Goal: Information Seeking & Learning: Find specific fact

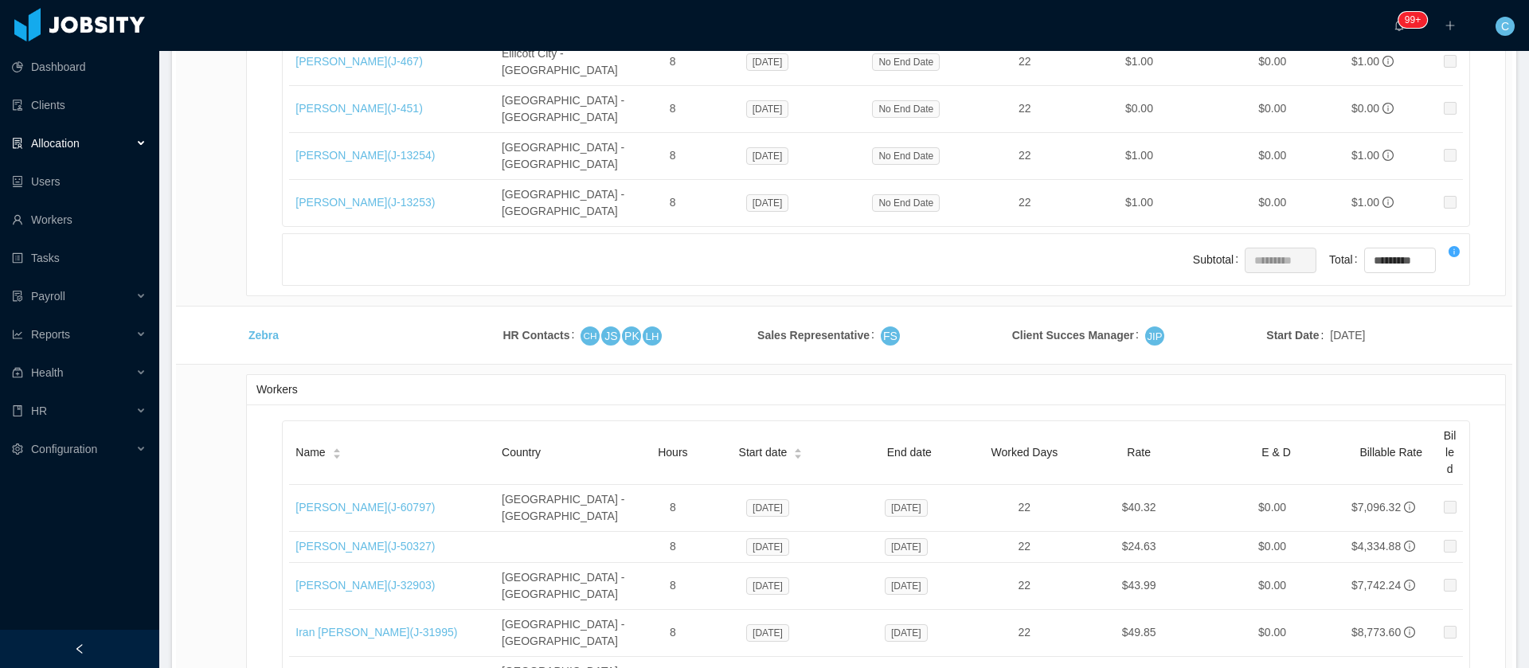
scroll to position [4937, 0]
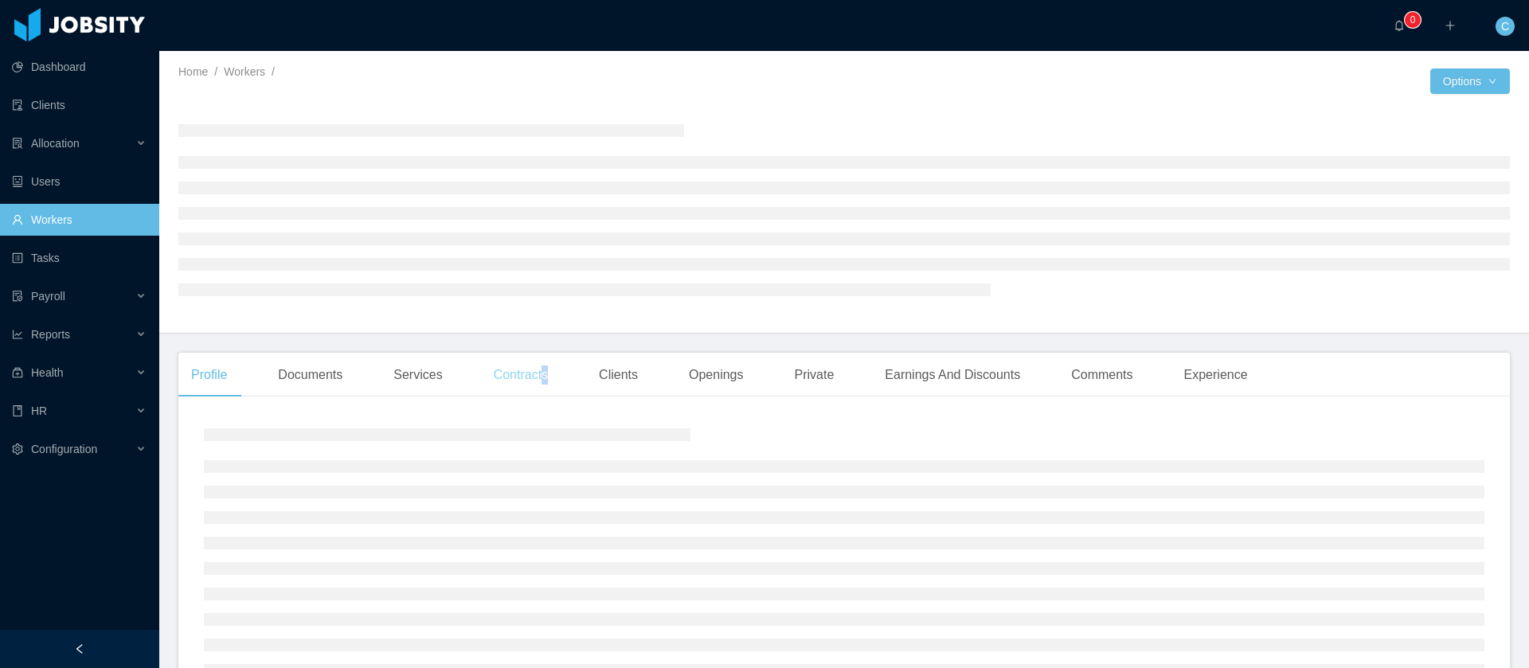
click at [541, 369] on div "Contracts" at bounding box center [521, 375] width 80 height 45
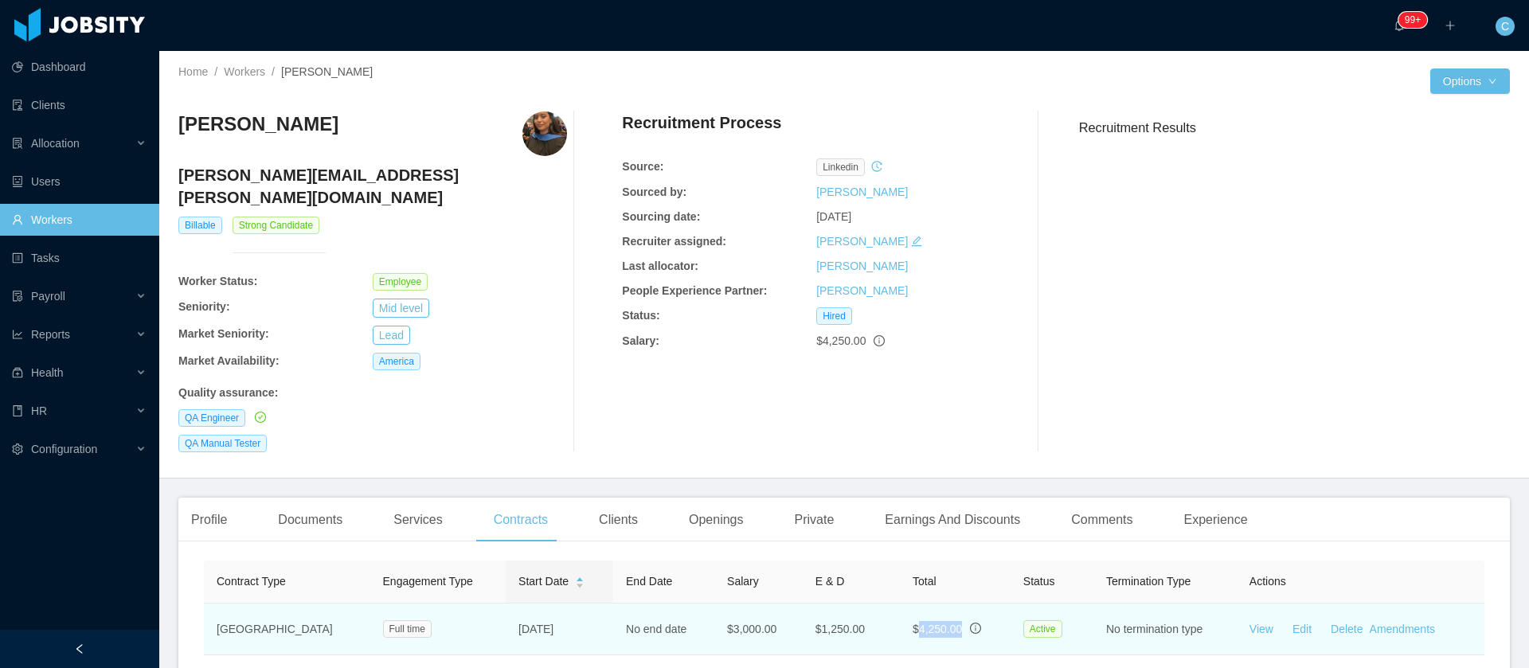
drag, startPoint x: 889, startPoint y: 611, endPoint x: 925, endPoint y: 610, distance: 35.8
click at [925, 623] on span "$4,250.00" at bounding box center [937, 629] width 49 height 13
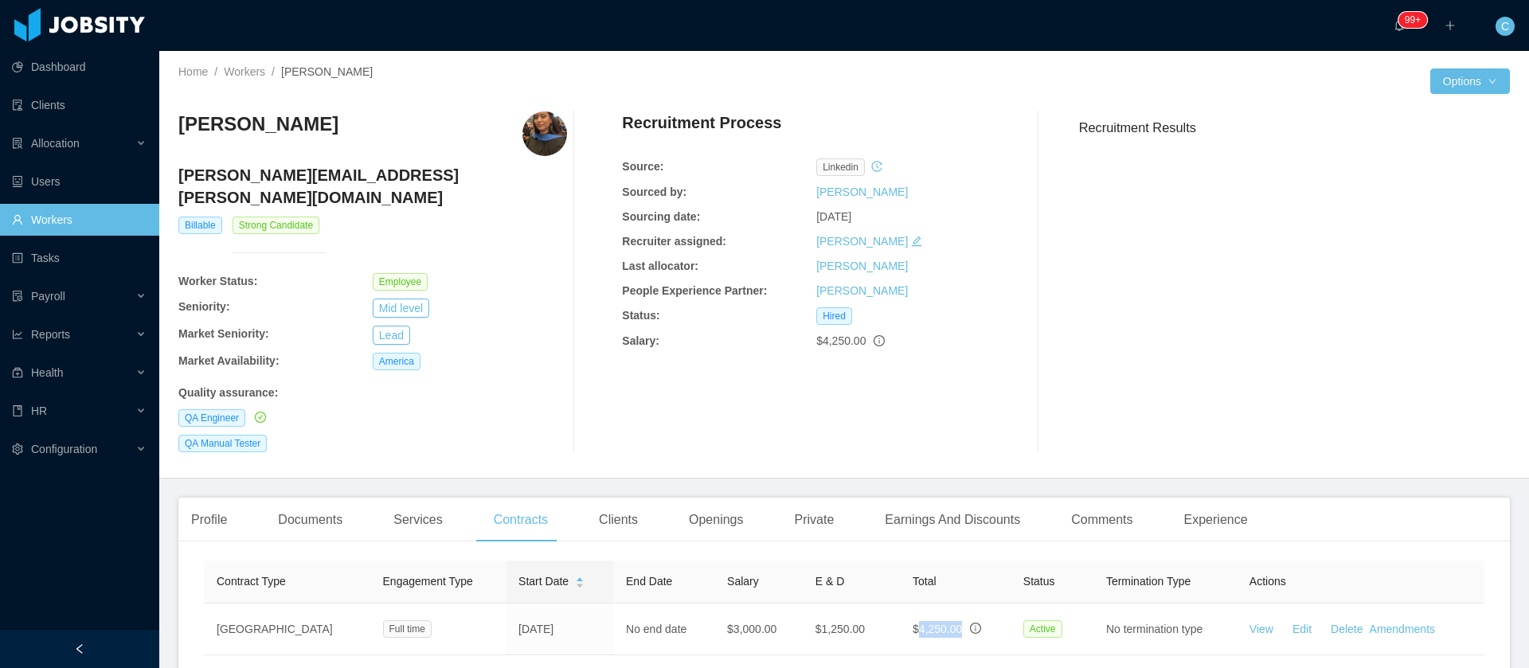
copy span "4,250.00"
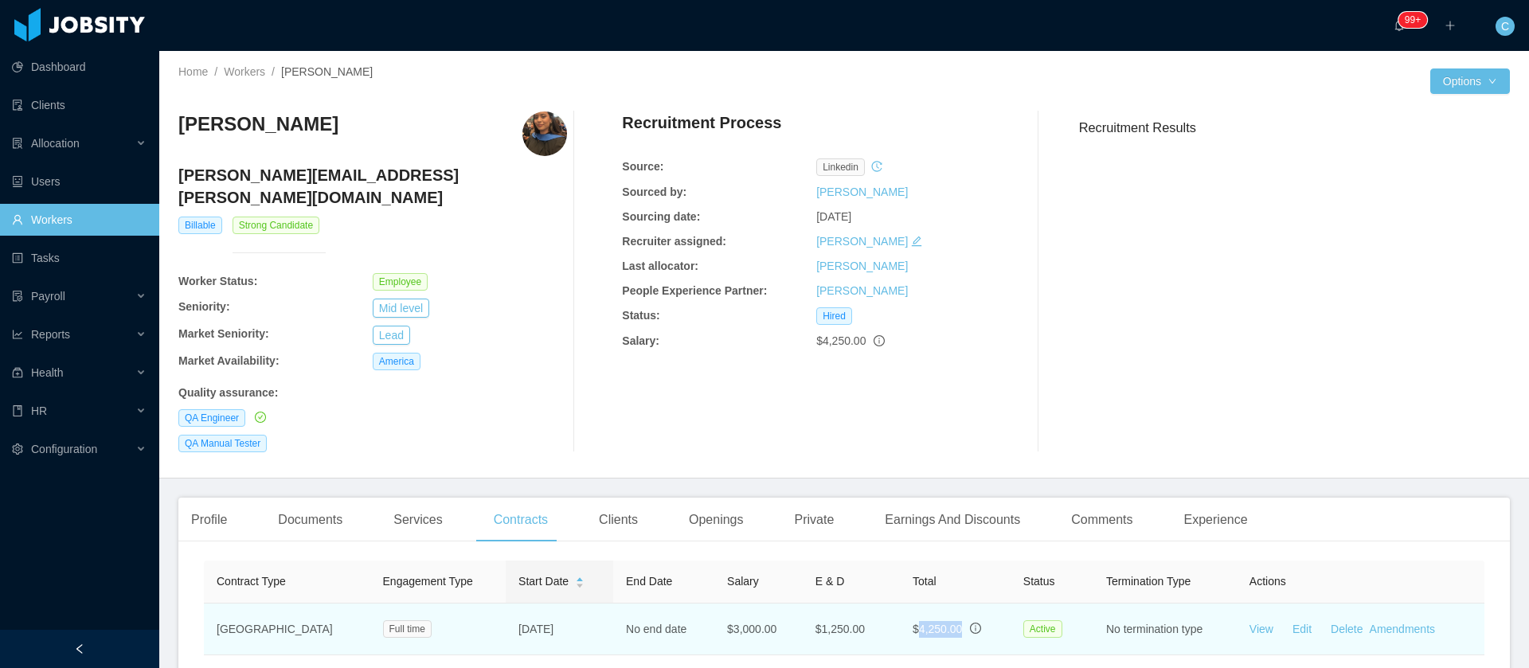
drag, startPoint x: 558, startPoint y: 612, endPoint x: 468, endPoint y: 619, distance: 90.2
click at [506, 619] on td "Nov 15th, 2021" at bounding box center [559, 630] width 107 height 52
copy td "Nov 15th, 2021"
drag, startPoint x: 833, startPoint y: 604, endPoint x: 699, endPoint y: 601, distance: 133.8
click at [699, 604] on tr "USA Full time Nov 15th, 2021 No end date $3,000.00 $1,250.00 $4,250.00 Active N…" at bounding box center [844, 630] width 1280 height 52
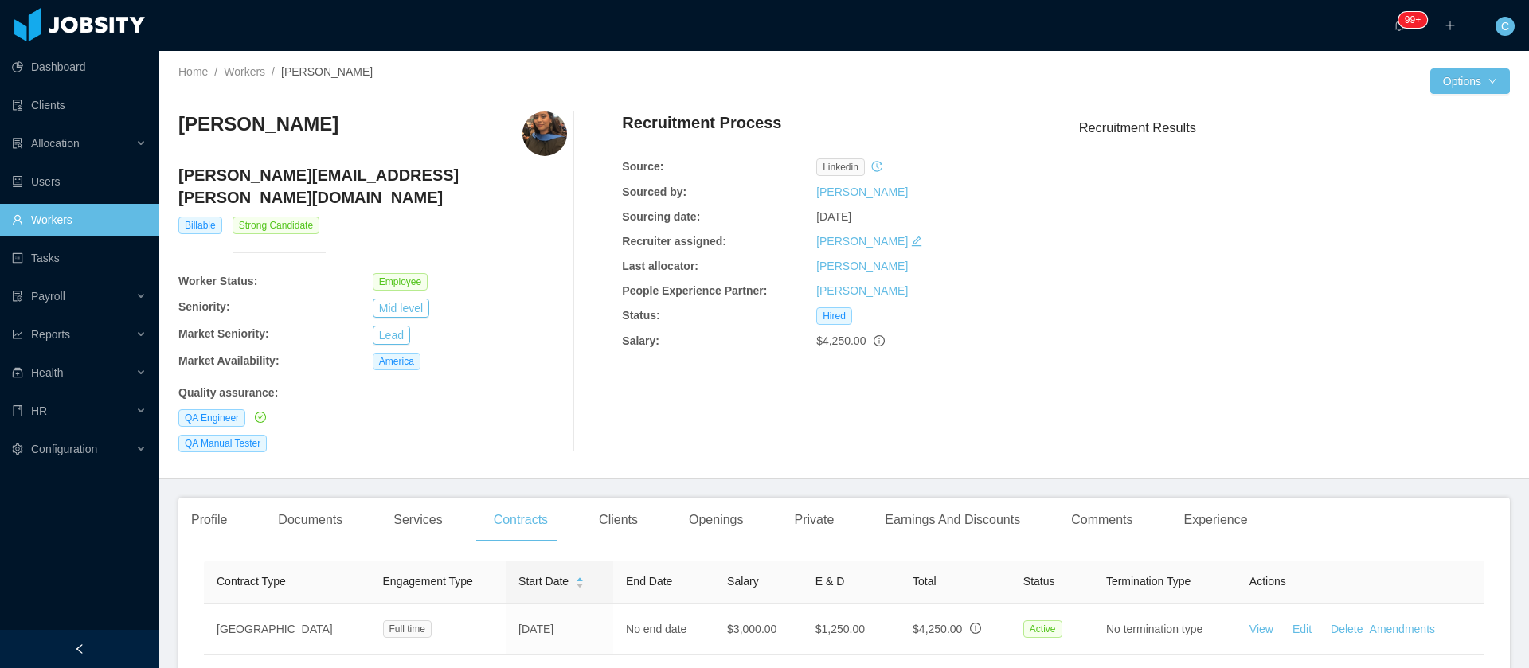
click at [638, 498] on div "Clients" at bounding box center [618, 520] width 64 height 45
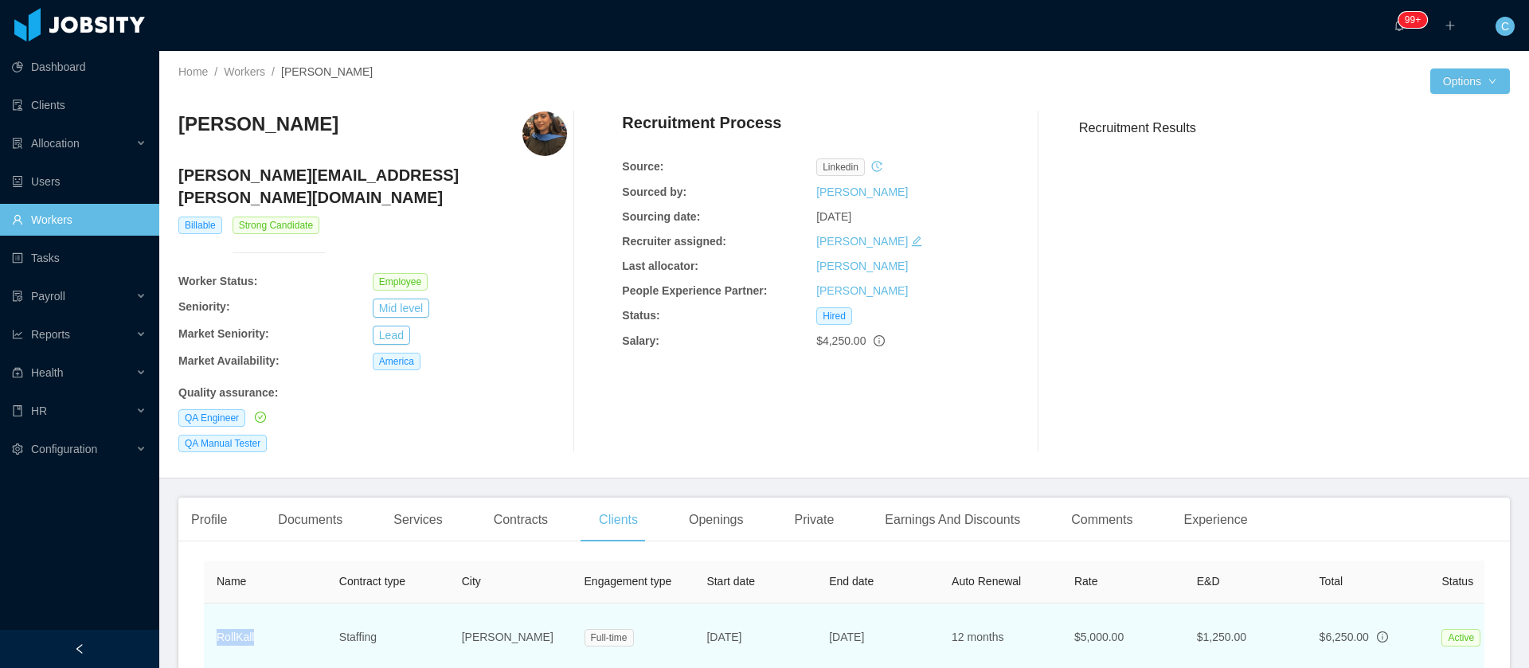
drag, startPoint x: 264, startPoint y: 506, endPoint x: 213, endPoint y: 622, distance: 126.6
click at [213, 615] on td "RollKall" at bounding box center [265, 638] width 123 height 68
copy link "RollKall"
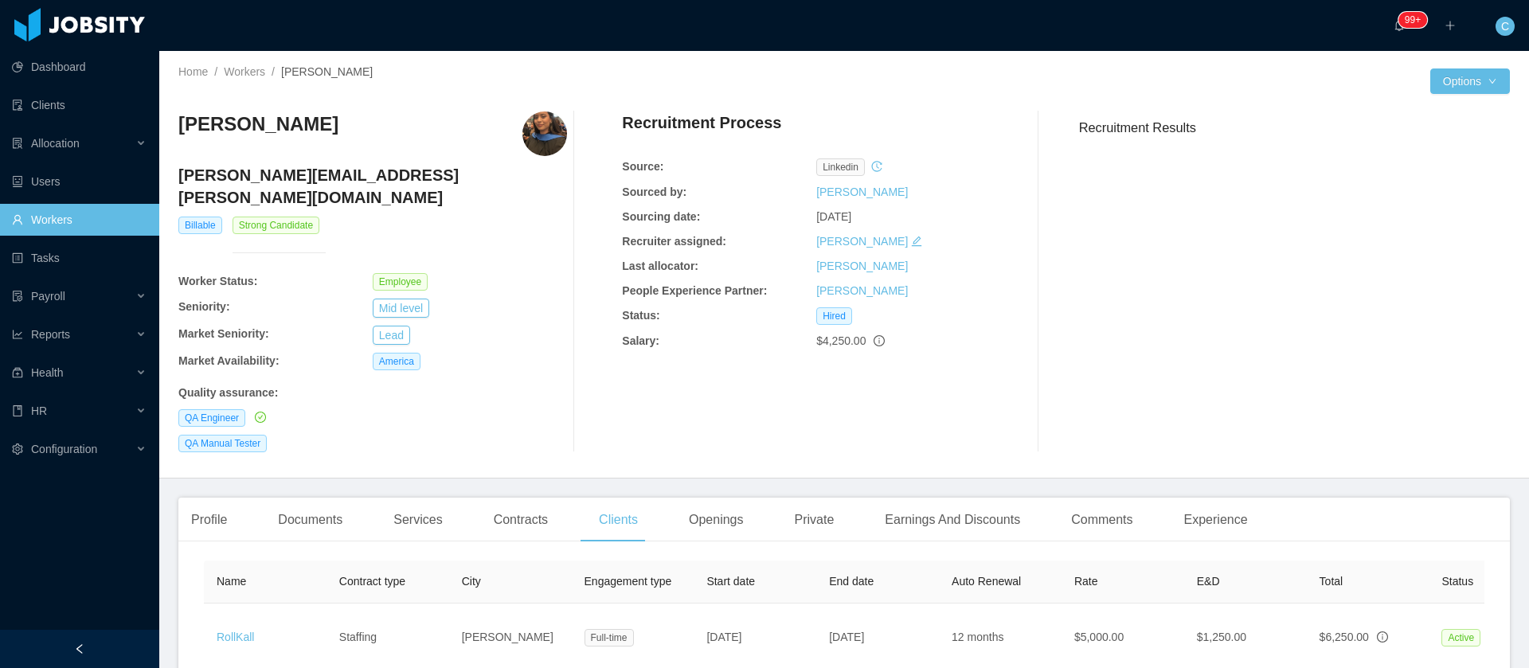
click at [1425, 369] on div "Recruitment Results" at bounding box center [1288, 281] width 444 height 341
click at [530, 498] on div "Contracts" at bounding box center [521, 520] width 80 height 45
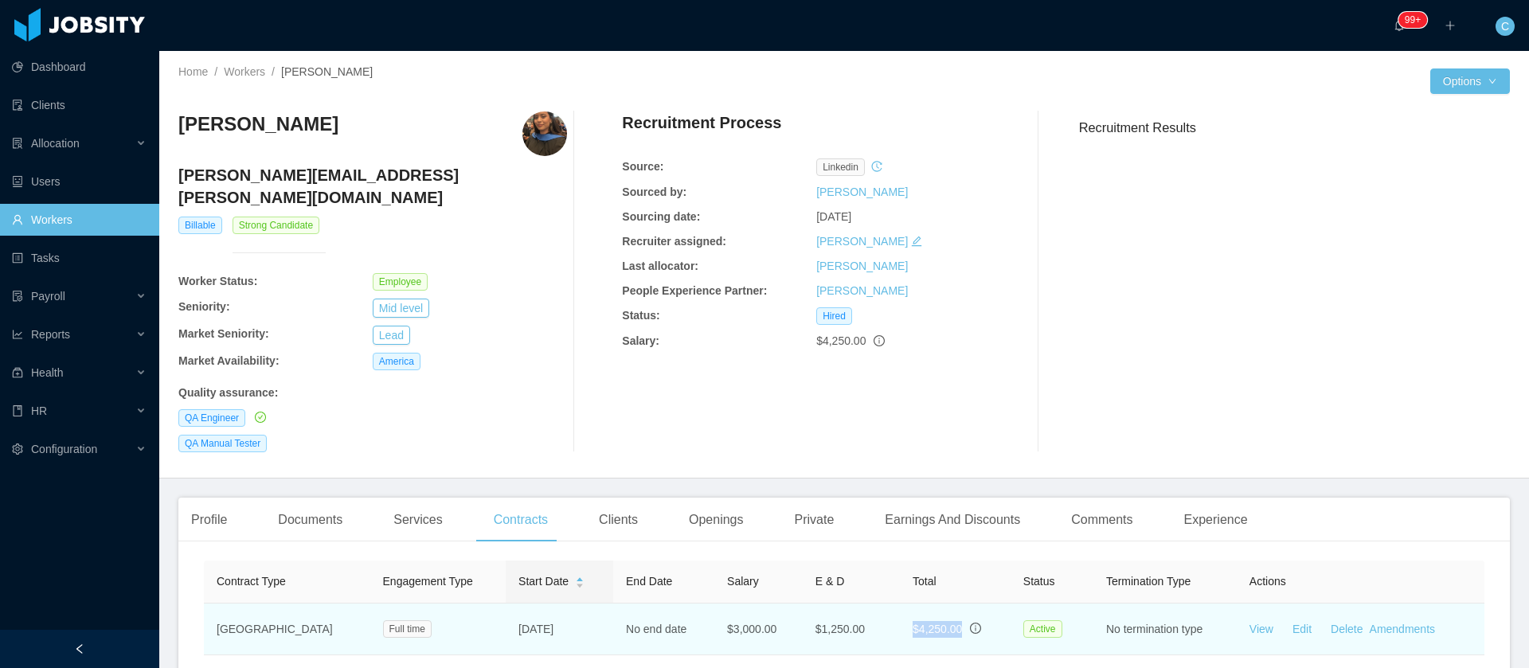
drag, startPoint x: 935, startPoint y: 606, endPoint x: 877, endPoint y: 609, distance: 57.4
click at [900, 609] on td "$4,250.00" at bounding box center [955, 630] width 111 height 52
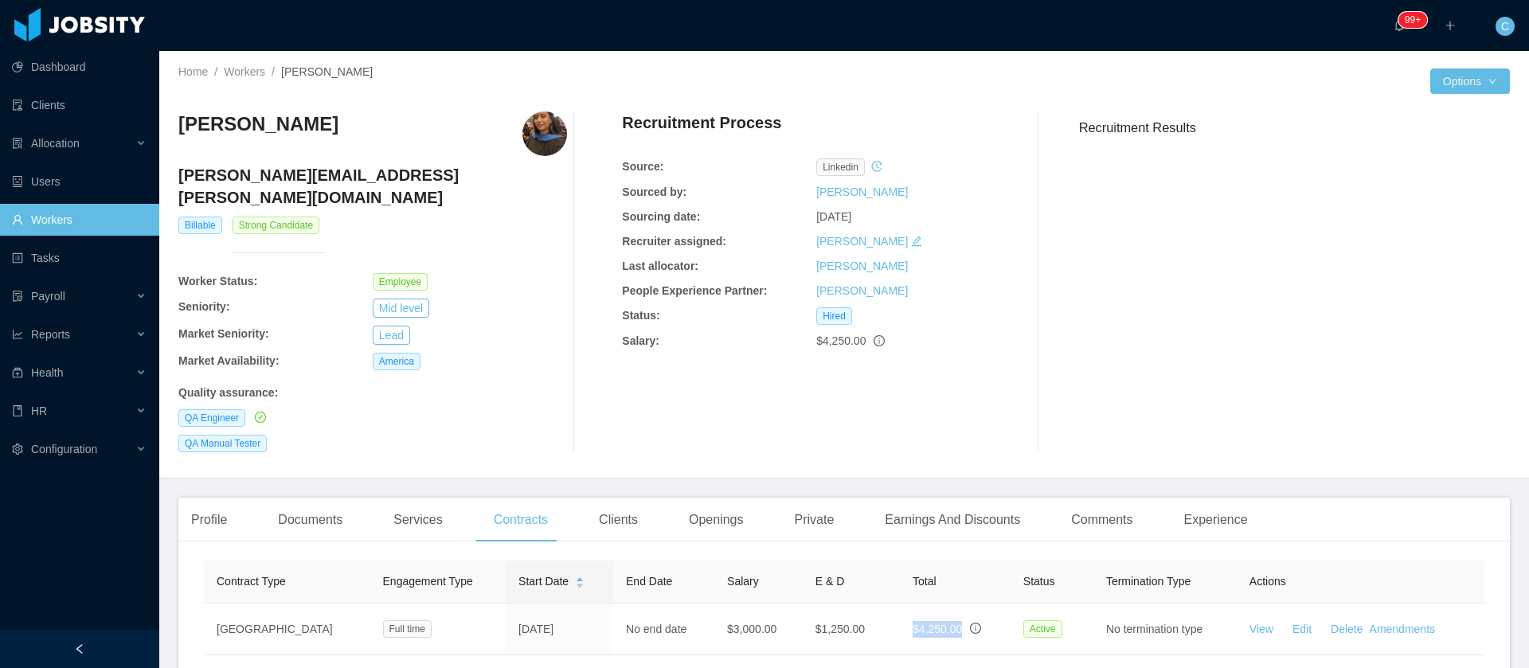
copy span "$4,250.00"
click at [80, 150] on div "Allocation" at bounding box center [79, 143] width 159 height 32
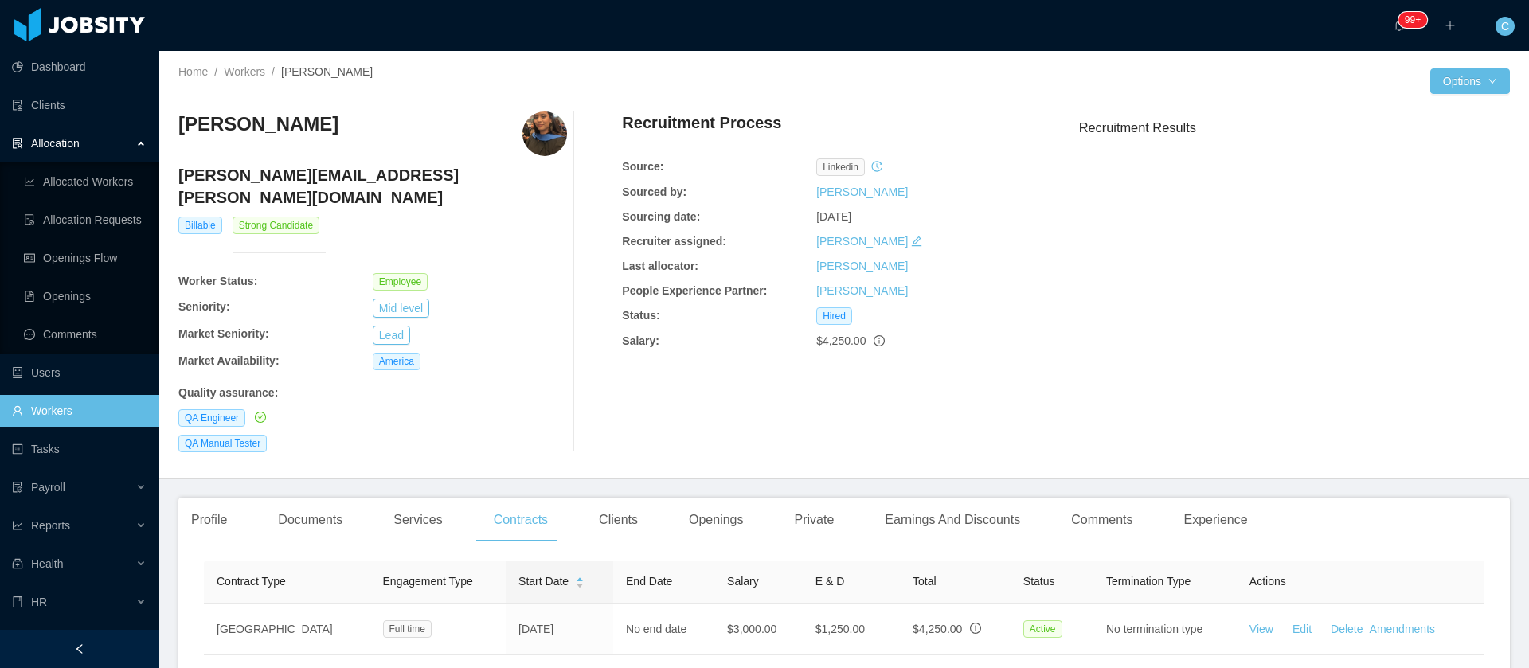
click at [80, 150] on div "Allocation" at bounding box center [79, 143] width 159 height 32
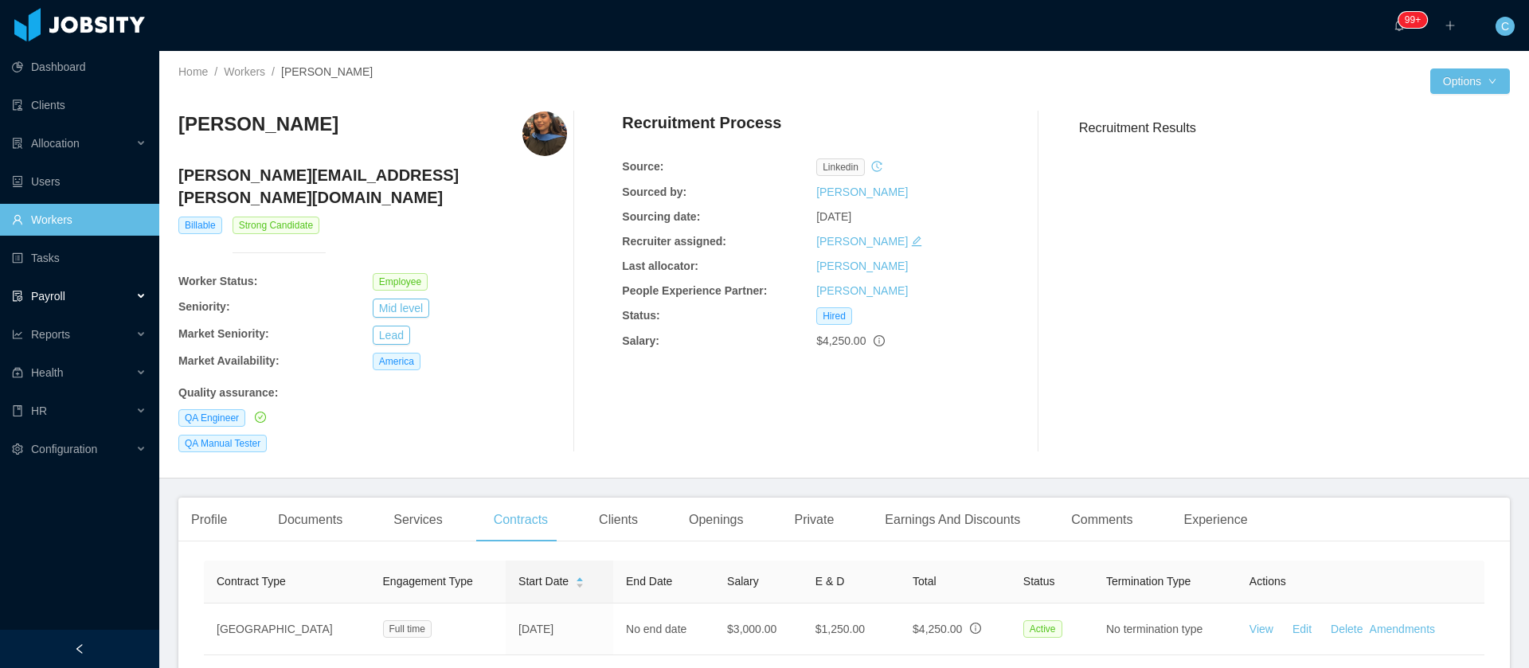
click at [97, 302] on div "Payroll" at bounding box center [79, 296] width 159 height 32
click at [79, 387] on div "Reports" at bounding box center [79, 373] width 159 height 32
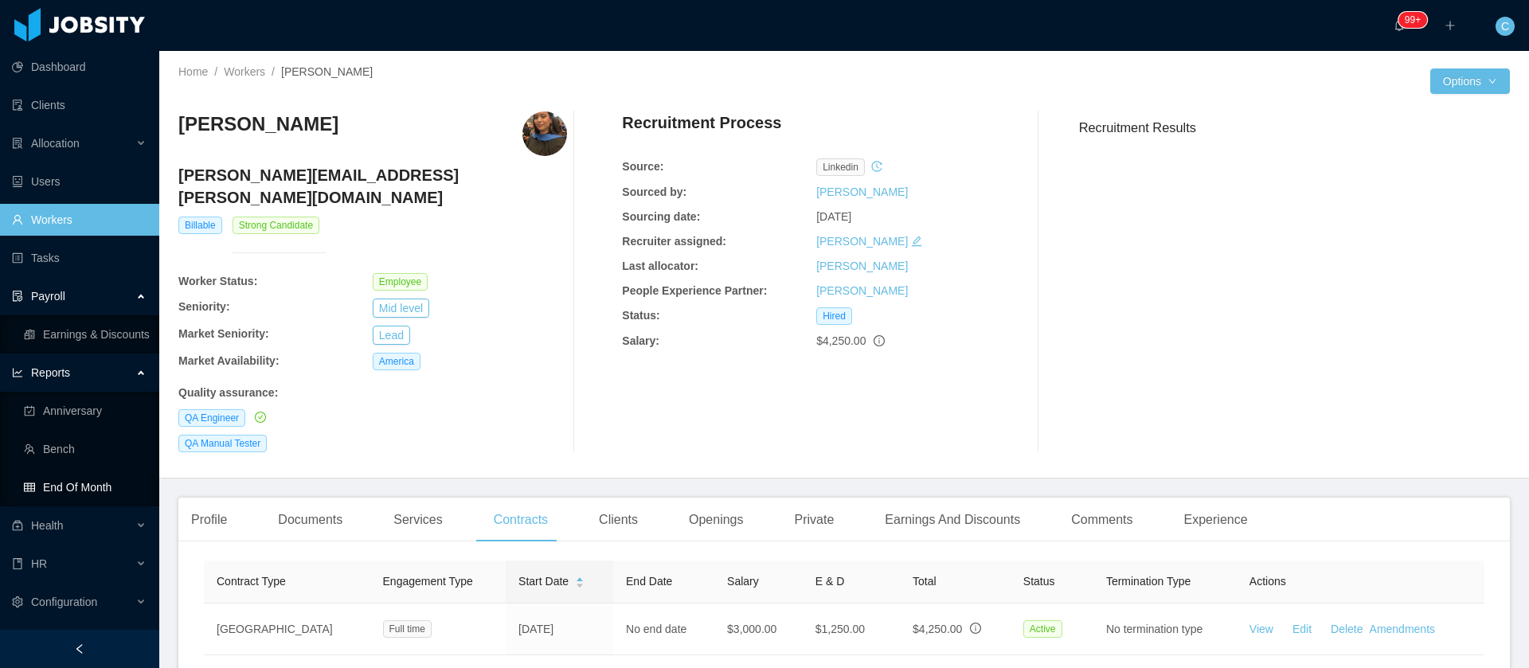
click at [76, 494] on link "End Of Month" at bounding box center [85, 487] width 123 height 32
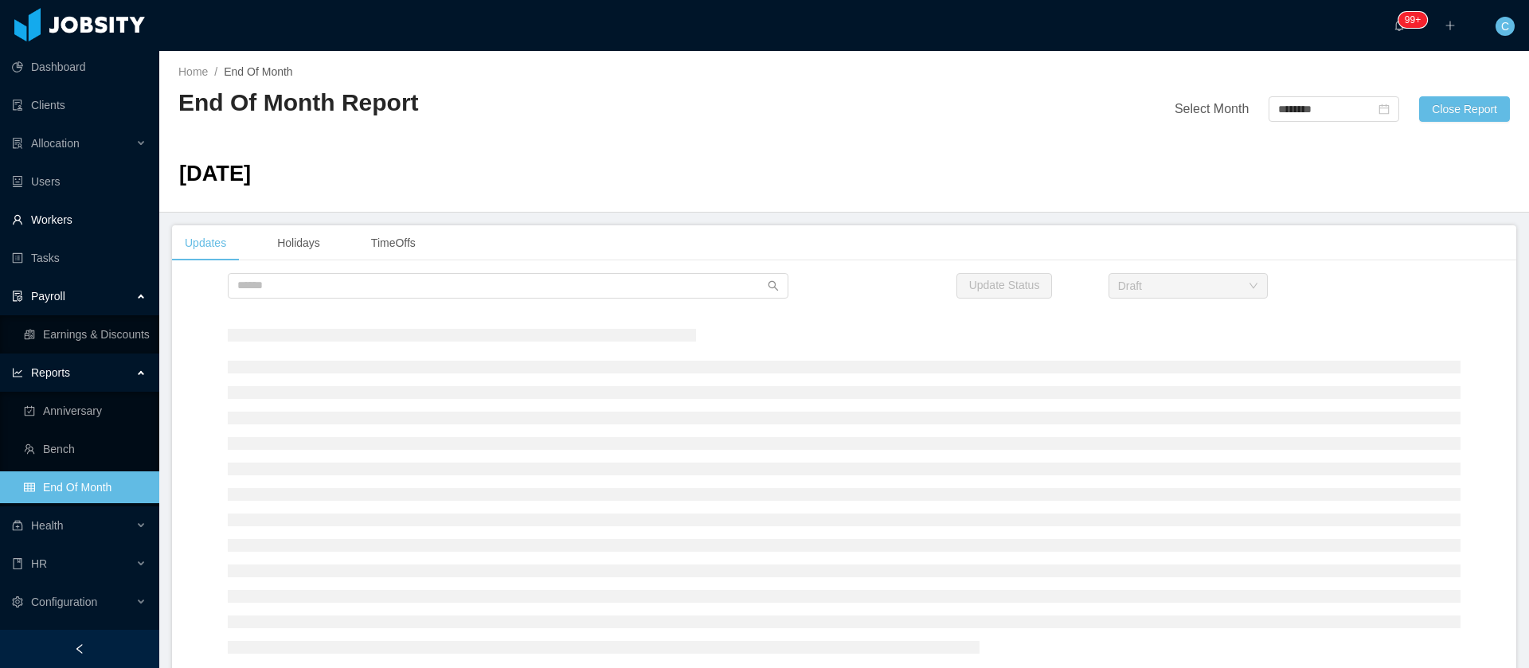
click at [72, 219] on link "Workers" at bounding box center [79, 220] width 135 height 32
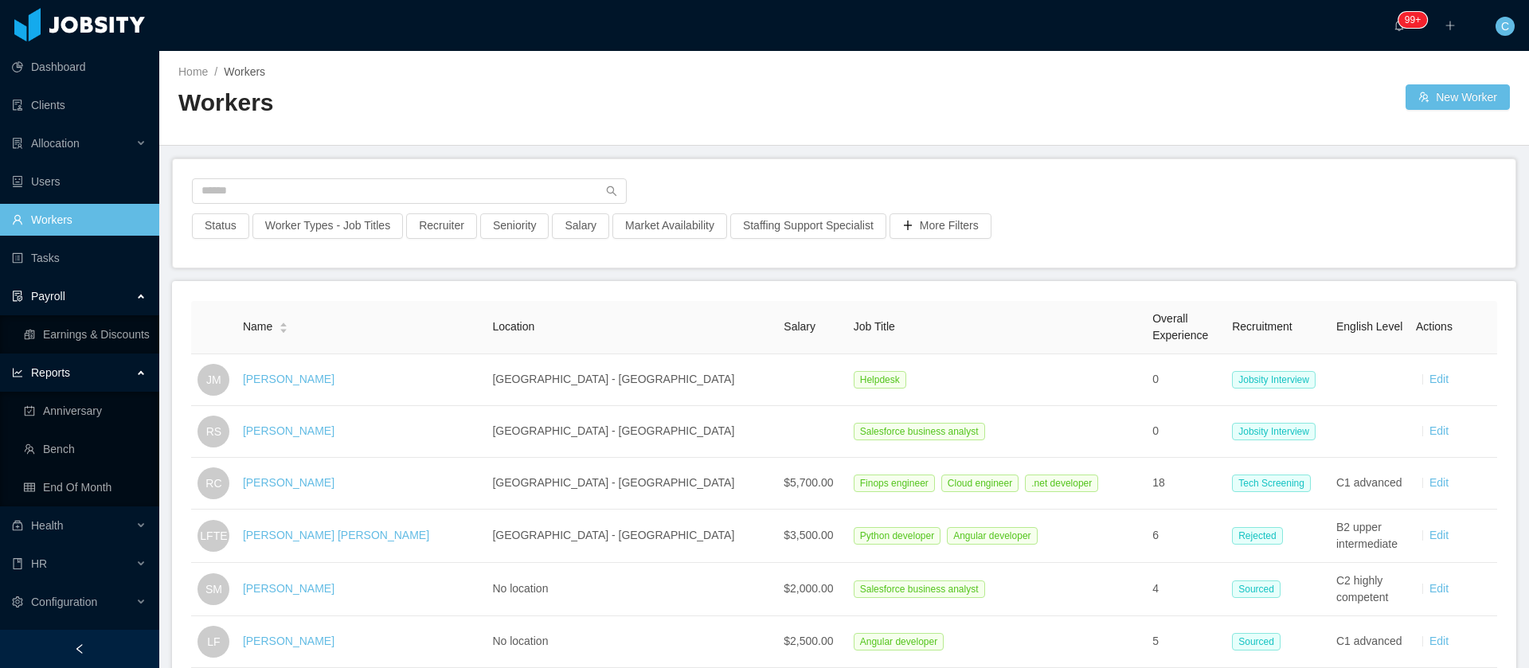
click at [276, 172] on div "Status Worker Types - Job Titles Recruiter Seniority Salary Market Availability…" at bounding box center [844, 213] width 1342 height 108
click at [271, 187] on input "text" at bounding box center [409, 190] width 435 height 25
paste input "**********"
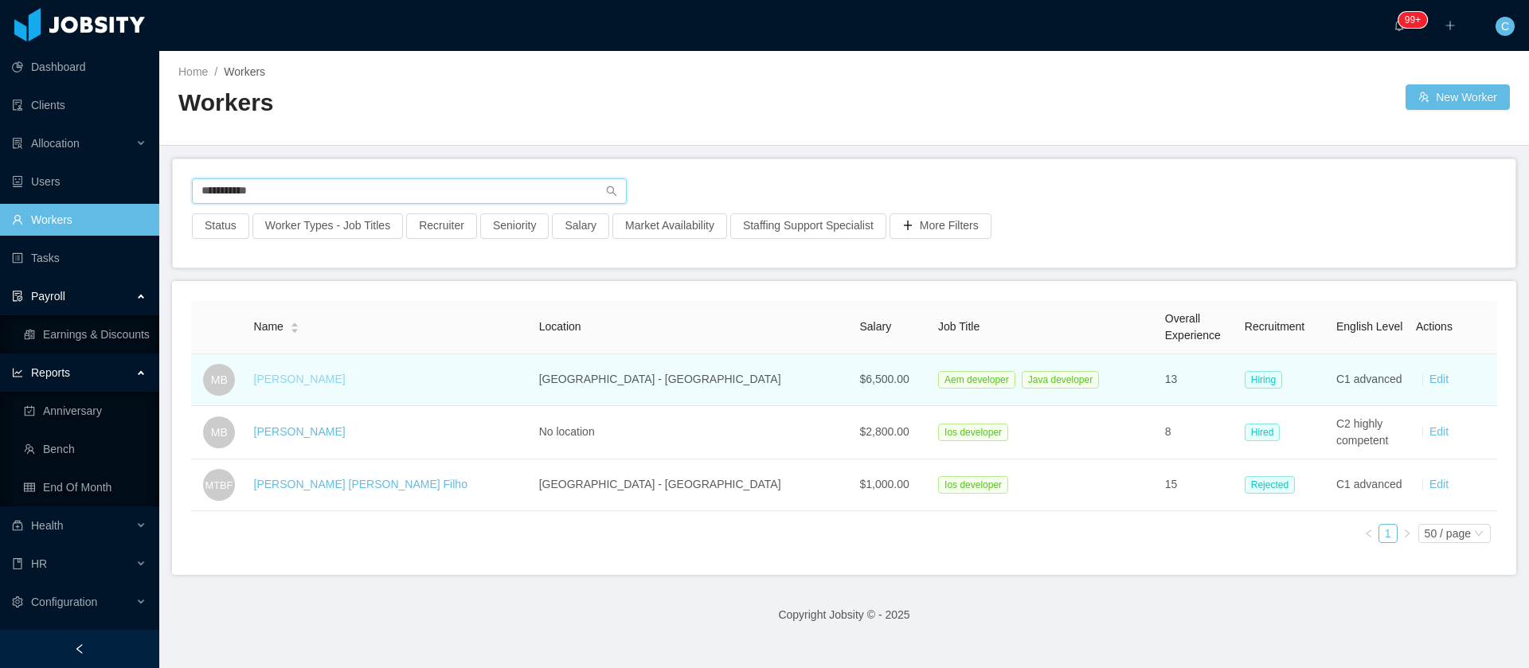
type input "**********"
click at [279, 385] on link "Marco Braga" at bounding box center [300, 379] width 92 height 13
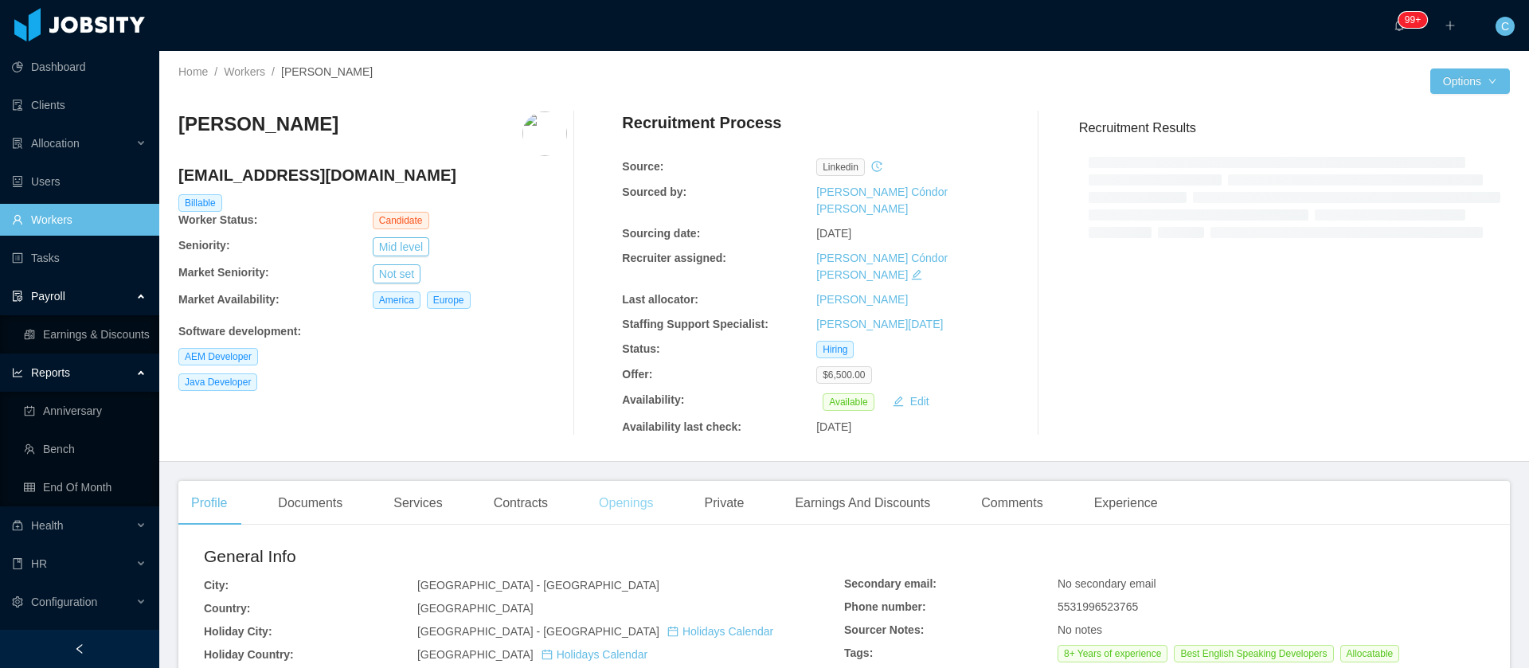
click at [647, 380] on div "Recruitment Process Source: linkedin Sourced by: Paola Cóndor Andrade Sourcing …" at bounding box center [816, 273] width 389 height 324
click at [602, 481] on div "Openings" at bounding box center [626, 503] width 80 height 45
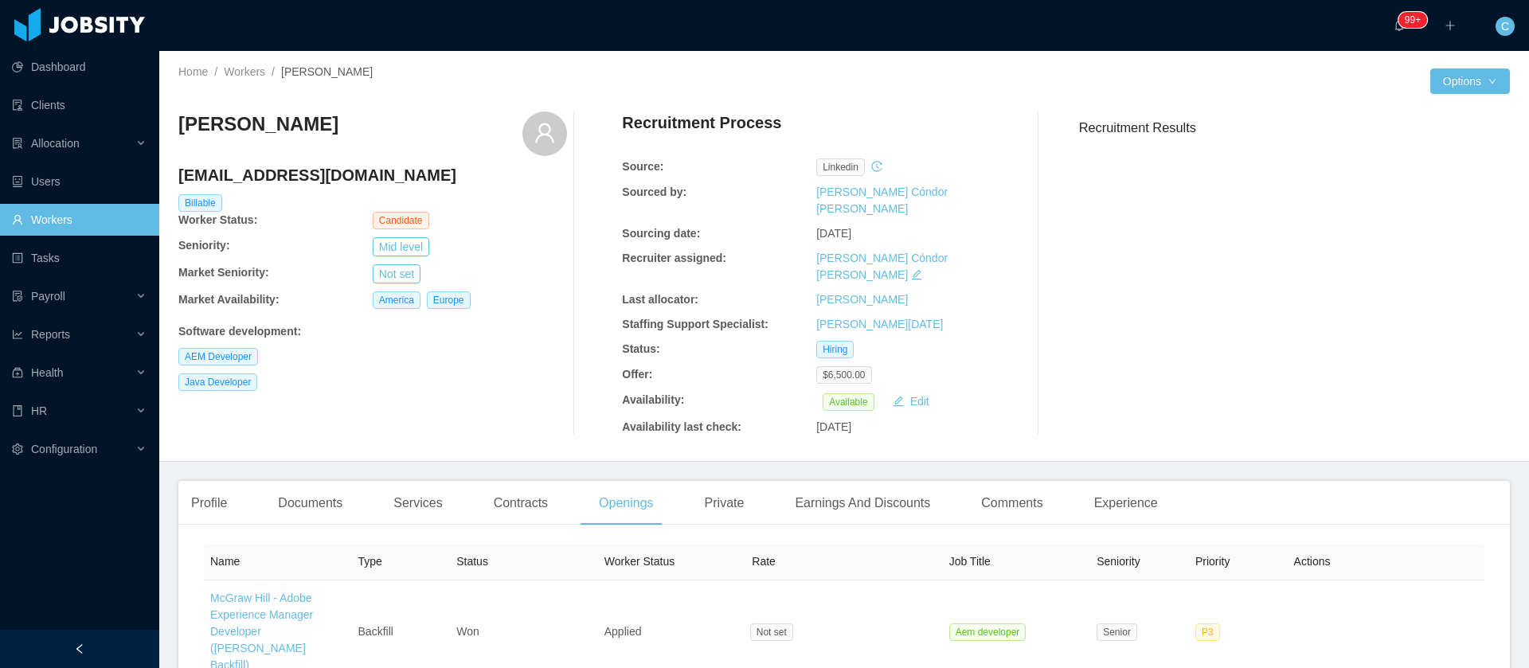
click at [71, 216] on link "Workers" at bounding box center [79, 220] width 135 height 32
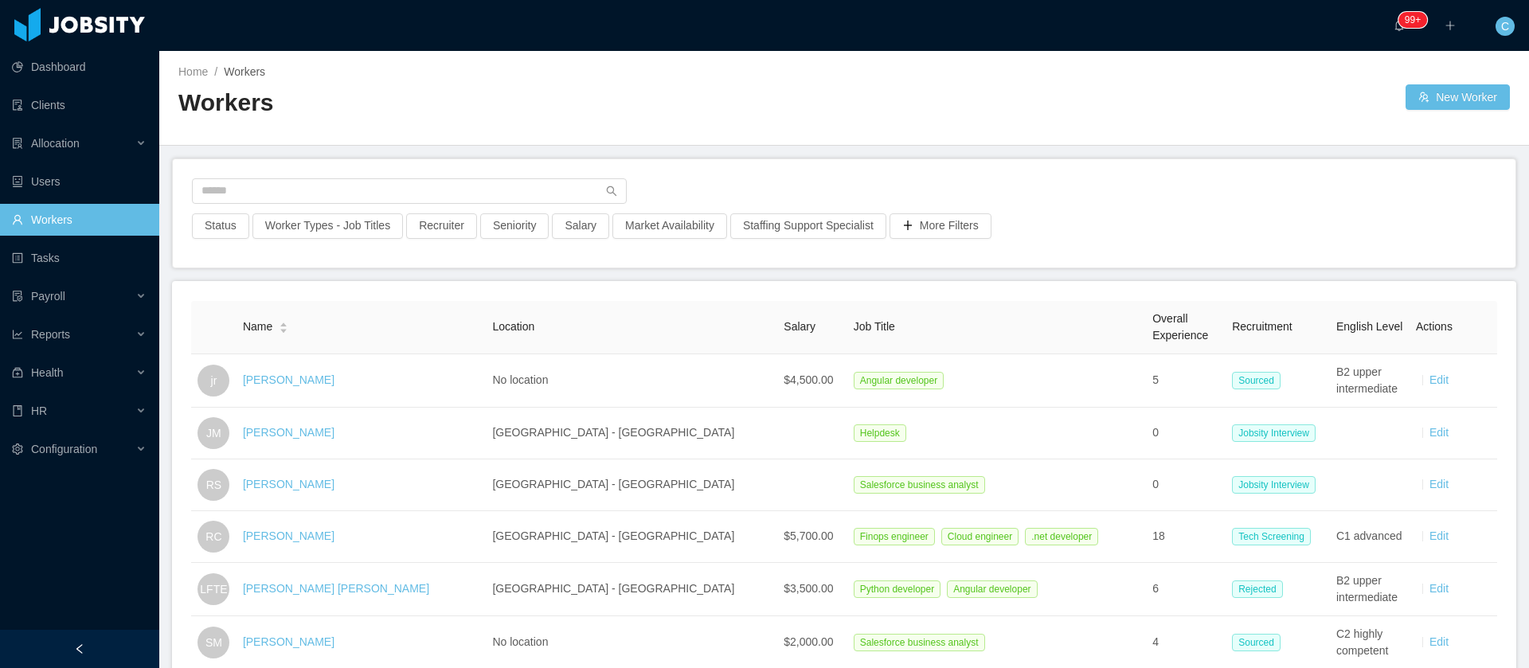
click at [201, 175] on div "Status Worker Types - Job Titles Recruiter Seniority Salary Market Availability…" at bounding box center [844, 213] width 1342 height 108
click at [210, 186] on input "text" at bounding box center [409, 190] width 435 height 25
paste input "**********"
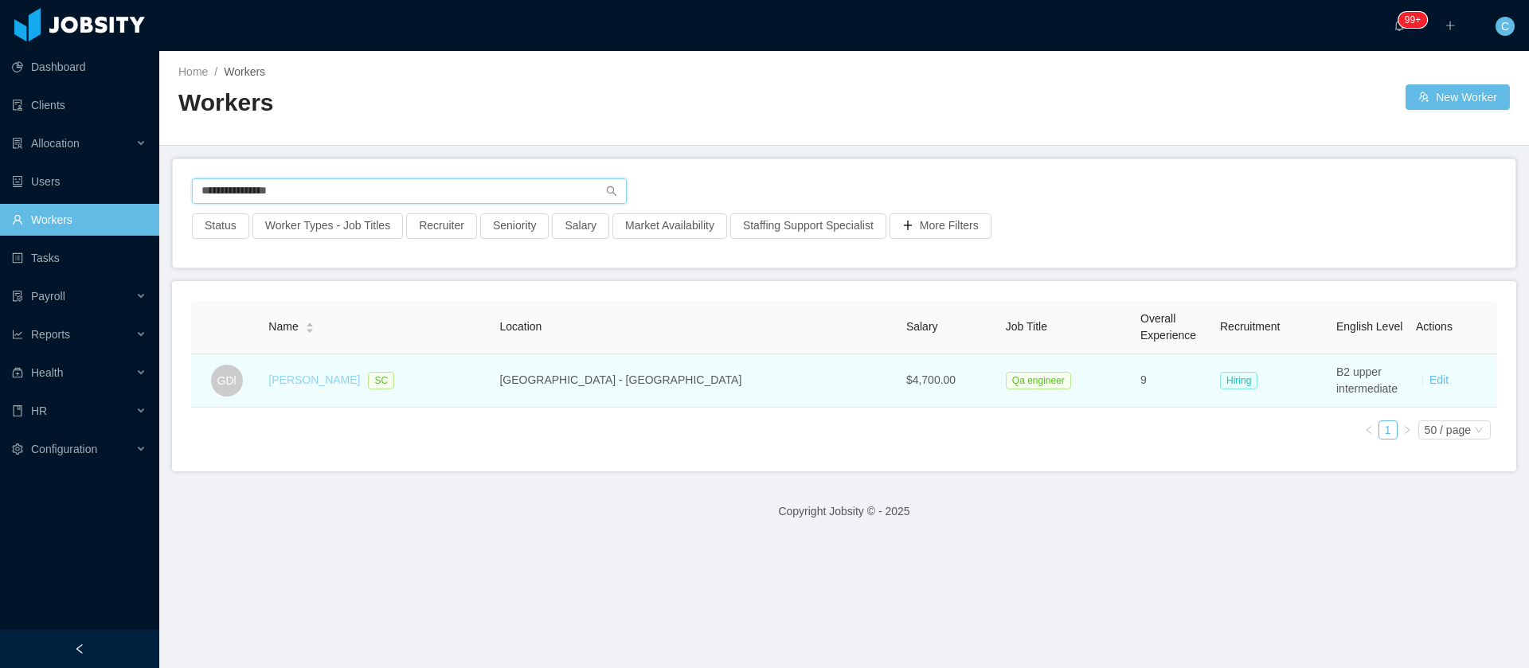
type input "**********"
click at [334, 378] on link "[PERSON_NAME]" at bounding box center [314, 379] width 92 height 13
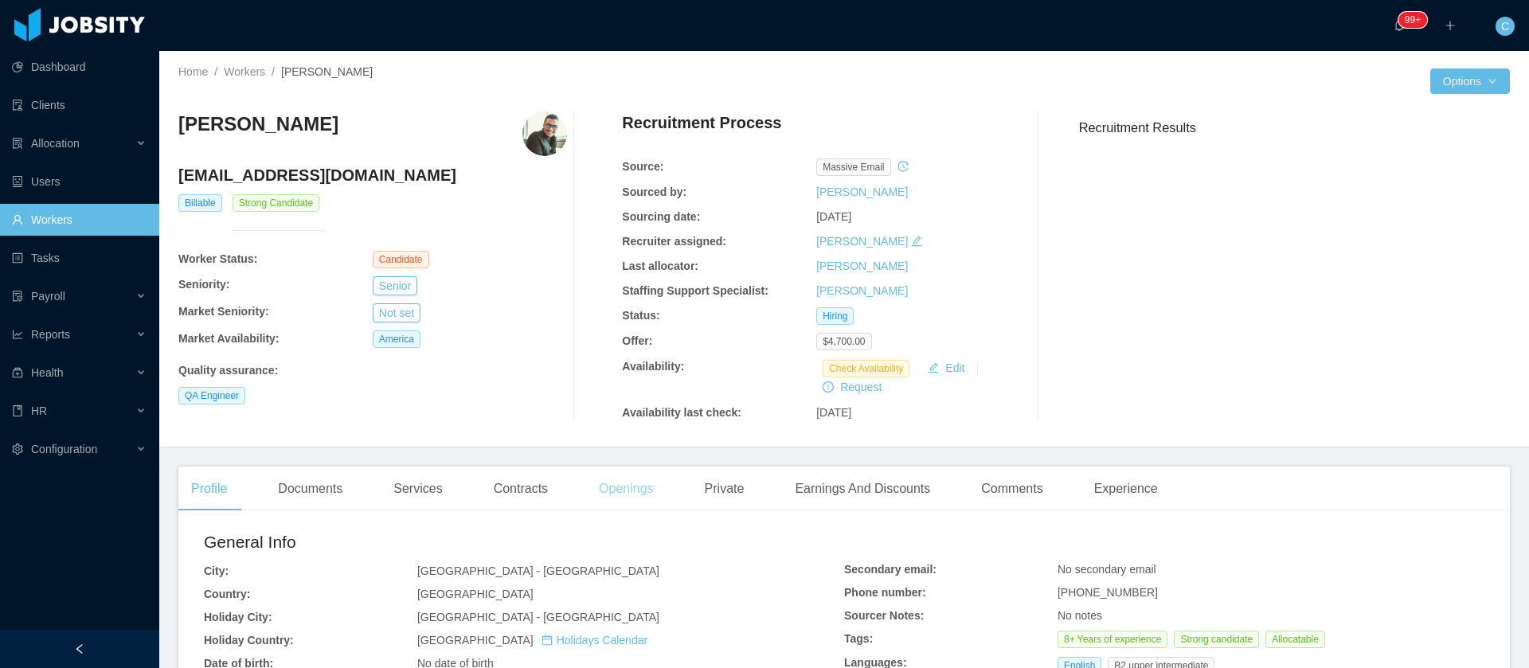
click at [623, 491] on div "Openings" at bounding box center [626, 489] width 80 height 45
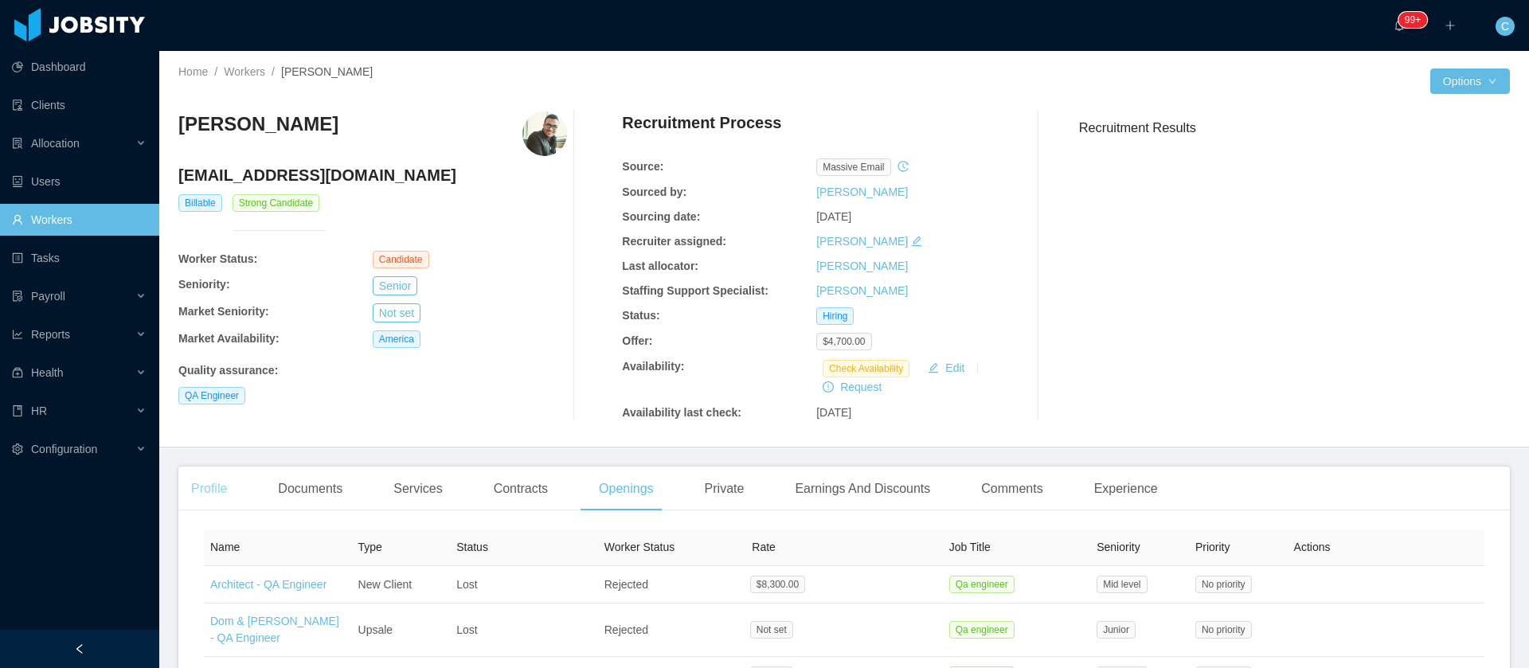
click at [220, 495] on div "Profile" at bounding box center [208, 489] width 61 height 45
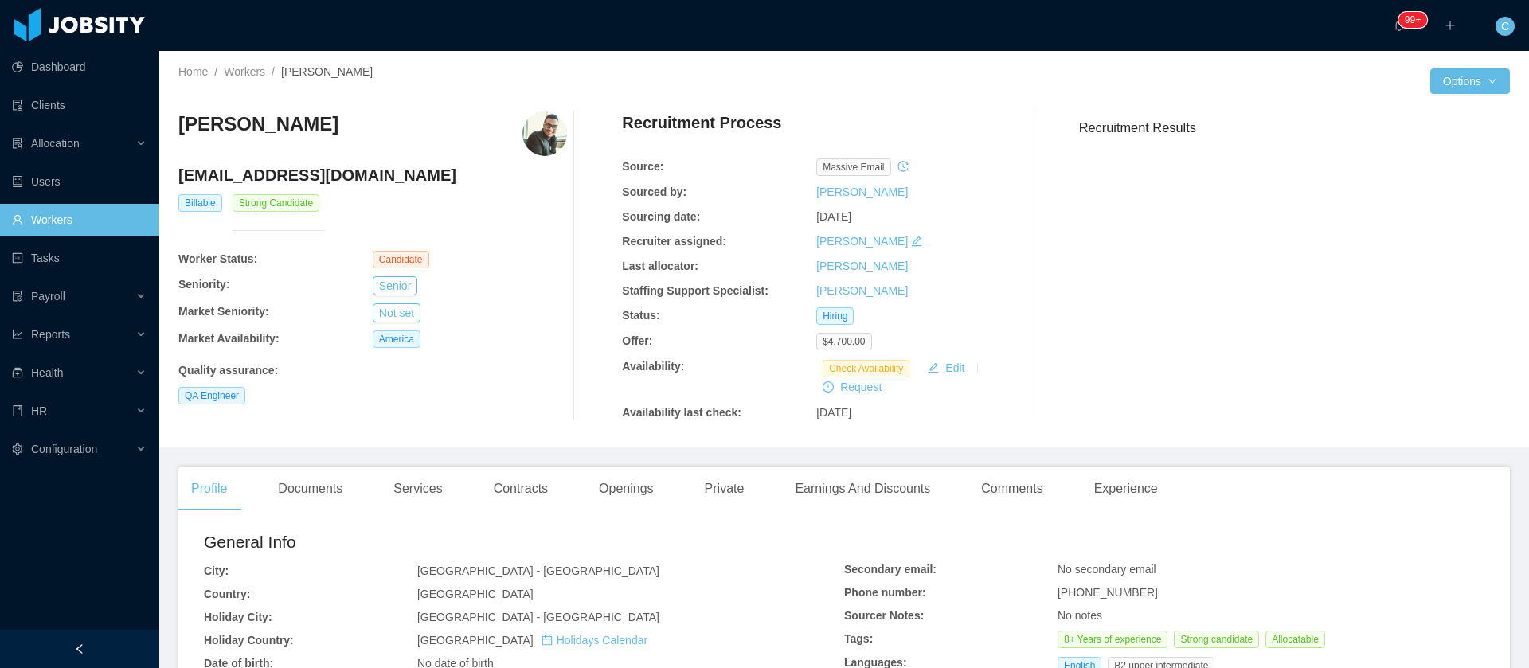
scroll to position [531, 0]
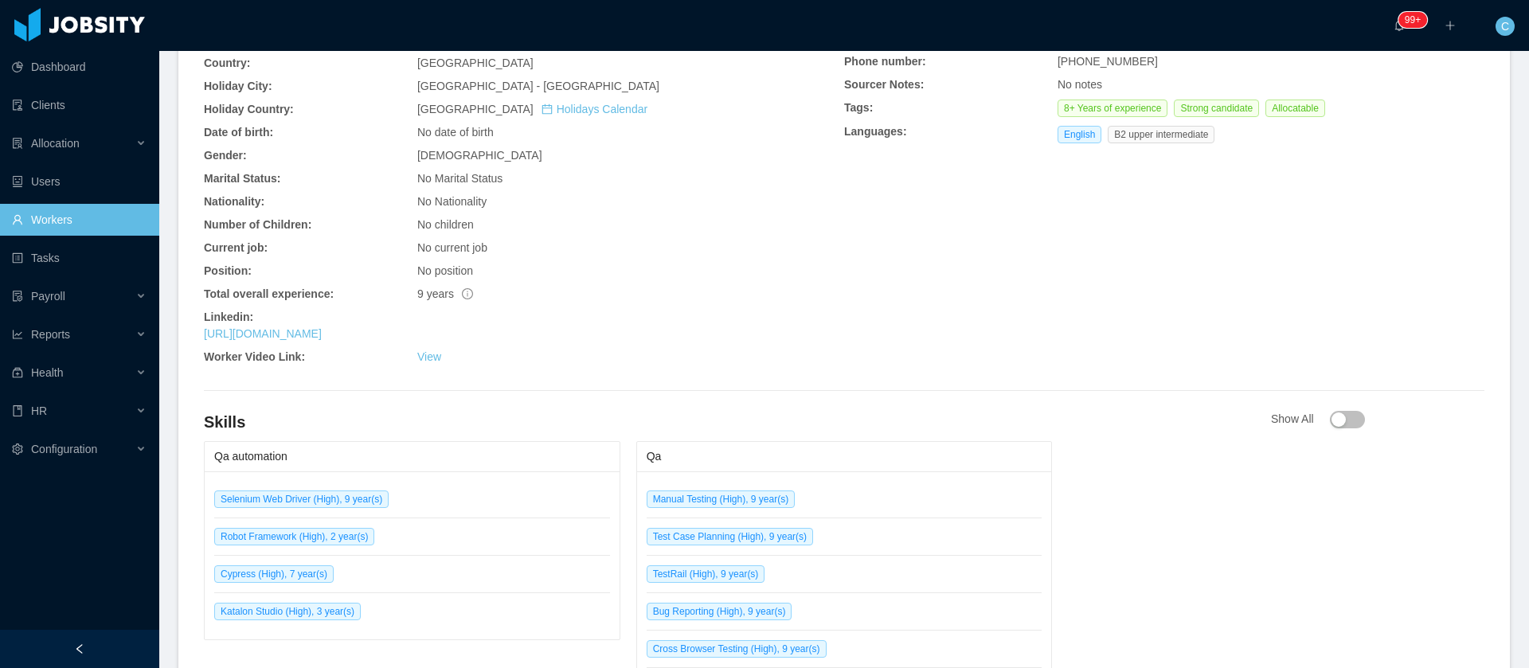
click at [67, 214] on link "Workers" at bounding box center [79, 220] width 135 height 32
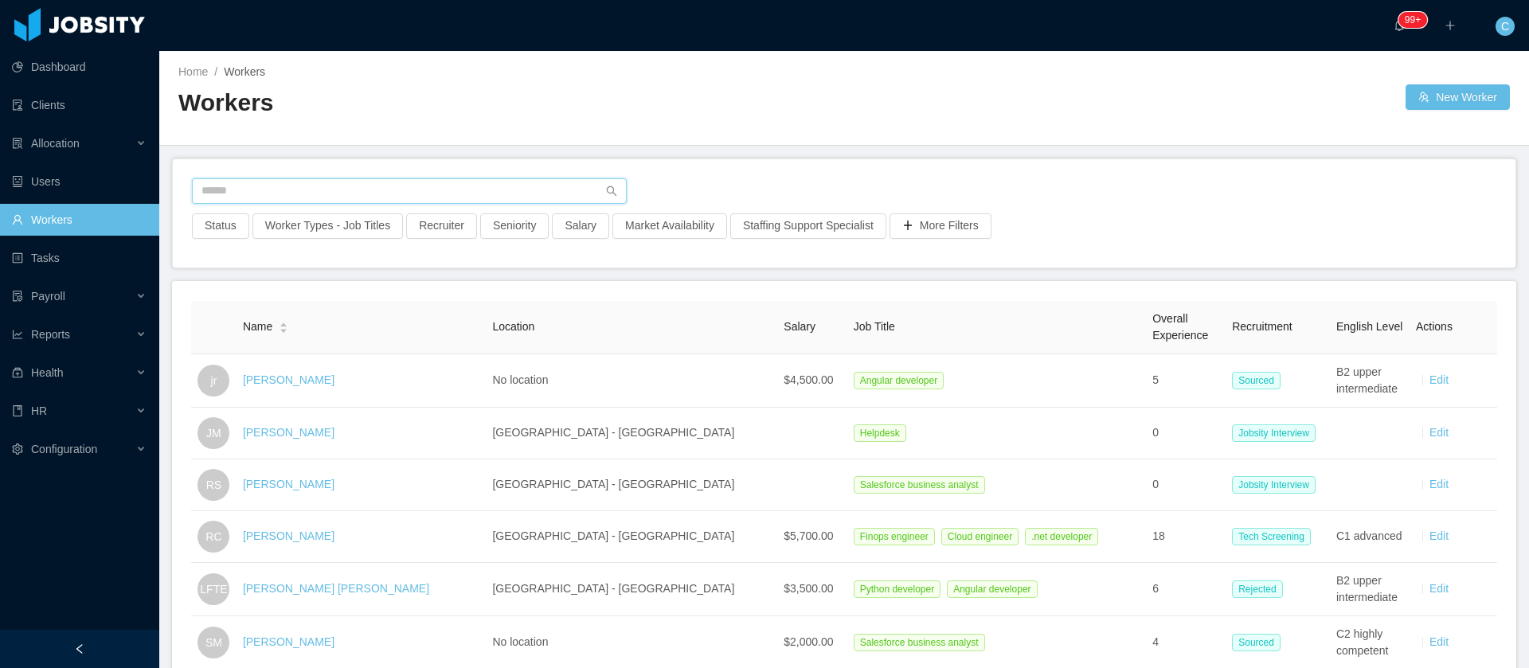
click at [256, 190] on input "text" at bounding box center [409, 190] width 435 height 25
paste input "**********"
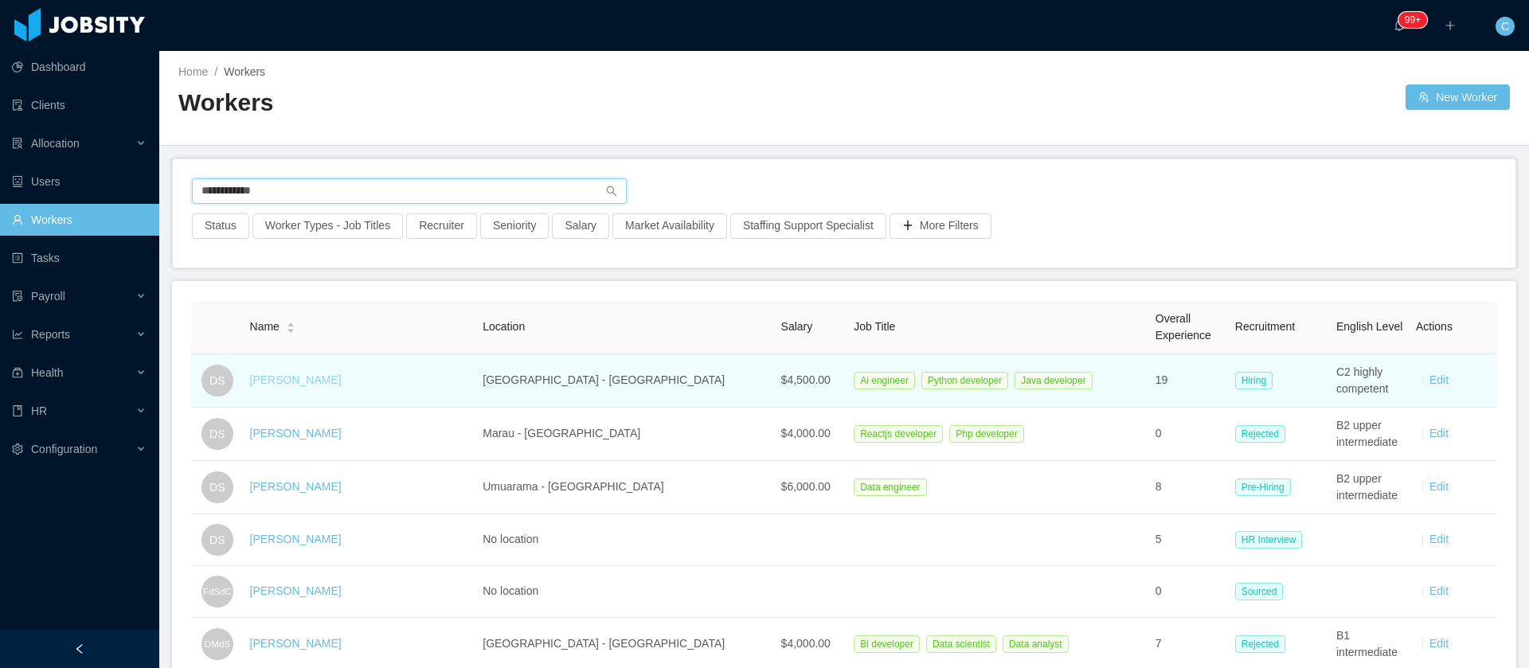
type input "**********"
click at [291, 382] on link "Danilo Silva" at bounding box center [296, 379] width 92 height 13
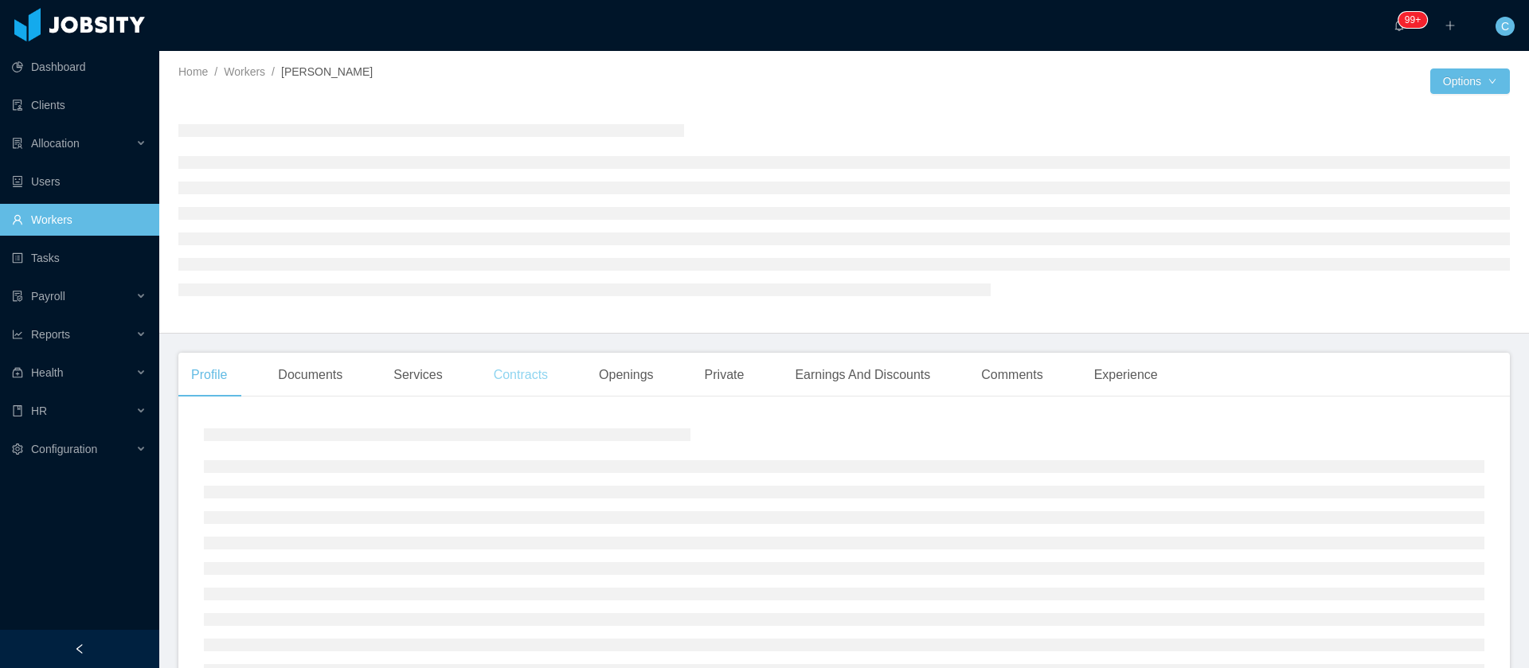
click at [506, 379] on div "Contracts" at bounding box center [521, 375] width 80 height 45
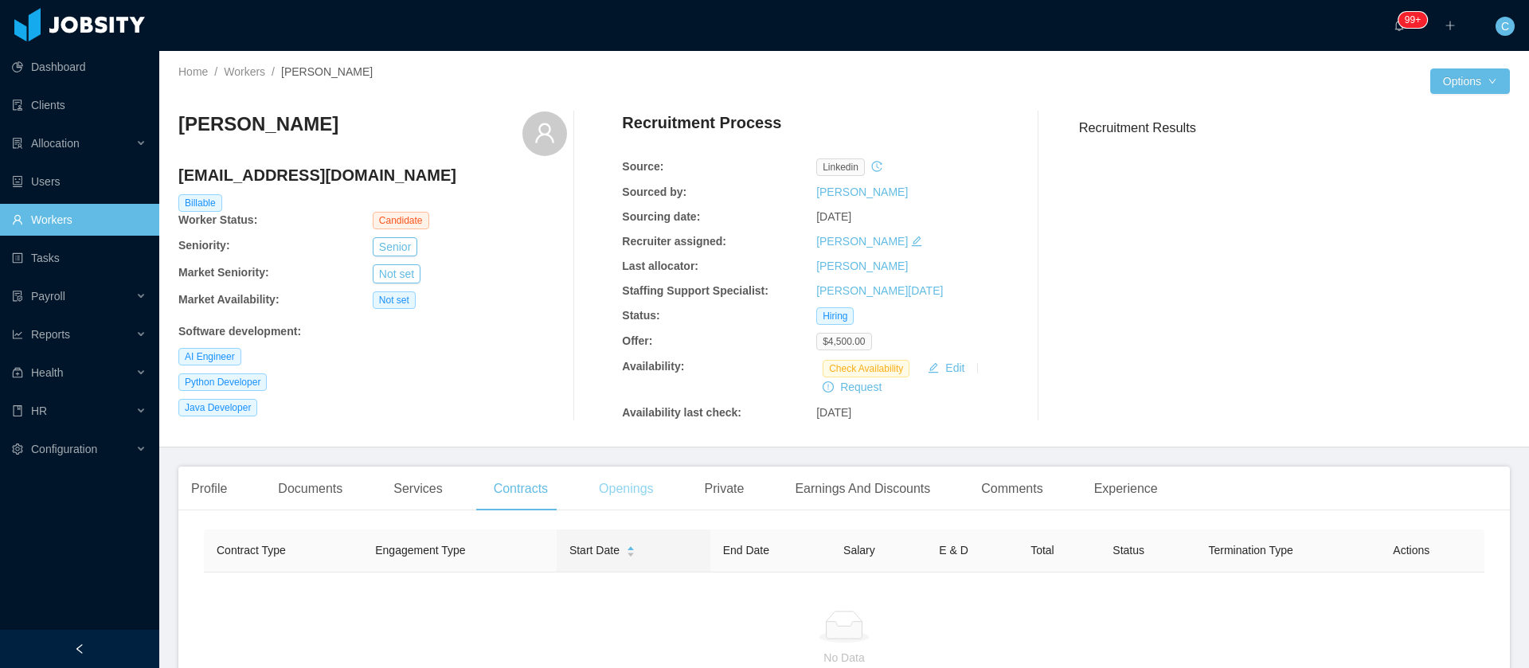
click at [635, 494] on div "Openings" at bounding box center [626, 489] width 80 height 45
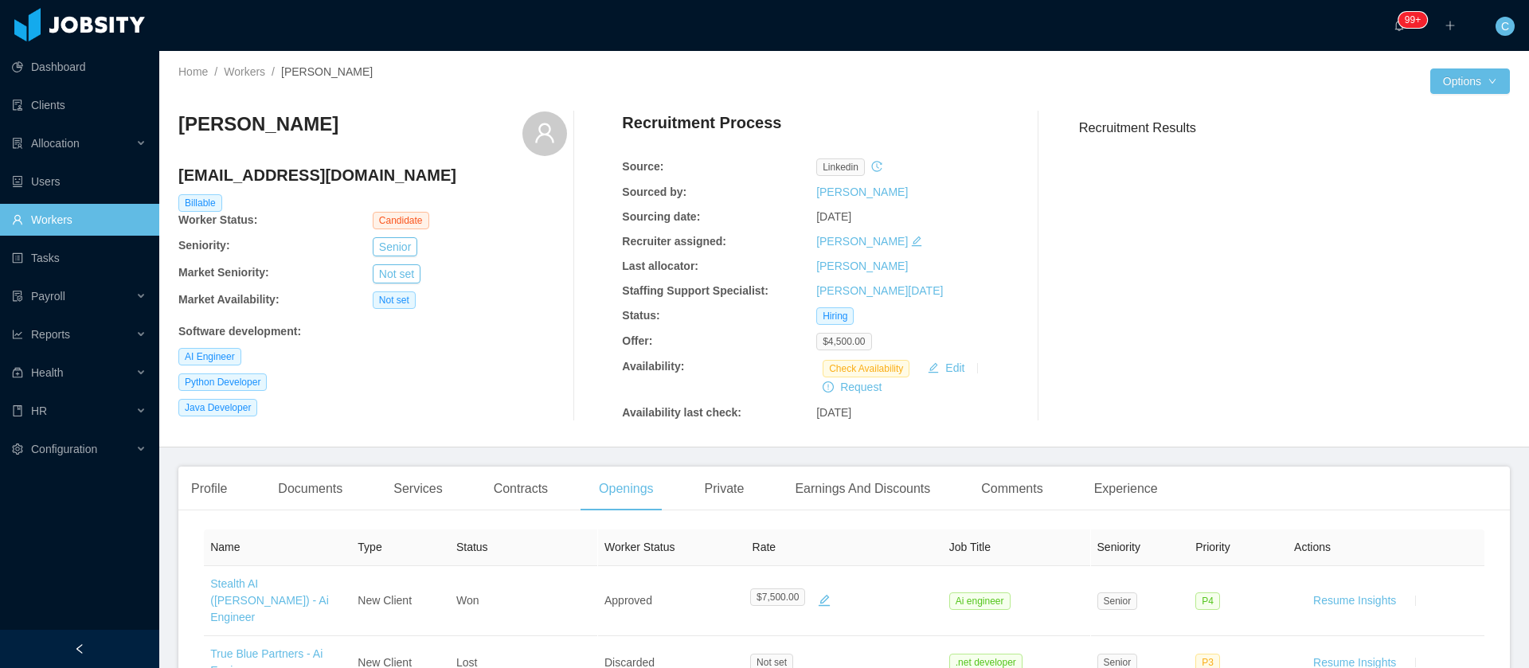
click at [313, 181] on h4 "danilo_hgds2@hotmail.com" at bounding box center [372, 175] width 389 height 22
copy h4 "danilo_hgds2@hotmail.com"
click at [482, 490] on div "Contracts" at bounding box center [521, 489] width 80 height 45
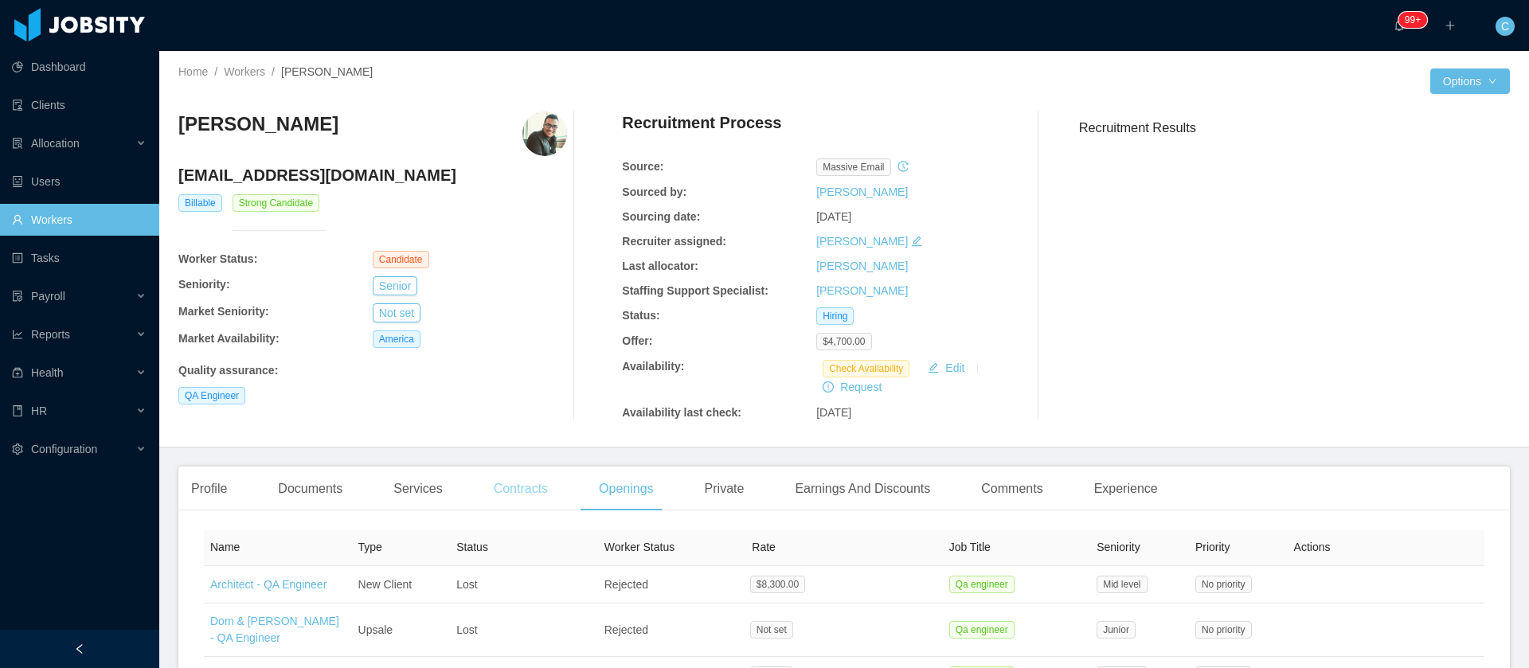
click at [530, 483] on div "Contracts" at bounding box center [521, 489] width 80 height 45
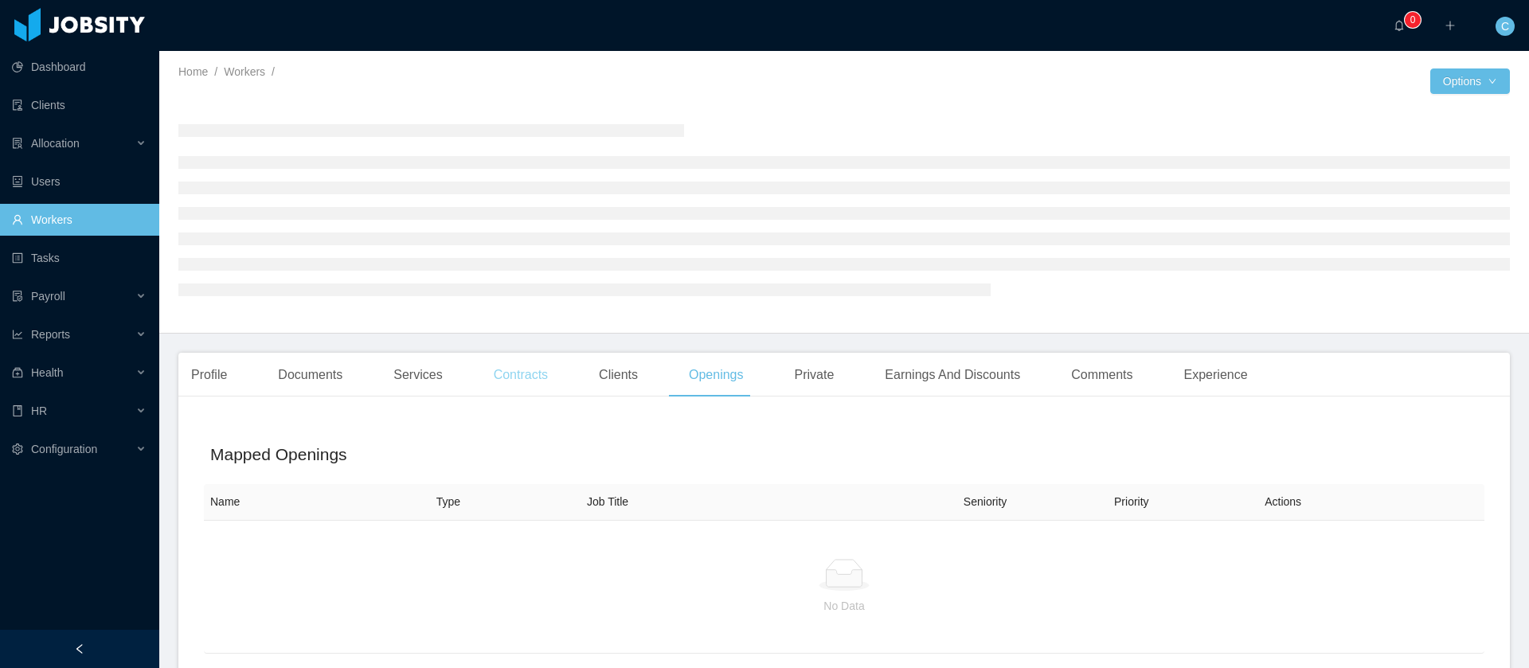
click at [535, 378] on div "Contracts" at bounding box center [521, 375] width 80 height 45
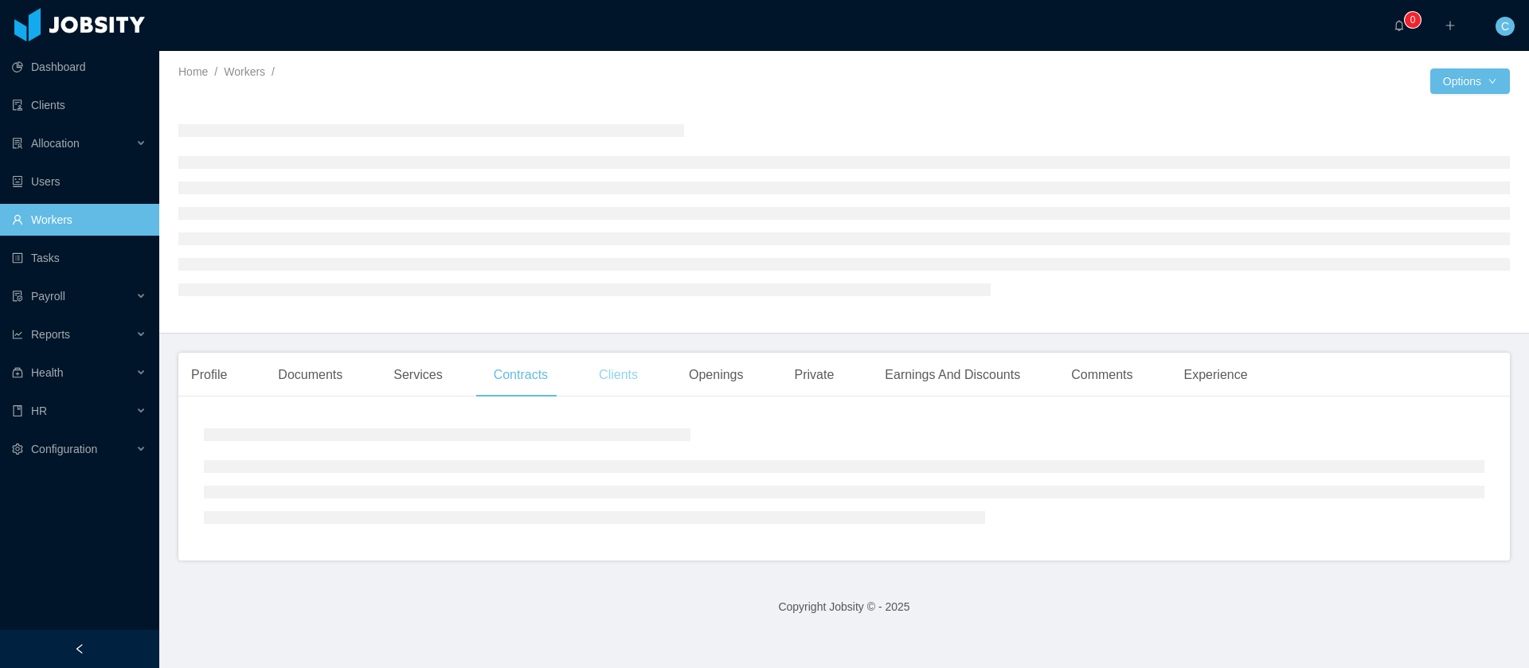
click at [617, 377] on div "Clients" at bounding box center [618, 375] width 64 height 45
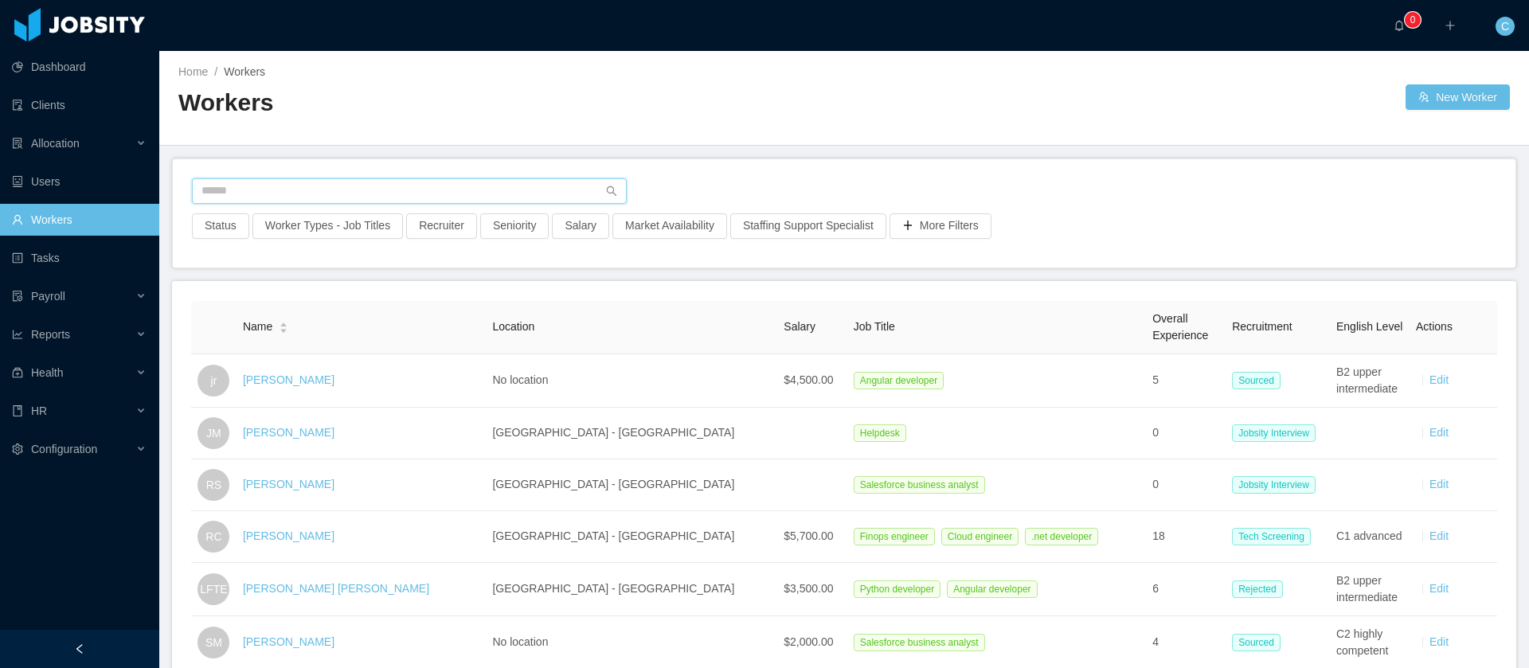
click at [238, 186] on input "text" at bounding box center [409, 190] width 435 height 25
paste input "**********"
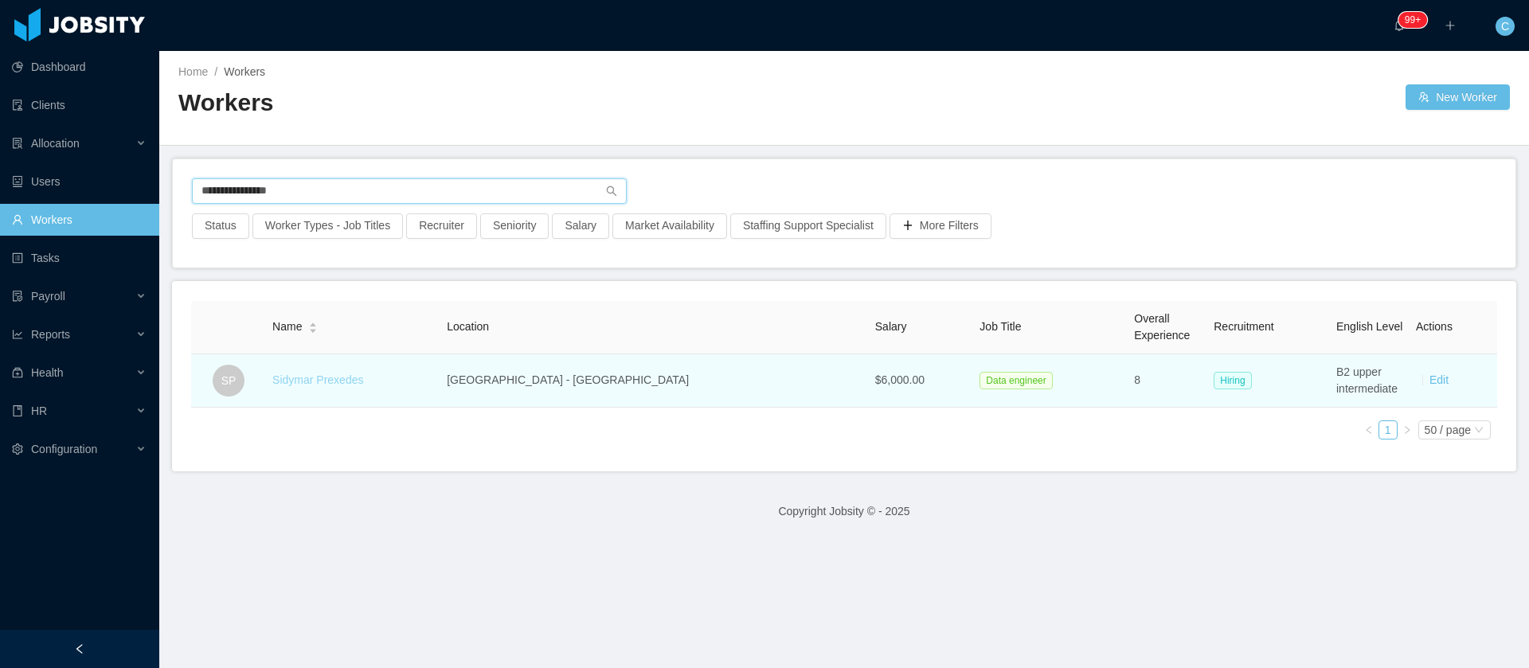
type input "**********"
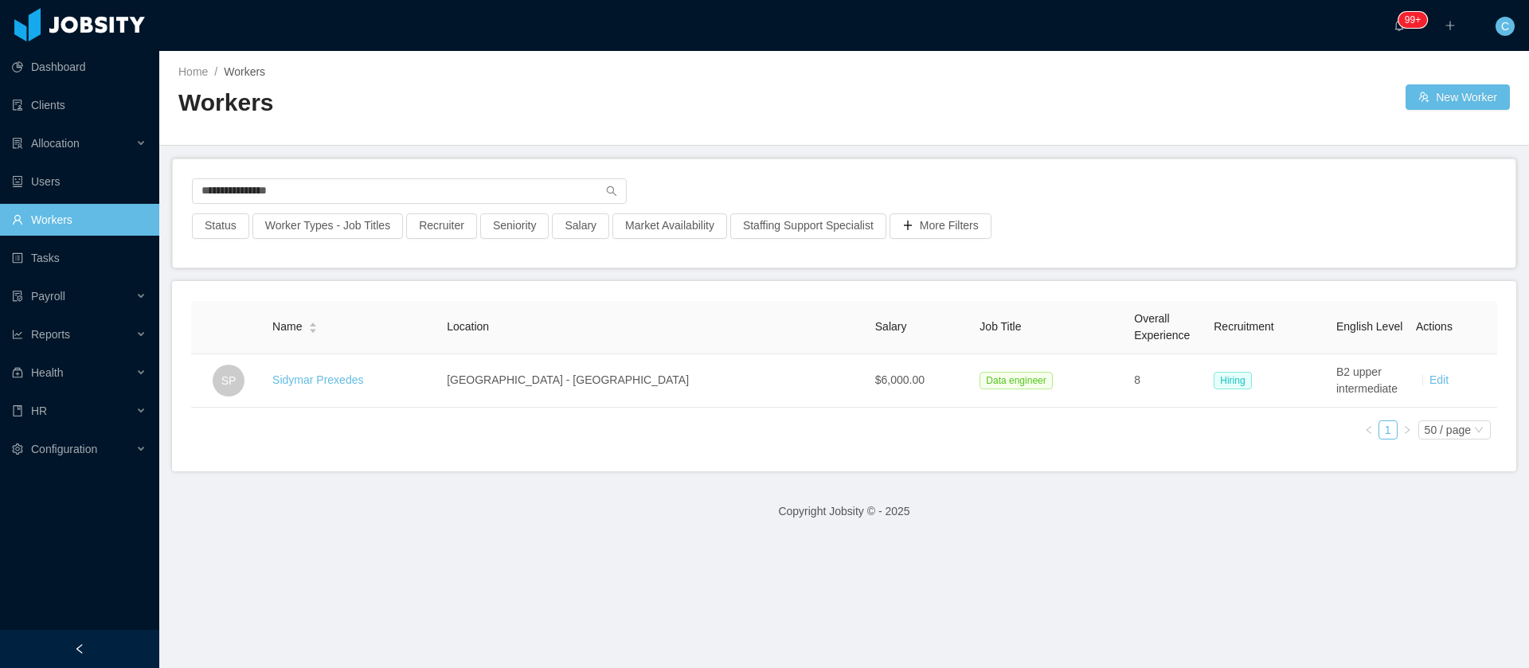
click at [313, 374] on link "Sidymar Prexedes" at bounding box center [317, 379] width 91 height 13
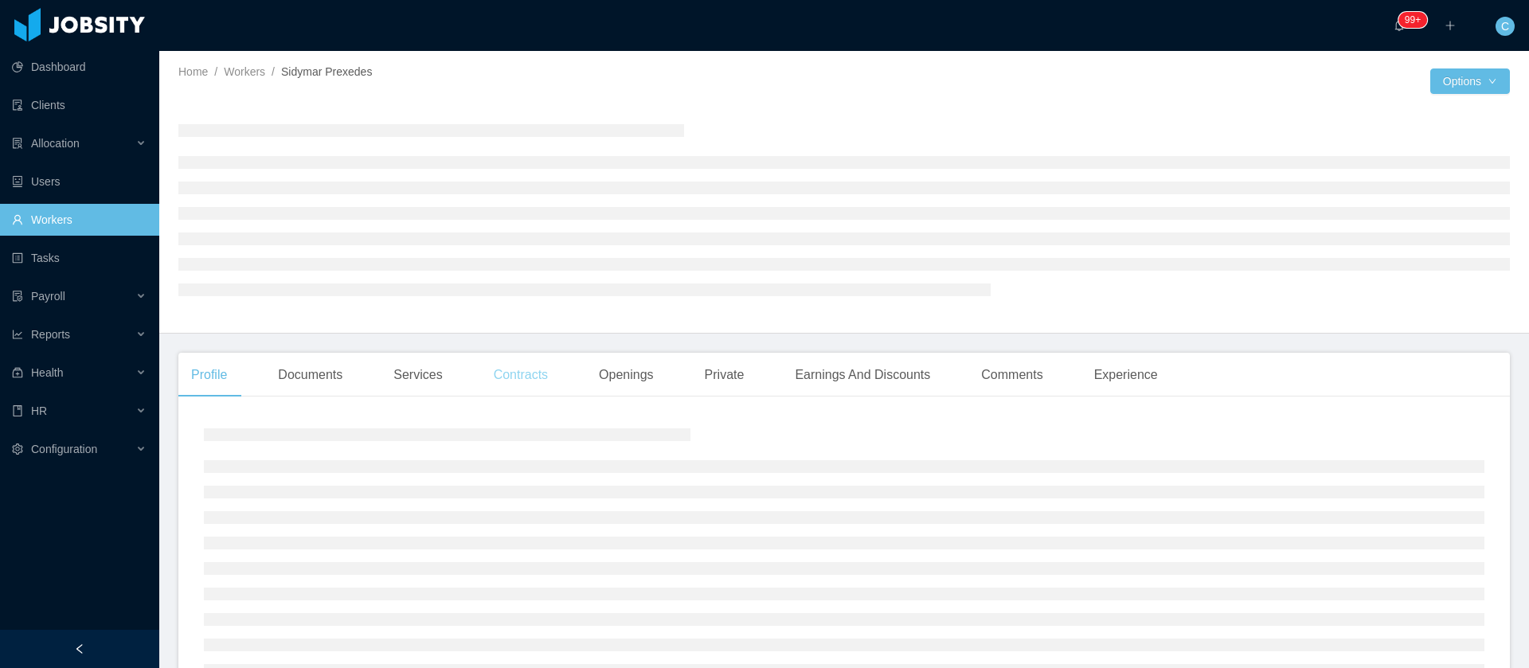
click at [501, 380] on div "Contracts" at bounding box center [521, 375] width 80 height 45
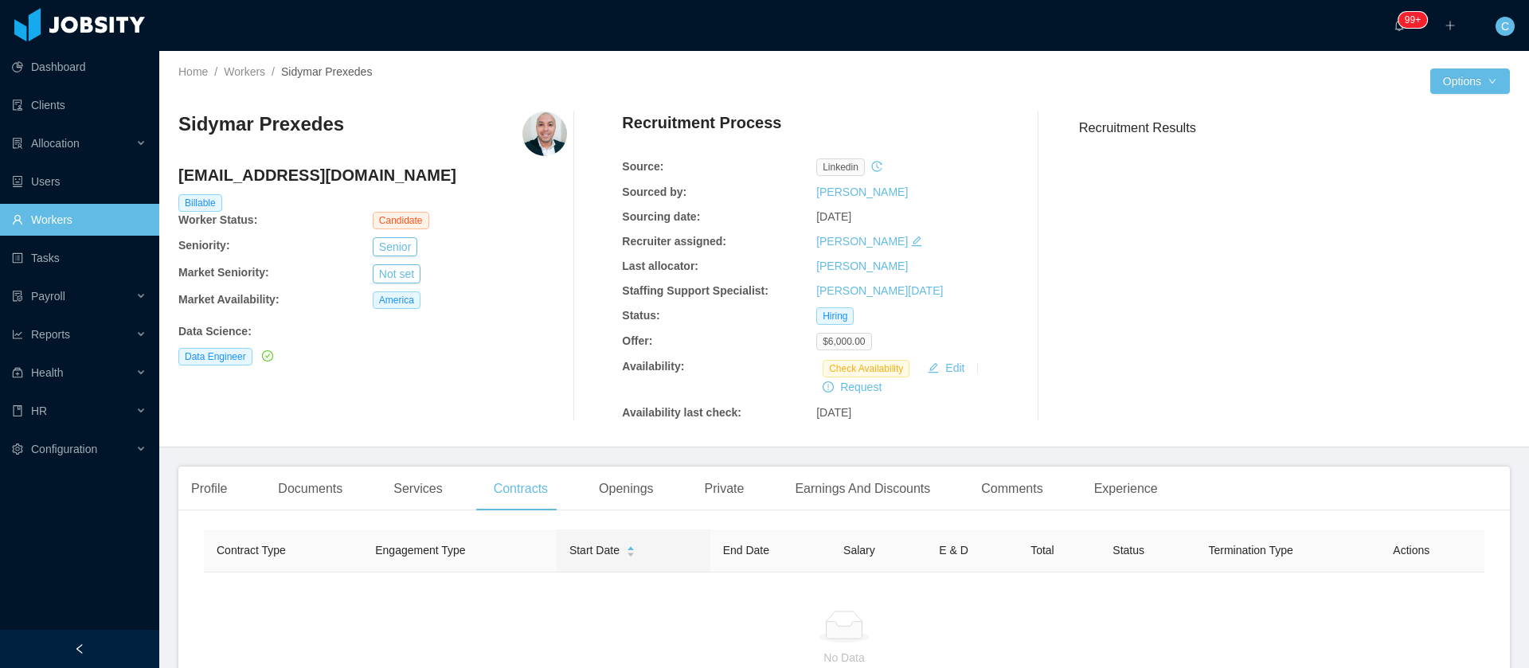
click at [308, 178] on h4 "[EMAIL_ADDRESS][DOMAIN_NAME]" at bounding box center [372, 175] width 389 height 22
click at [308, 178] on h4 "sidymar.prexede@gmail.com" at bounding box center [372, 175] width 389 height 22
copy h4 "sidymar.prexede@gmail.com"
click at [90, 229] on link "Workers" at bounding box center [79, 220] width 135 height 32
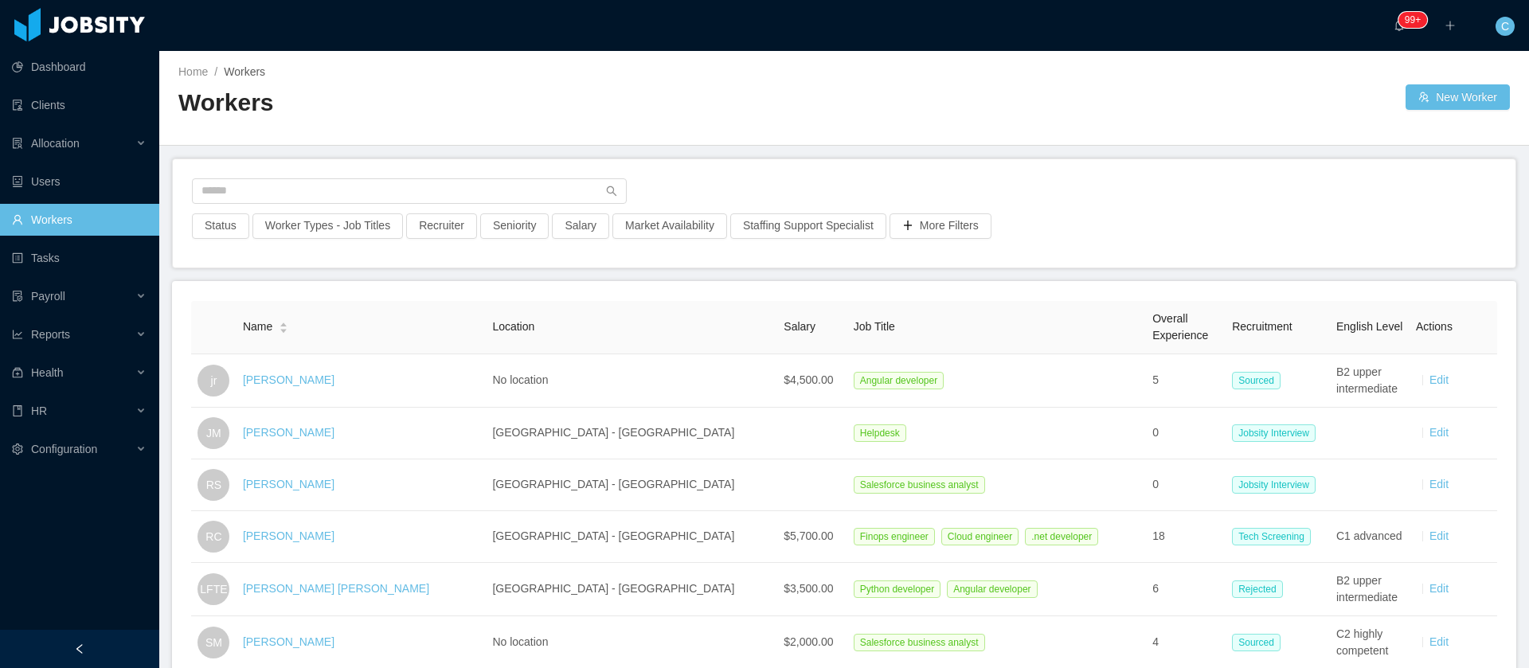
drag, startPoint x: 252, startPoint y: 206, endPoint x: 267, endPoint y: 171, distance: 38.2
click at [252, 205] on div at bounding box center [844, 195] width 1304 height 35
click at [267, 175] on div "Status Worker Types - Job Titles Recruiter Seniority Salary Market Availability…" at bounding box center [844, 213] width 1342 height 108
click at [264, 193] on input "text" at bounding box center [409, 190] width 435 height 25
paste input "**********"
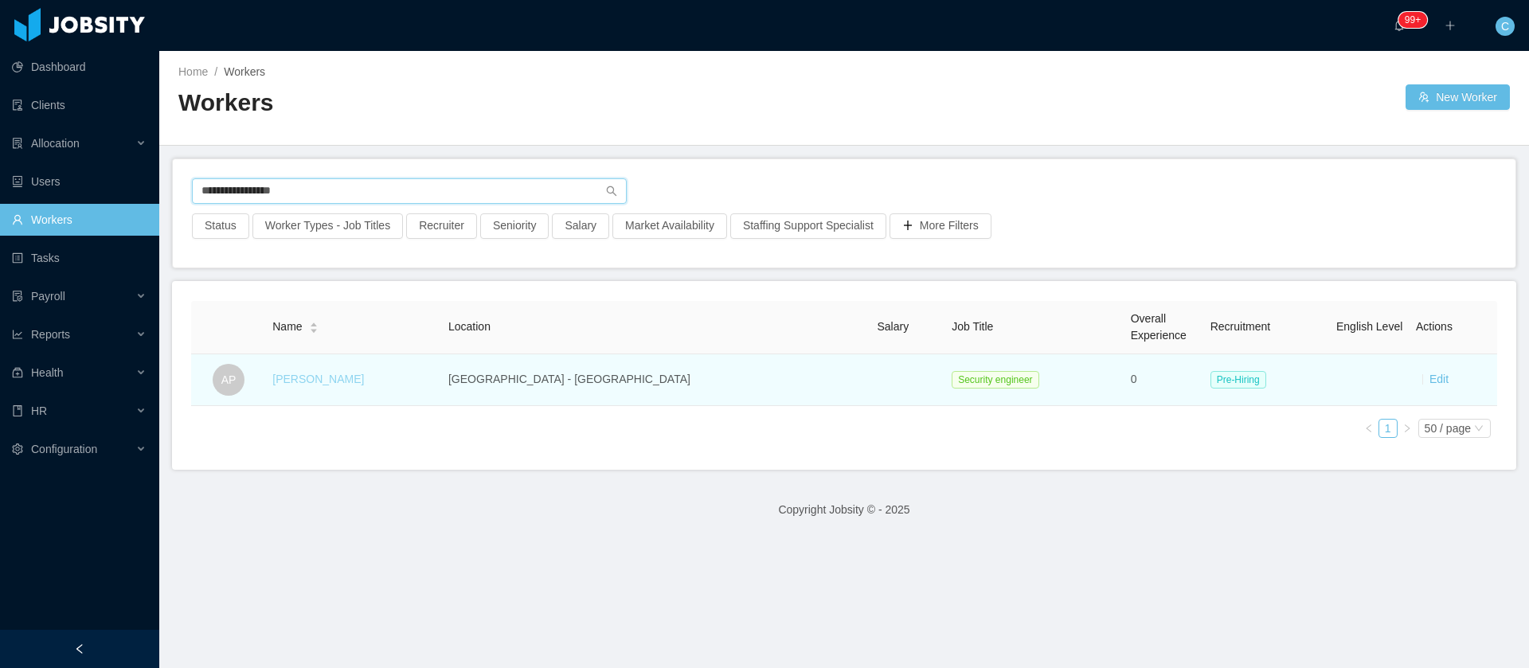
type input "**********"
click at [311, 381] on link "Adrian Pedrazzoli" at bounding box center [318, 379] width 92 height 13
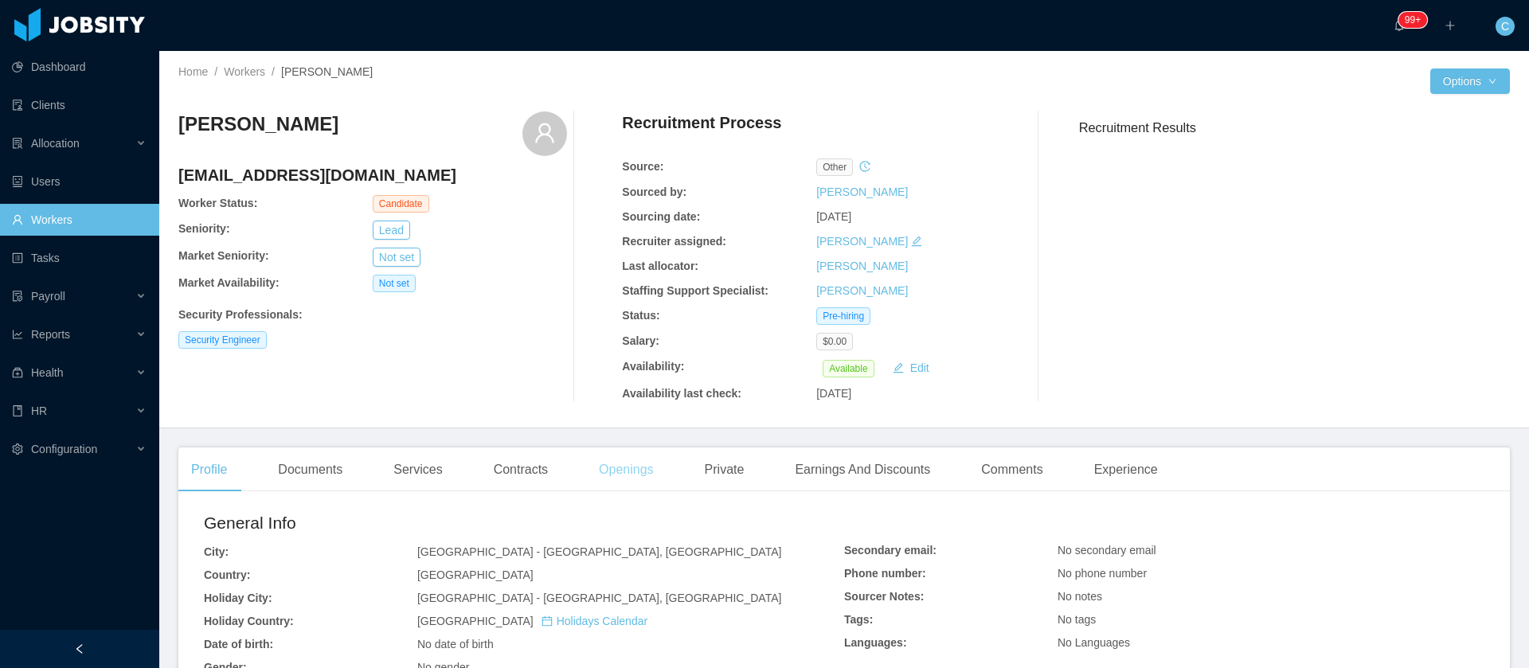
click at [646, 467] on div "Openings" at bounding box center [626, 469] width 80 height 45
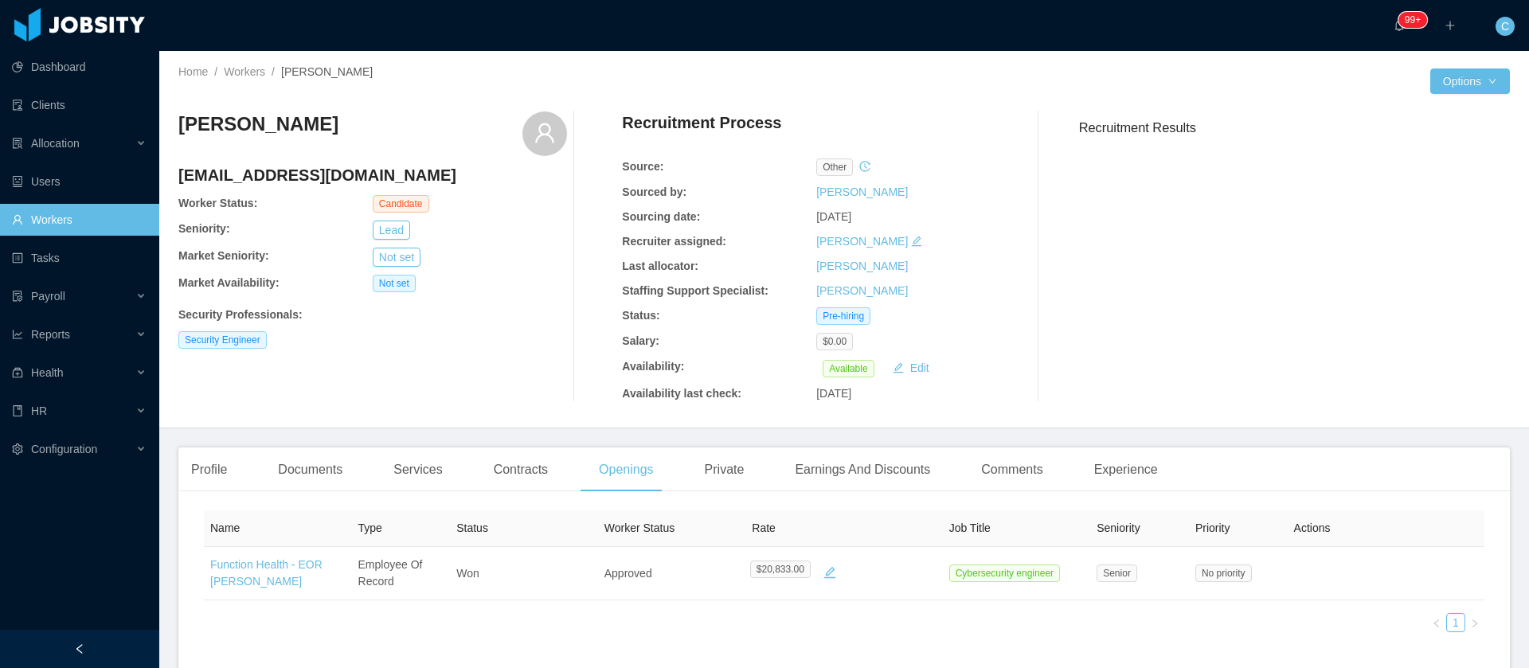
click at [46, 222] on link "Workers" at bounding box center [79, 220] width 135 height 32
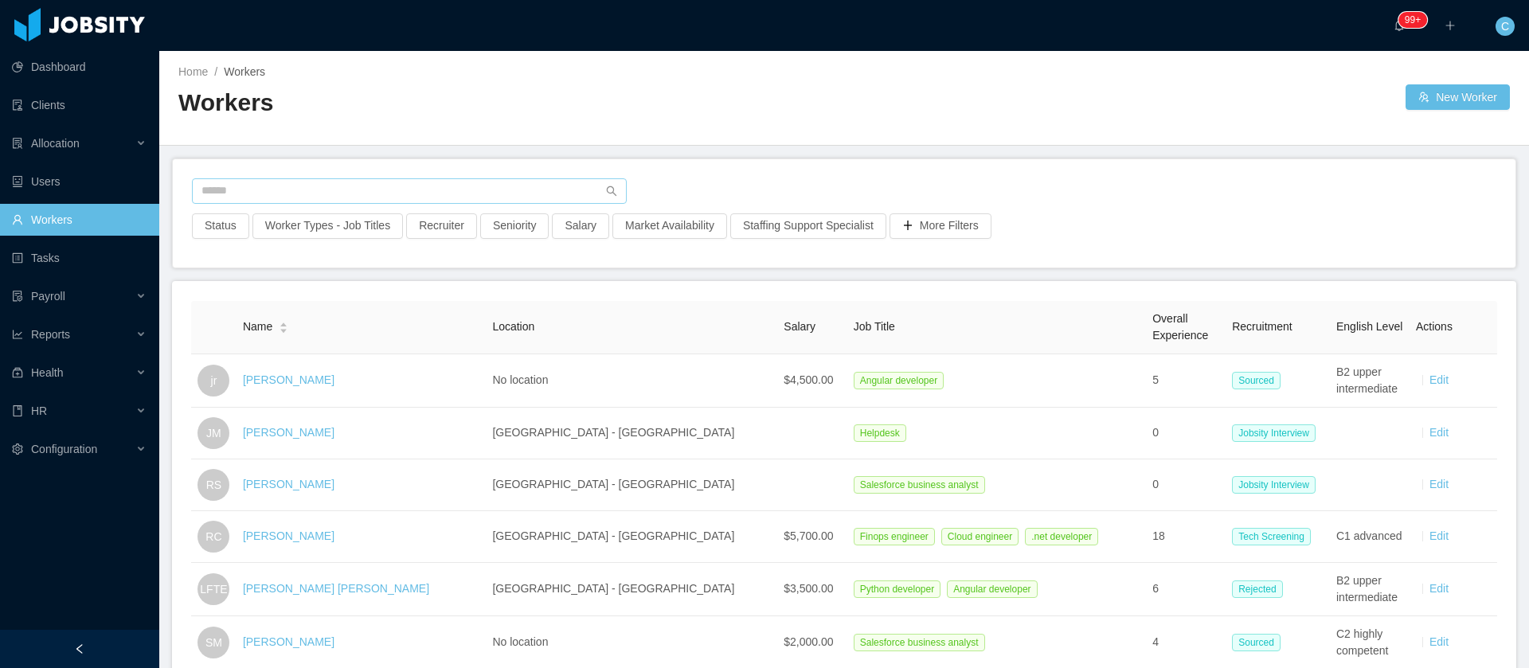
click at [238, 176] on div "Status Worker Types - Job Titles Recruiter Seniority Salary Market Availability…" at bounding box center [844, 213] width 1342 height 108
click at [240, 185] on input "text" at bounding box center [409, 190] width 435 height 25
paste input "**********"
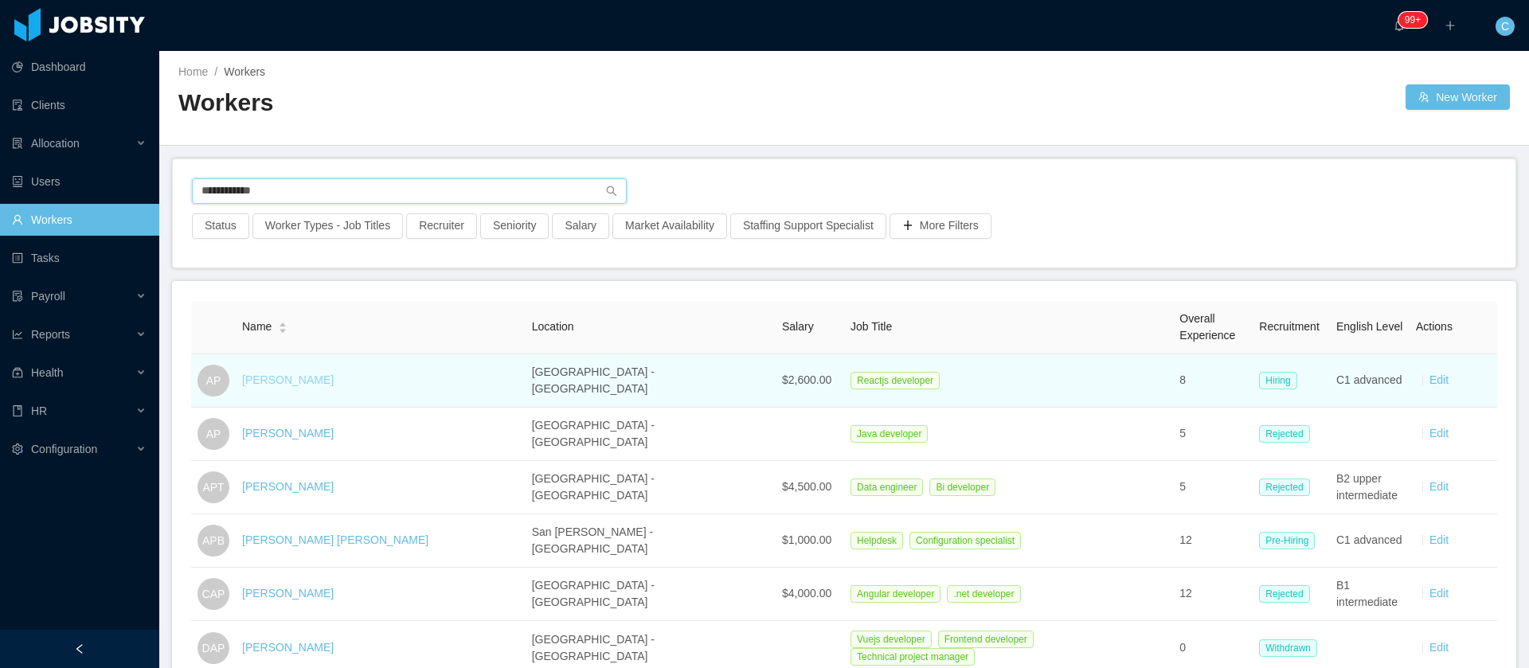
type input "**********"
click at [294, 382] on link "Andres Perez" at bounding box center [288, 379] width 92 height 13
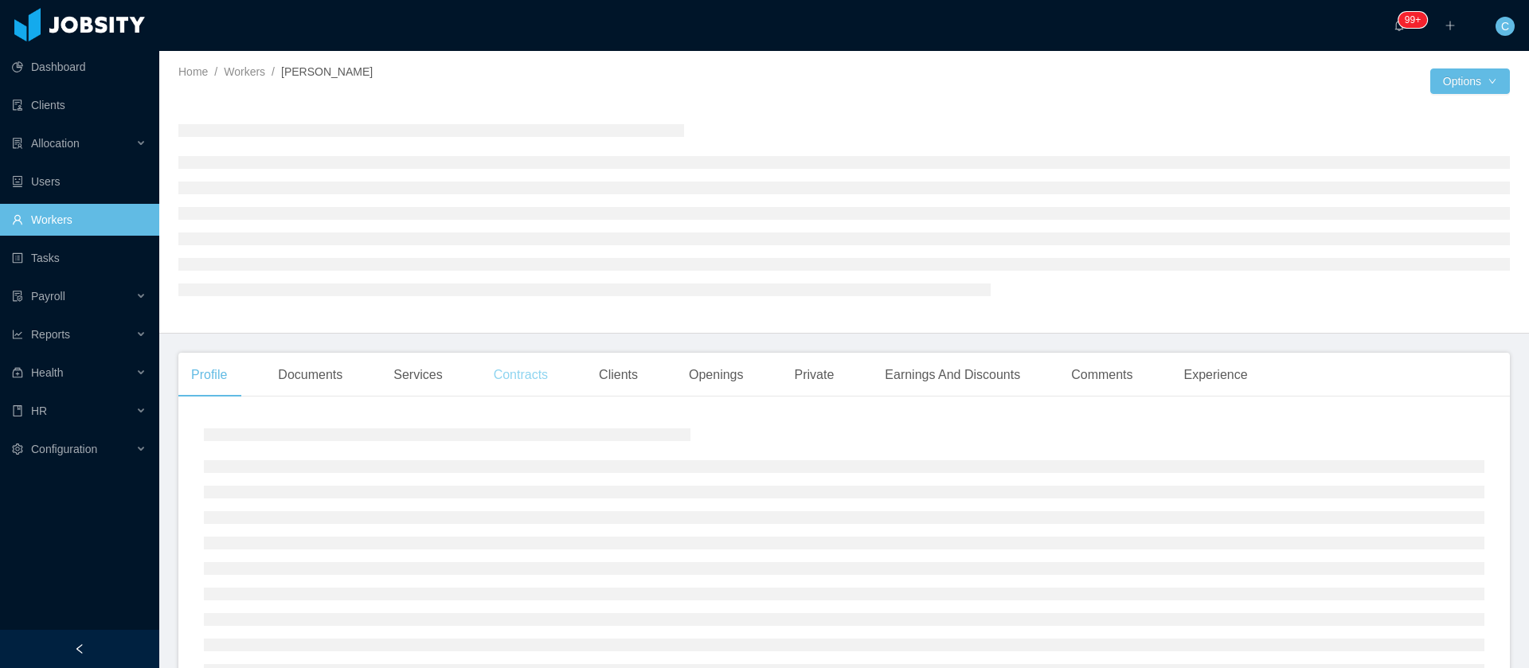
click at [534, 381] on div "Contracts" at bounding box center [521, 375] width 80 height 45
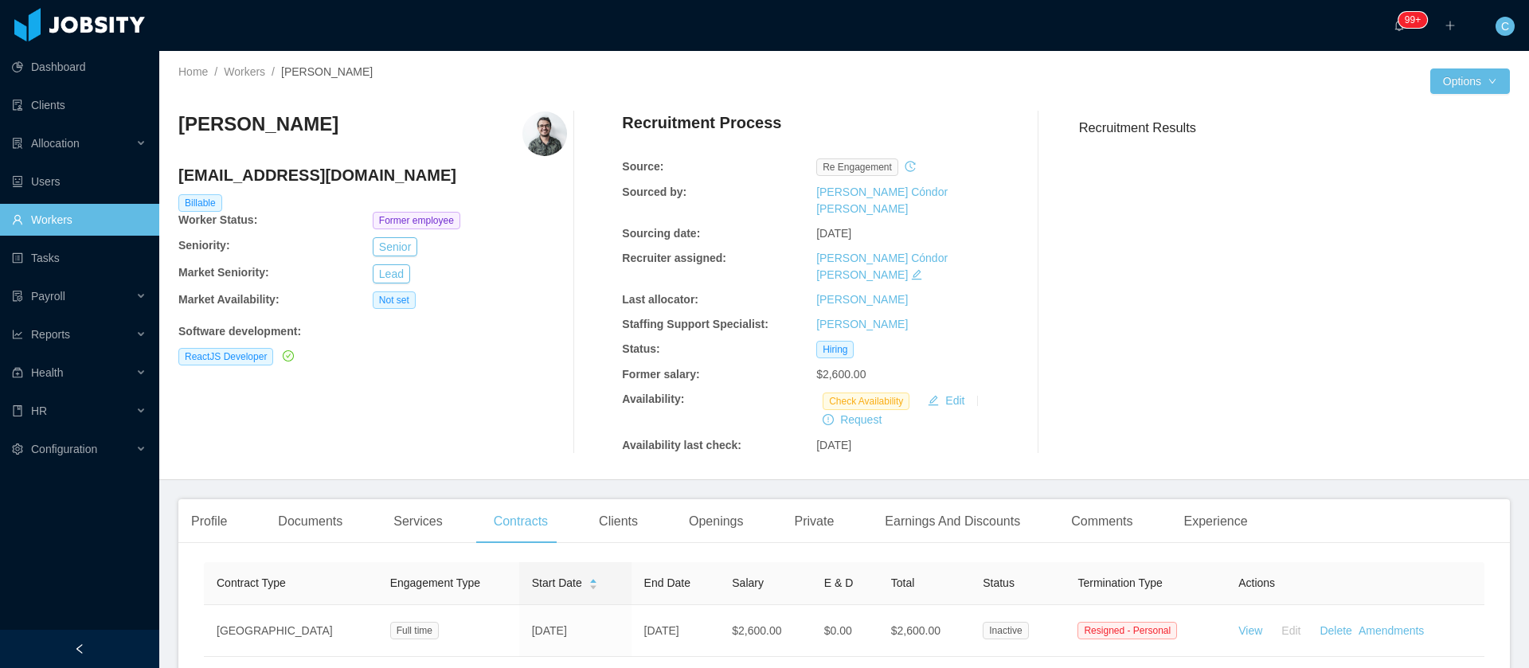
click at [336, 172] on h4 "andresper_24@hotmail.com" at bounding box center [372, 175] width 389 height 22
copy h4 "andresper_24@hotmail.com"
click at [74, 223] on link "Workers" at bounding box center [79, 220] width 135 height 32
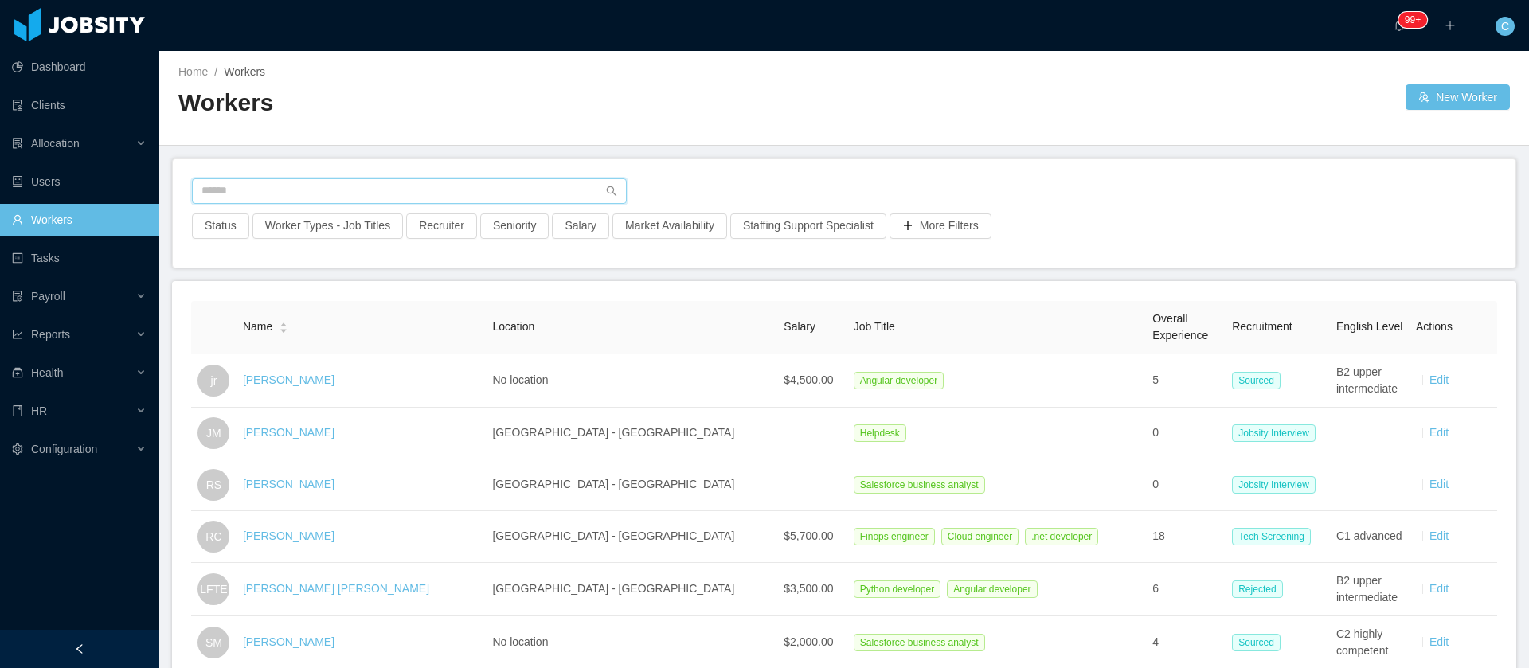
click at [275, 197] on input "text" at bounding box center [409, 190] width 435 height 25
paste input "**********"
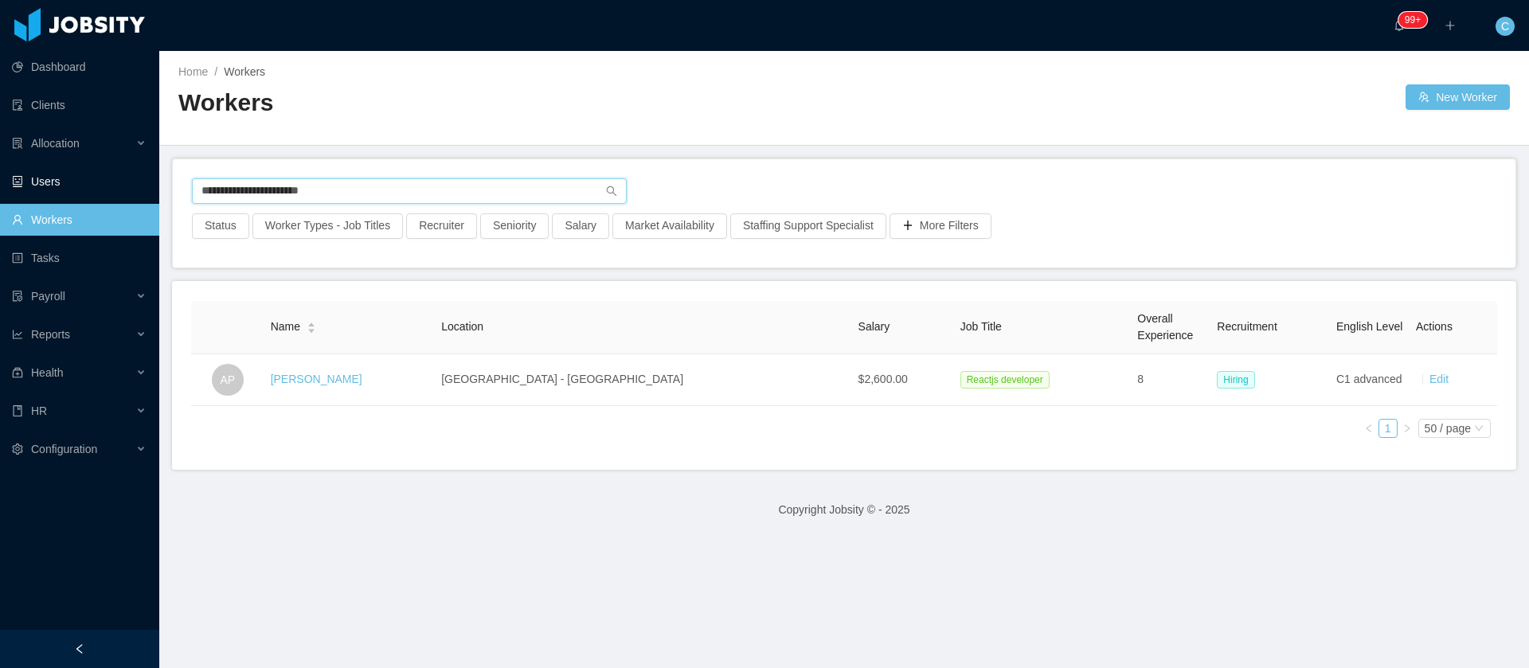
click at [148, 174] on section "**********" at bounding box center [764, 334] width 1529 height 668
paste input "text"
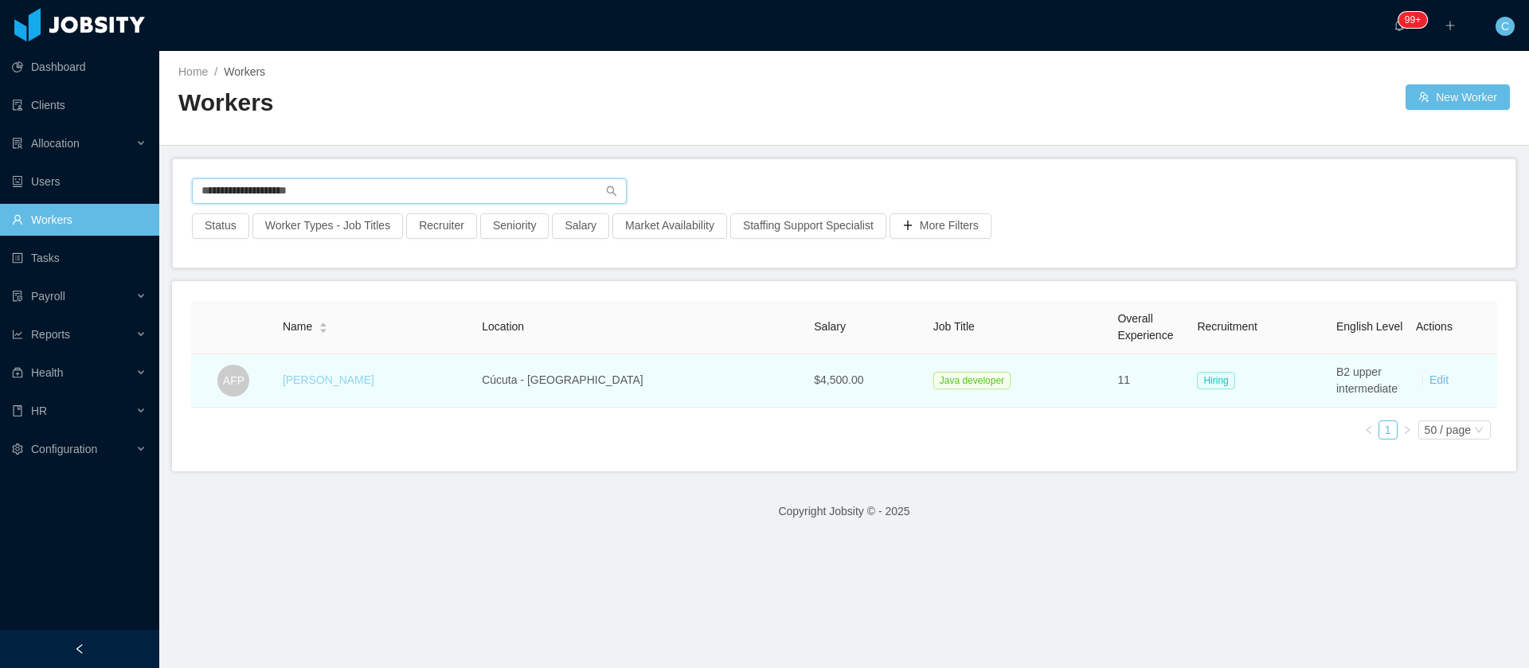
type input "**********"
click at [320, 386] on link "Andres Felipe Perez" at bounding box center [329, 379] width 92 height 13
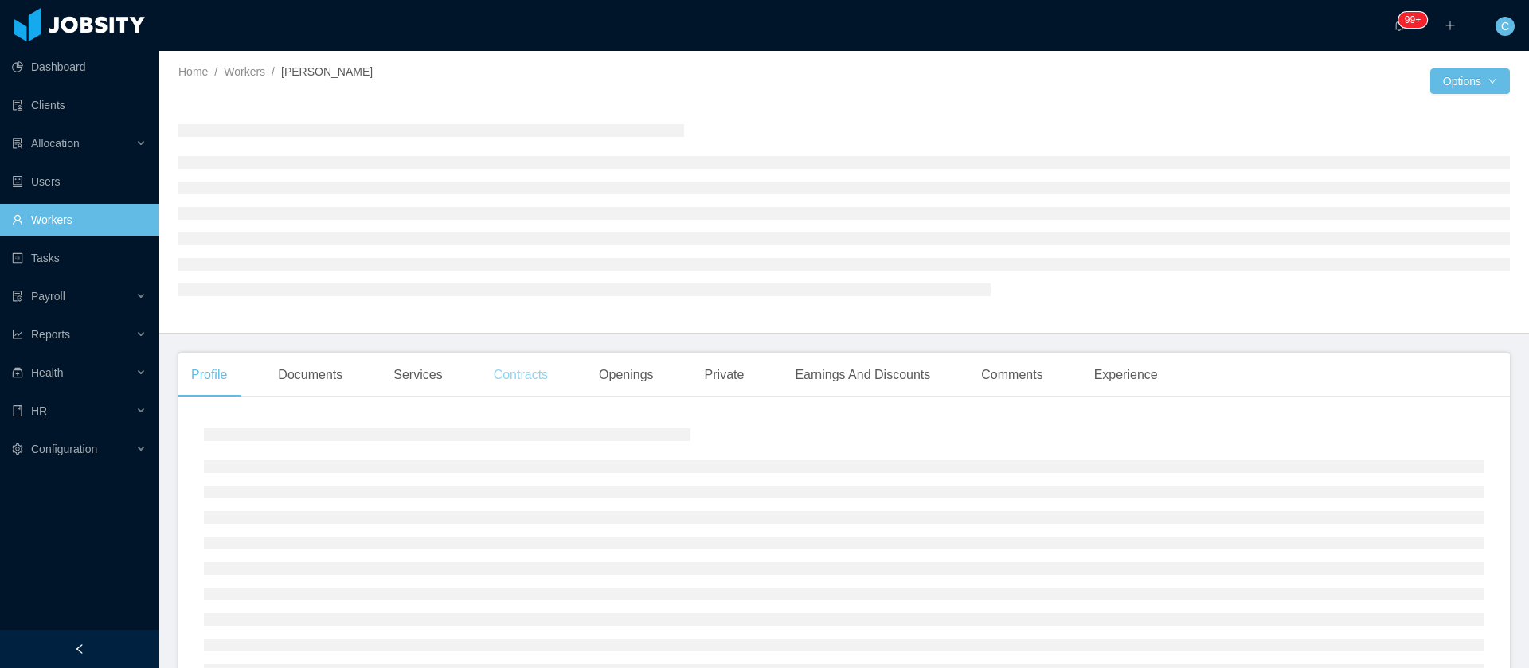
click at [541, 374] on div "Contracts" at bounding box center [521, 375] width 80 height 45
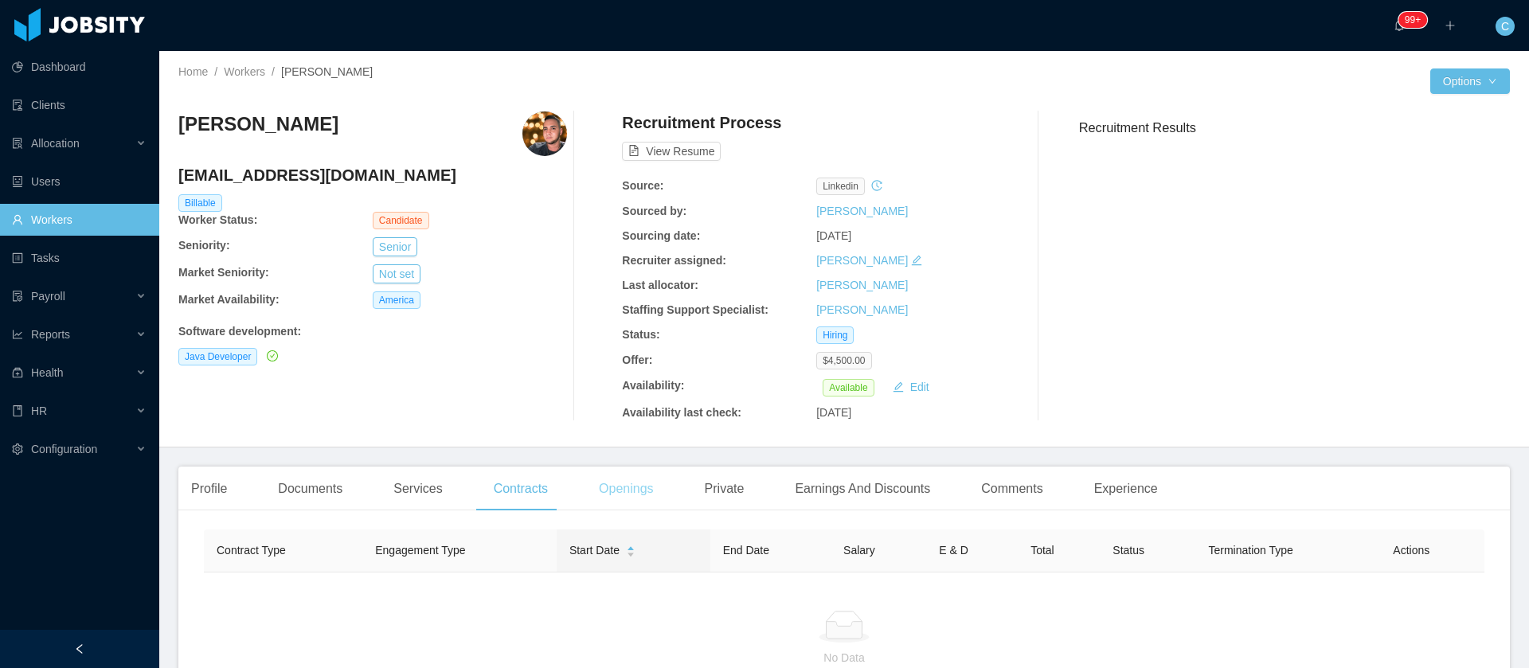
click at [642, 497] on div "Openings" at bounding box center [626, 489] width 80 height 45
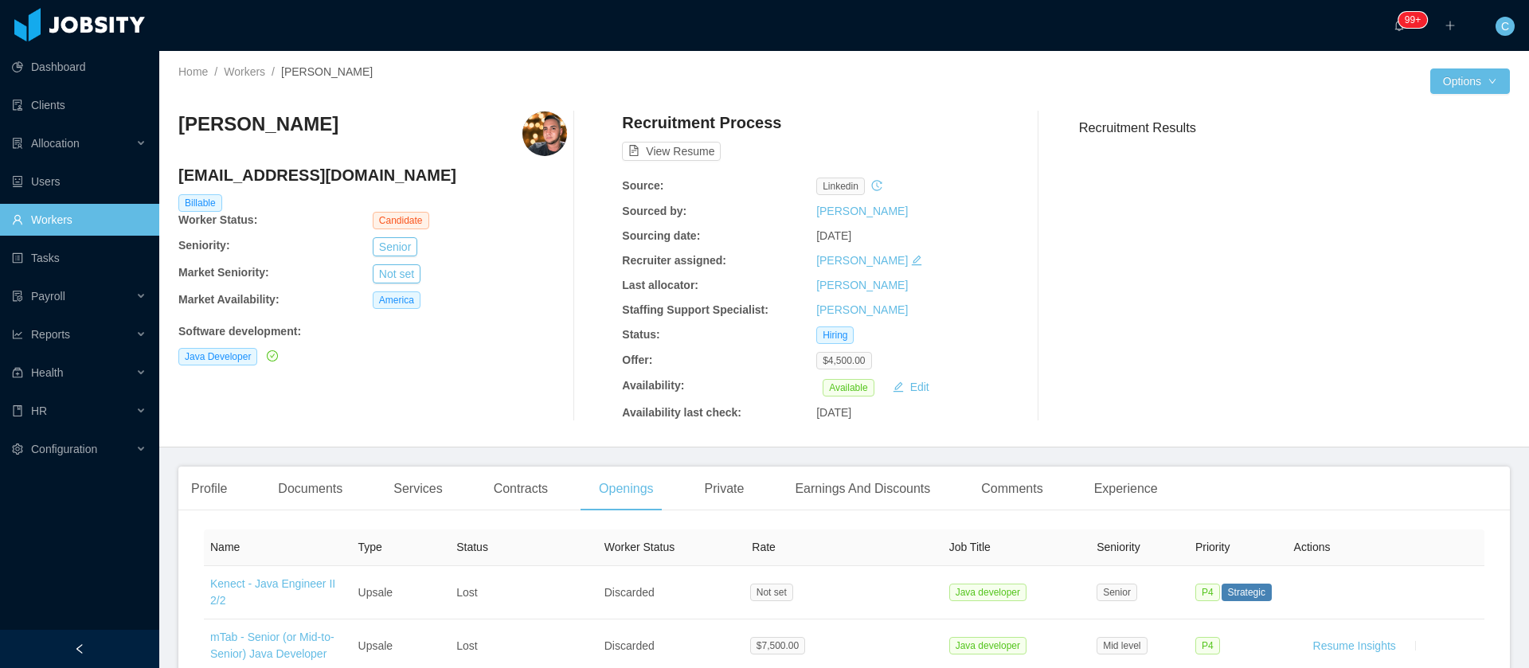
click at [47, 229] on link "Workers" at bounding box center [79, 220] width 135 height 32
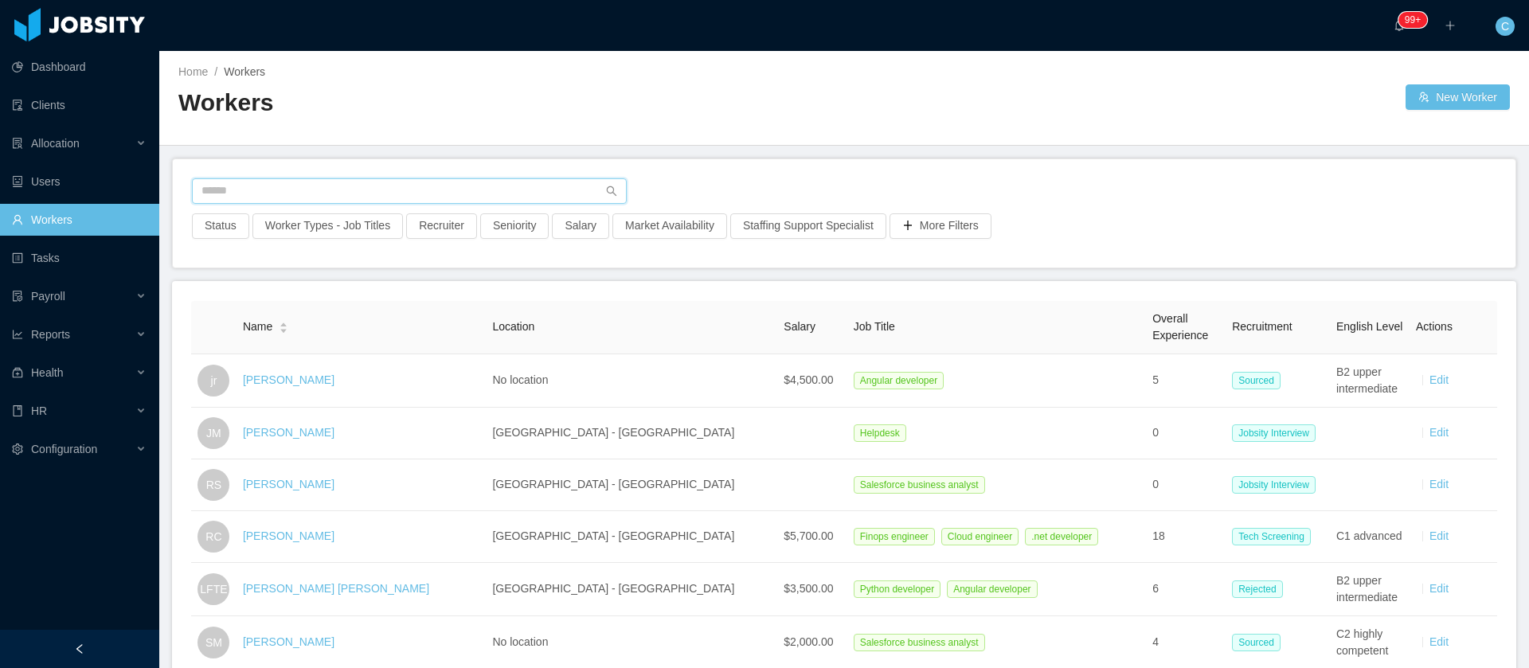
click at [257, 190] on input "text" at bounding box center [409, 190] width 435 height 25
paste input "**********"
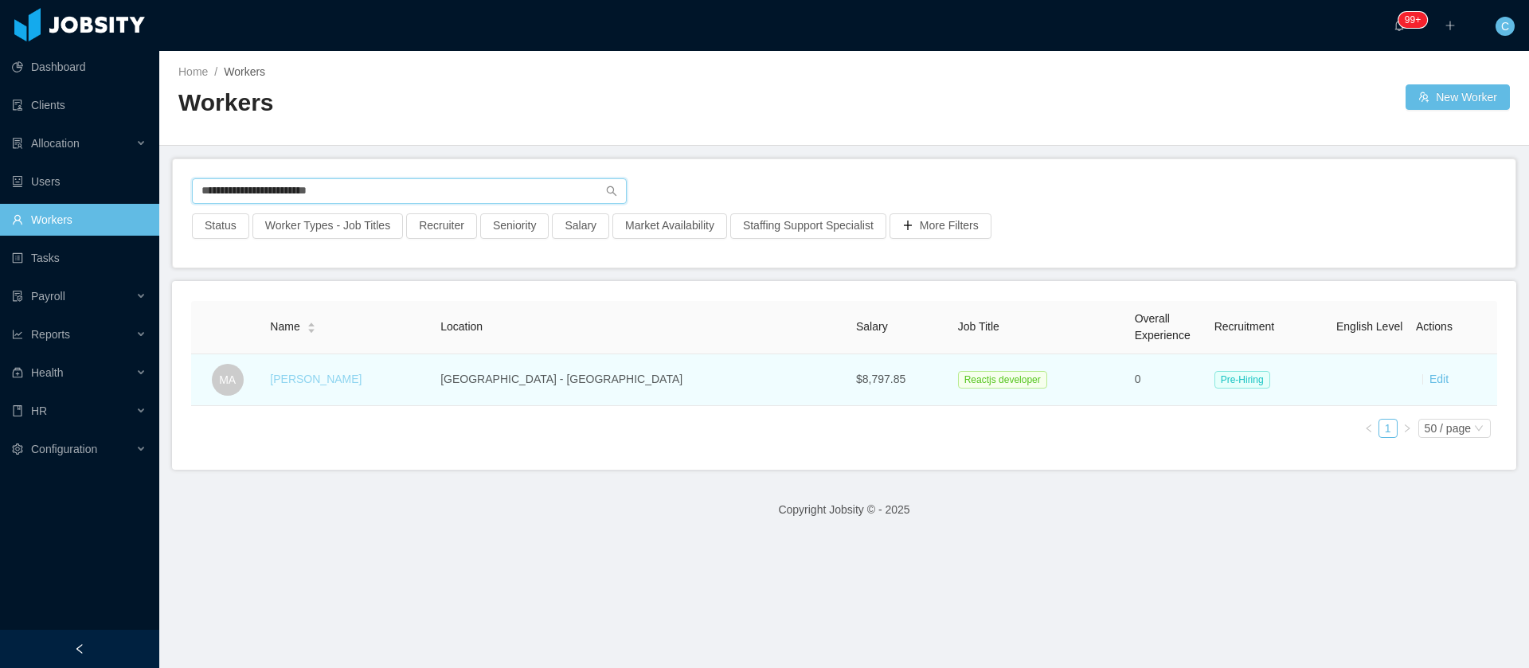
type input "**********"
click at [324, 379] on link "Mark Ambrocio" at bounding box center [316, 379] width 92 height 13
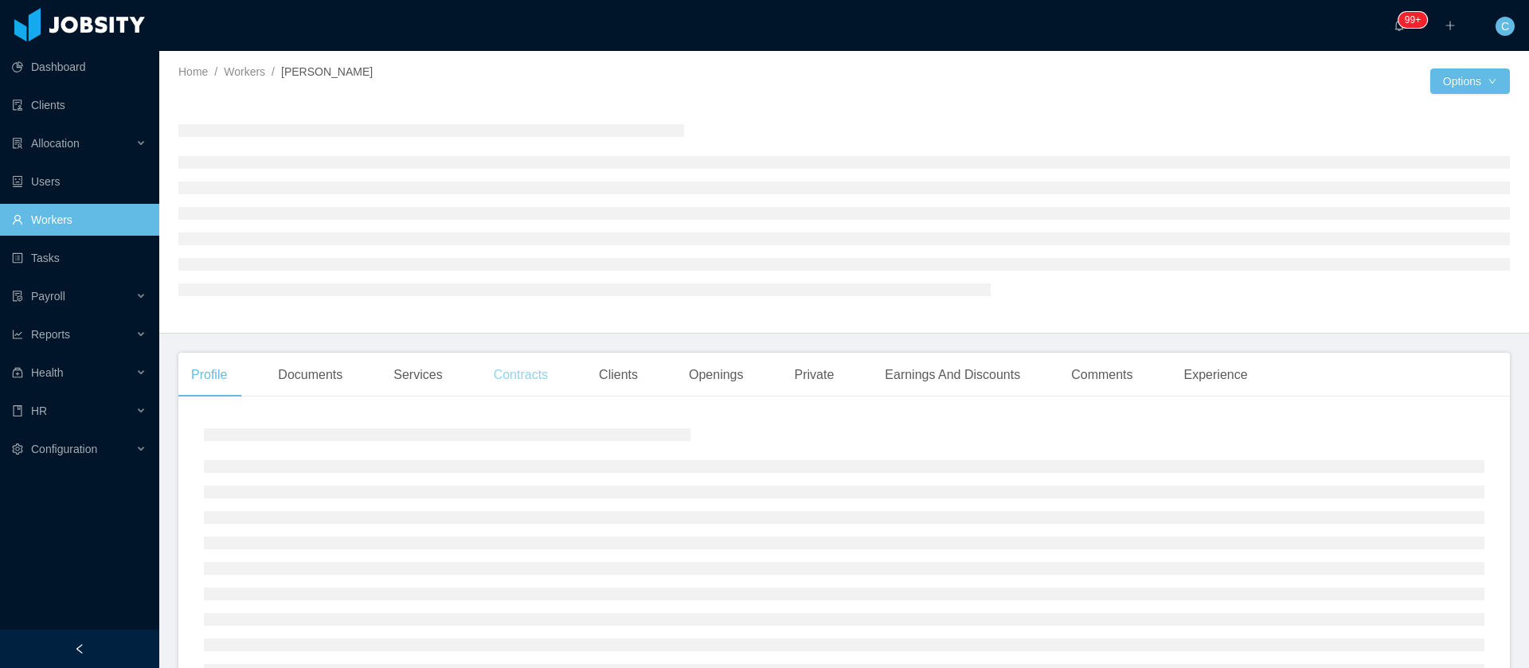
click at [533, 384] on div "Contracts" at bounding box center [521, 375] width 80 height 45
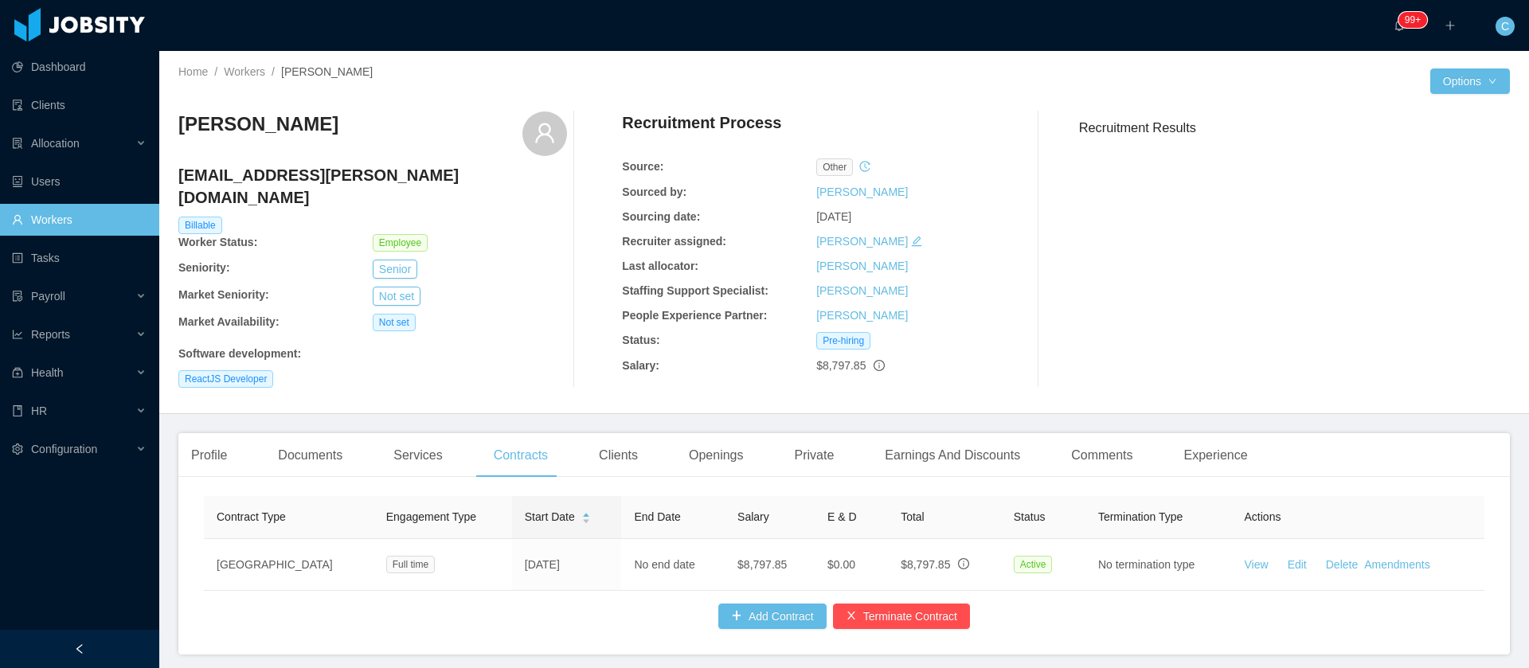
click at [596, 444] on div "Clients" at bounding box center [618, 455] width 64 height 45
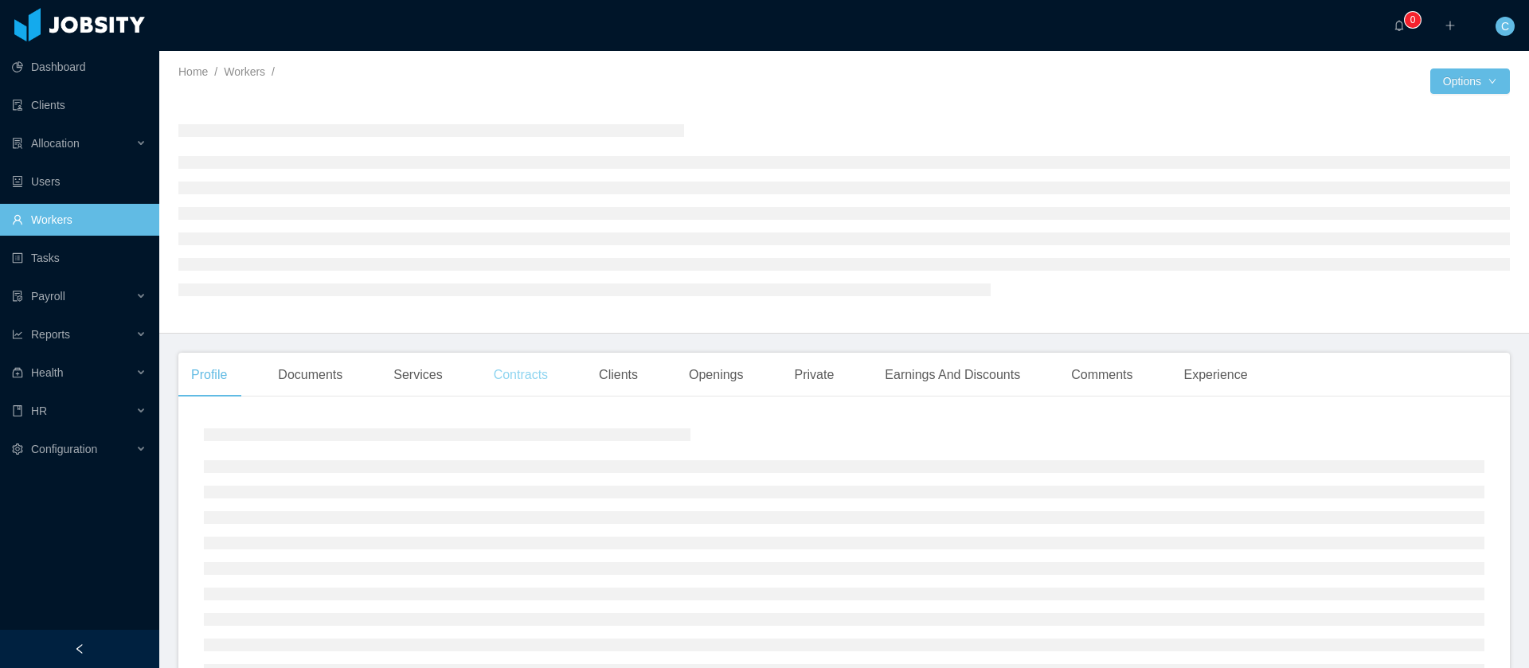
click at [537, 385] on div "Contracts" at bounding box center [521, 375] width 80 height 45
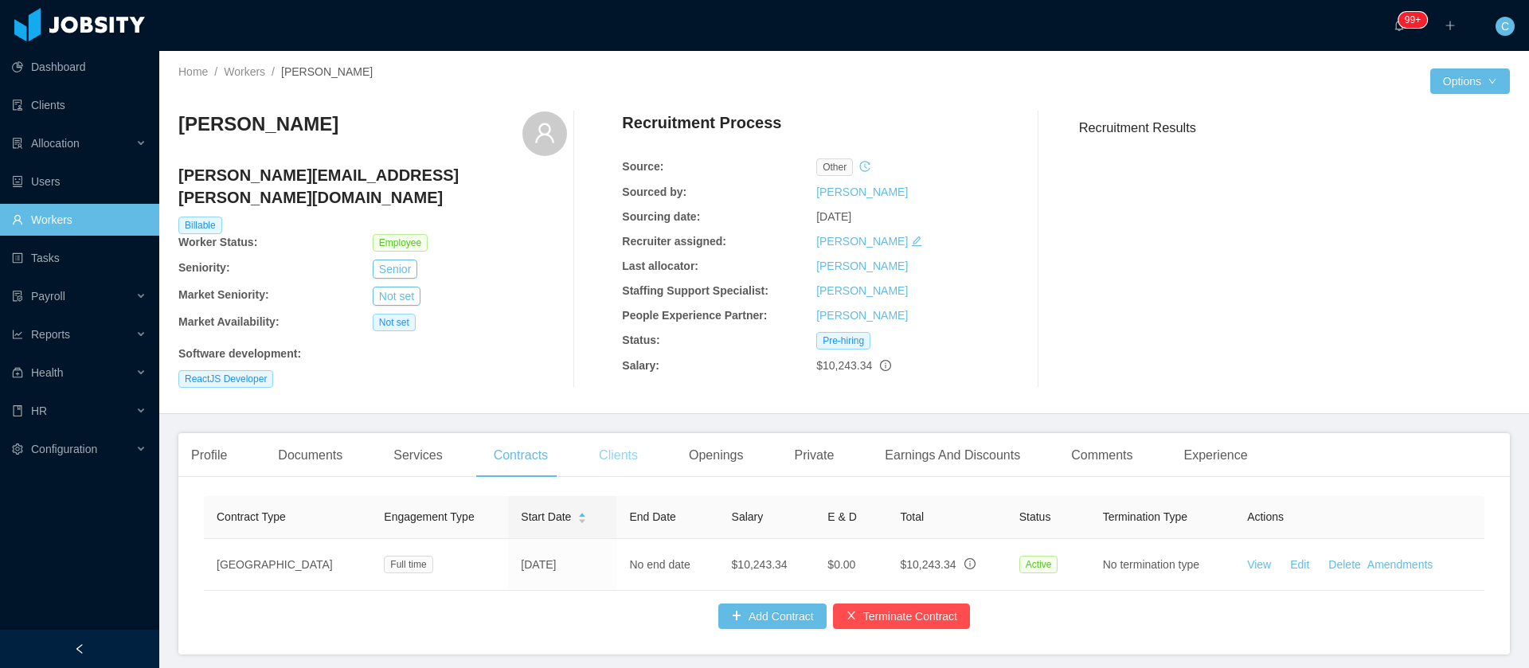
click at [616, 460] on div "Clients" at bounding box center [618, 455] width 64 height 45
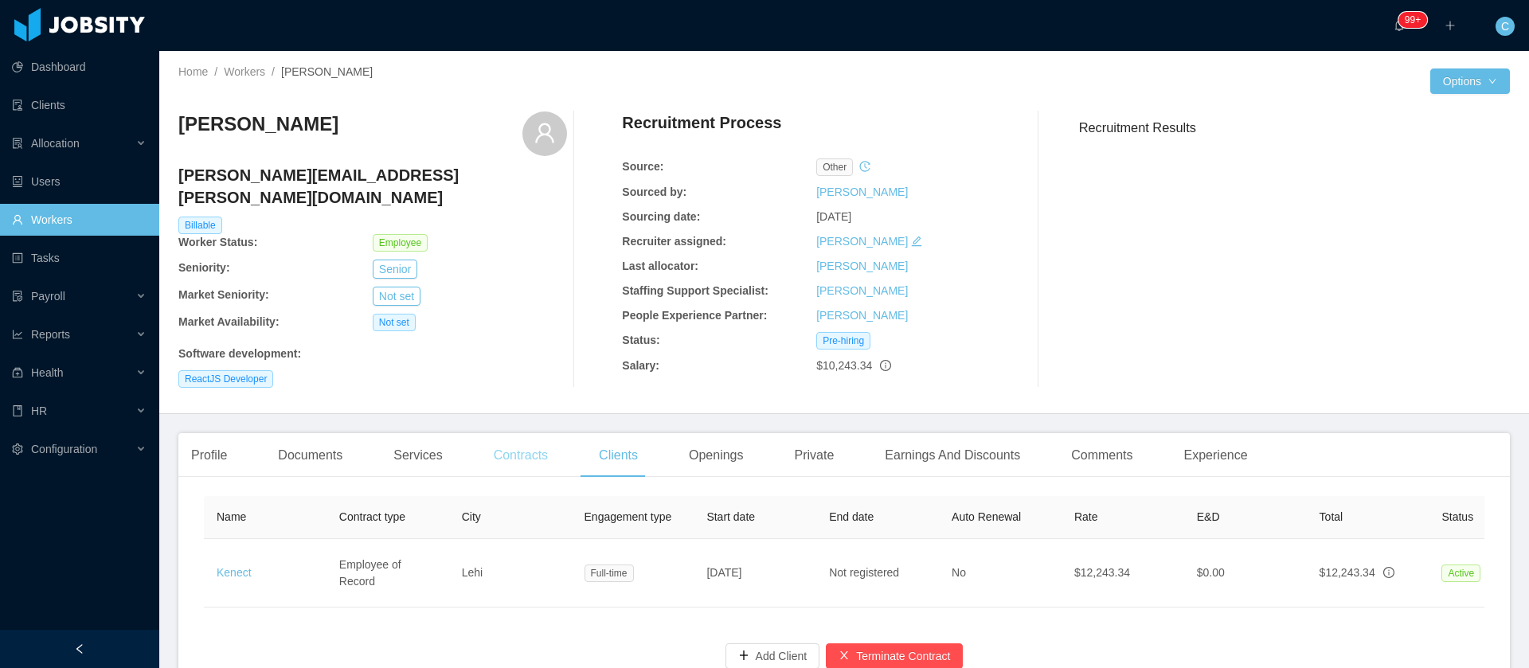
click at [530, 440] on div "Contracts" at bounding box center [521, 455] width 80 height 45
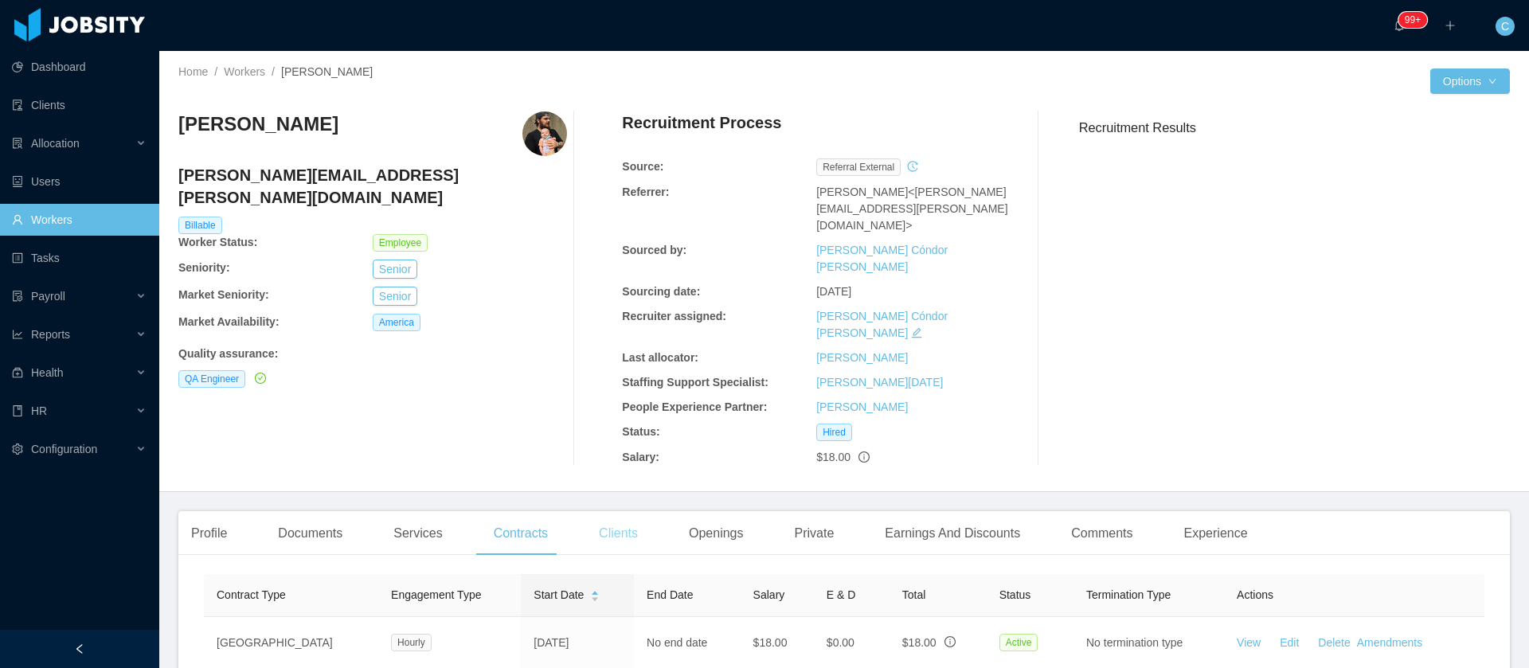
click at [608, 511] on div "Clients" at bounding box center [618, 533] width 64 height 45
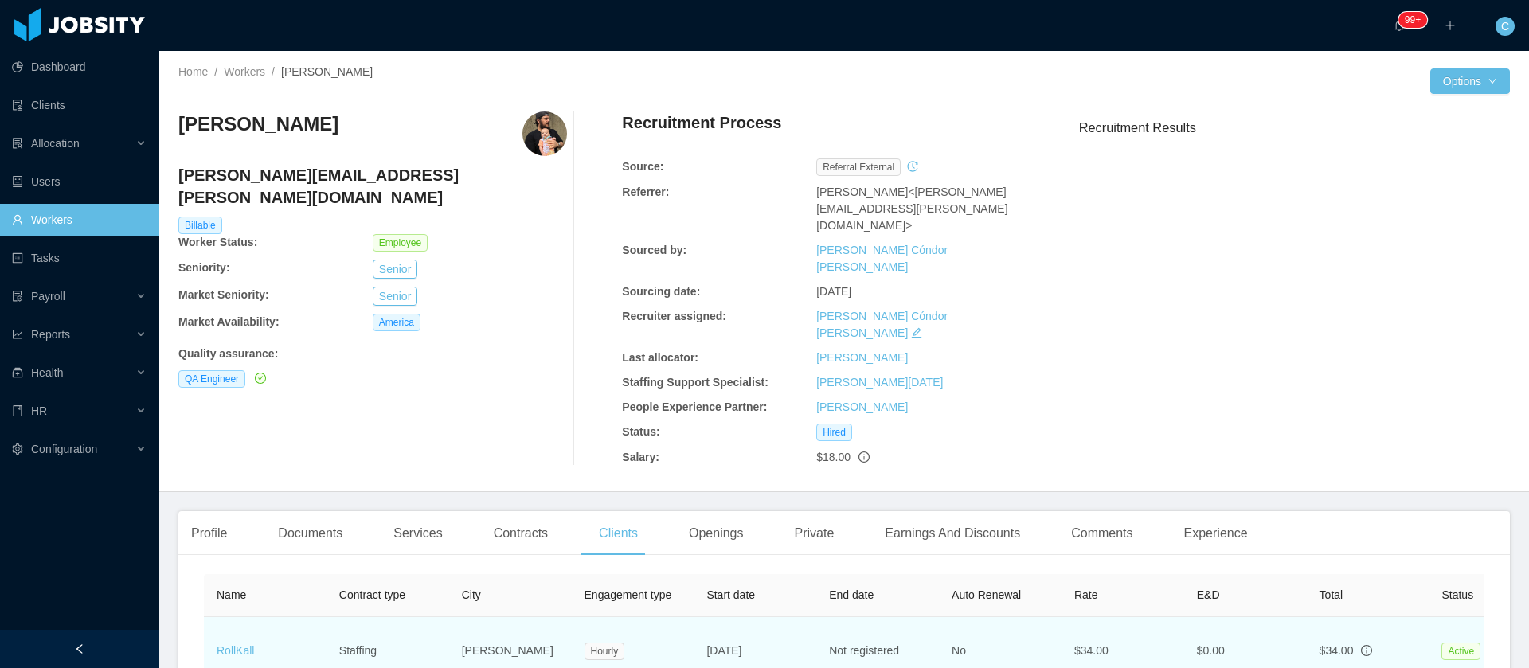
drag, startPoint x: 777, startPoint y: 600, endPoint x: 706, endPoint y: 603, distance: 70.9
click at [706, 617] on td "[DATE]" at bounding box center [755, 651] width 123 height 68
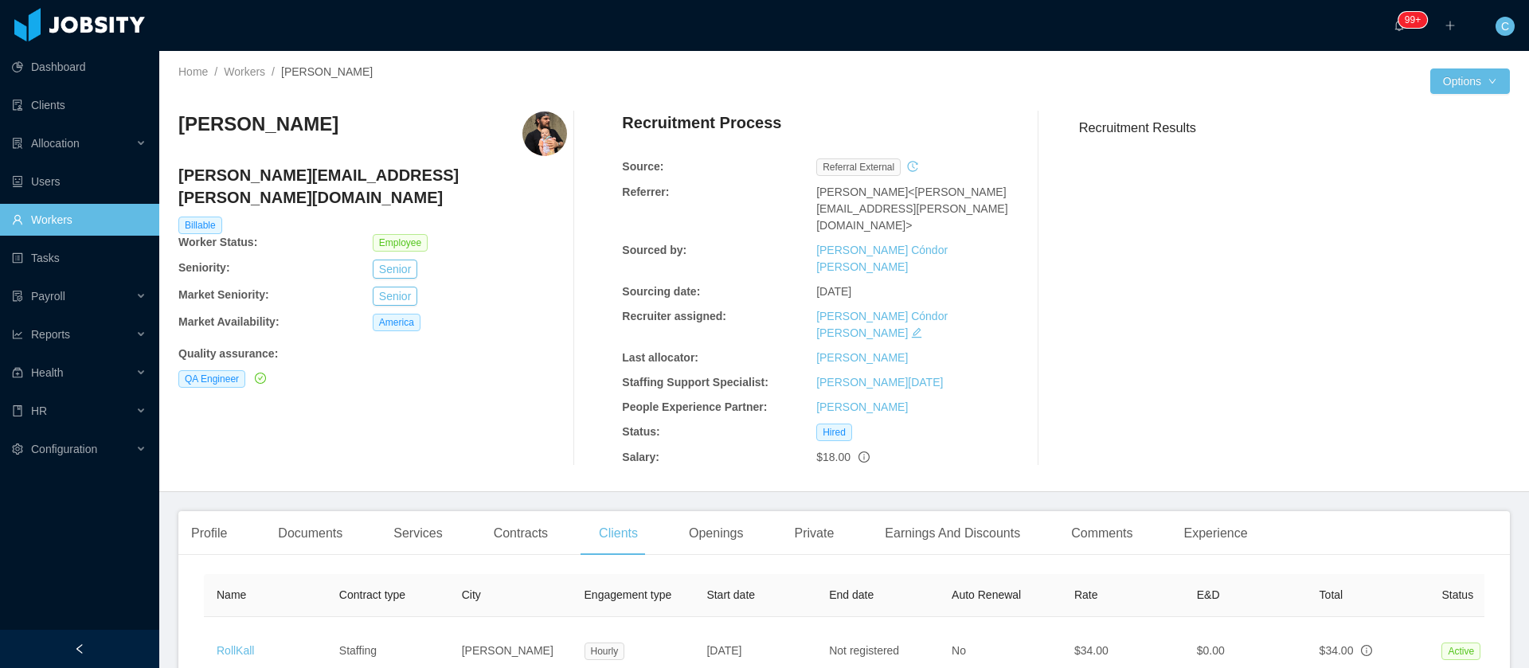
copy span "Sep 15th, 2025"
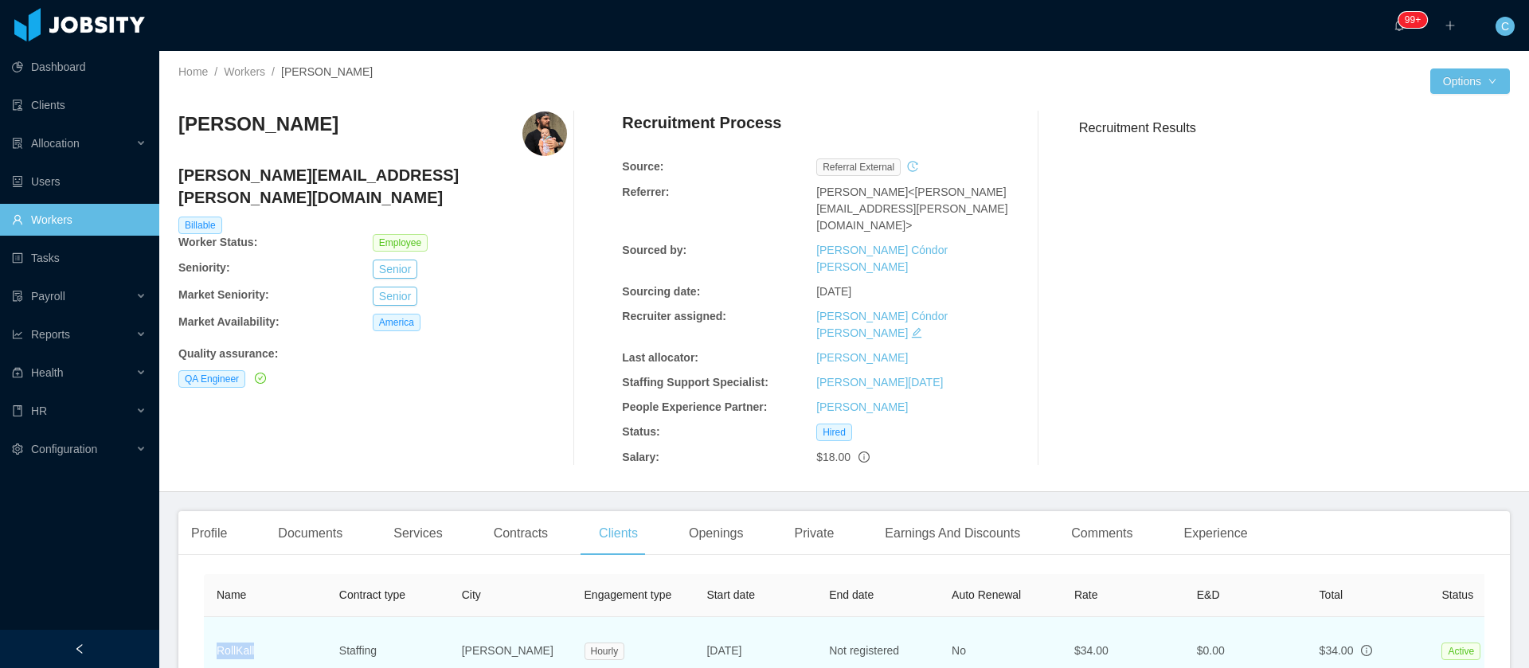
drag, startPoint x: 260, startPoint y: 603, endPoint x: 213, endPoint y: 606, distance: 47.1
click at [213, 617] on td "RollKall" at bounding box center [265, 651] width 123 height 68
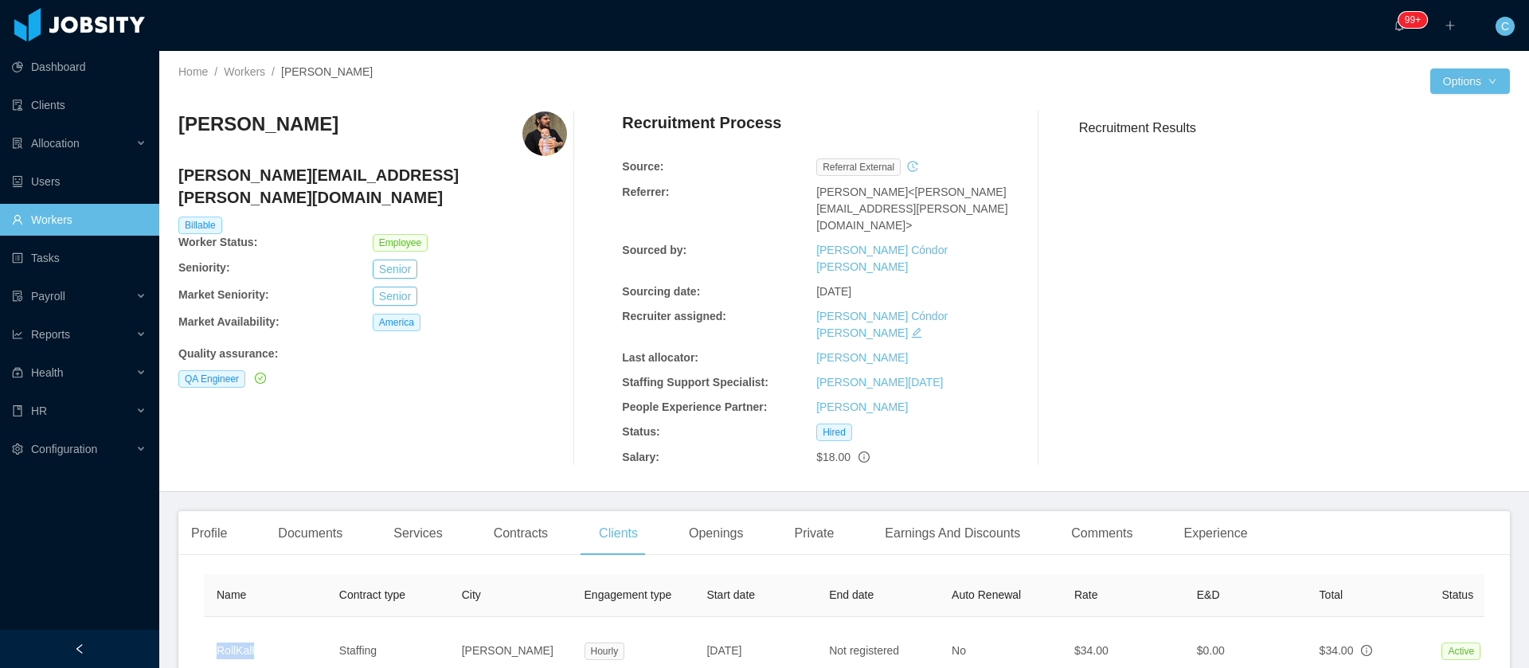
copy link "RollKall"
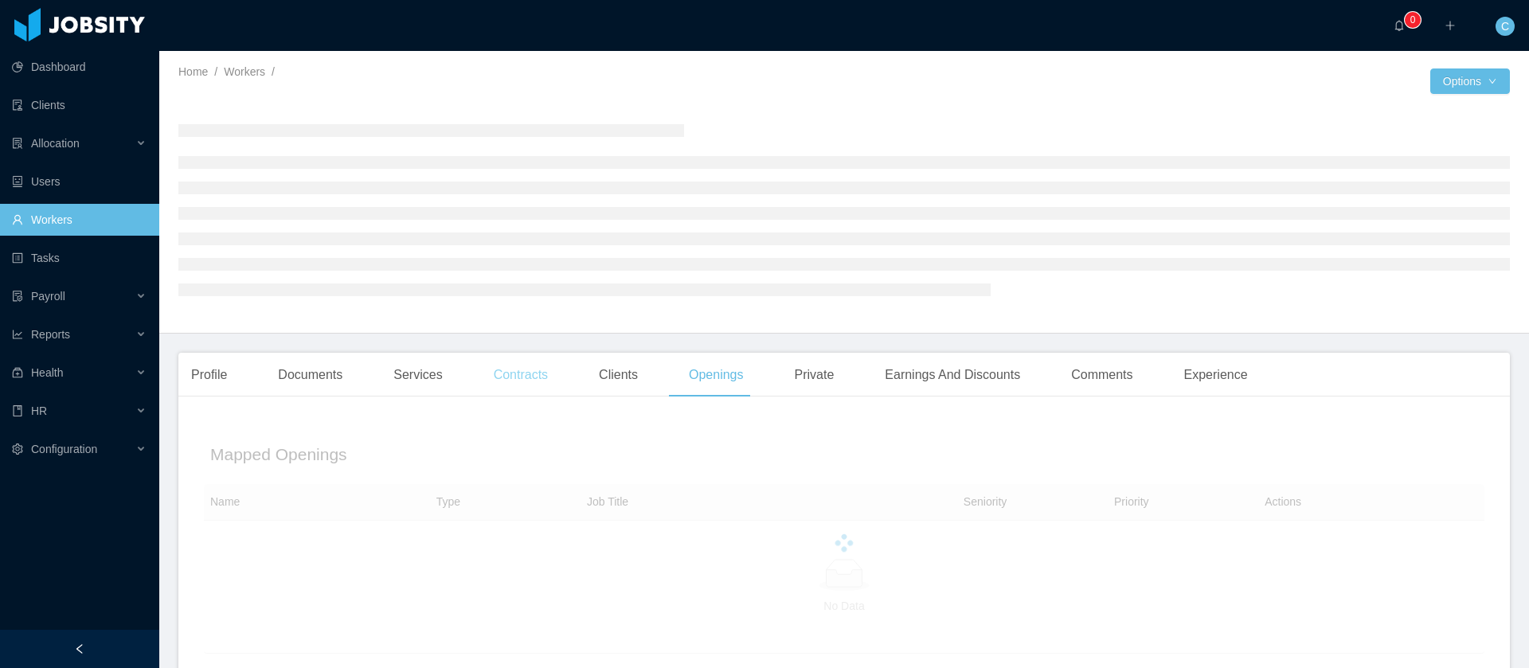
click at [526, 377] on div "Contracts" at bounding box center [521, 375] width 80 height 45
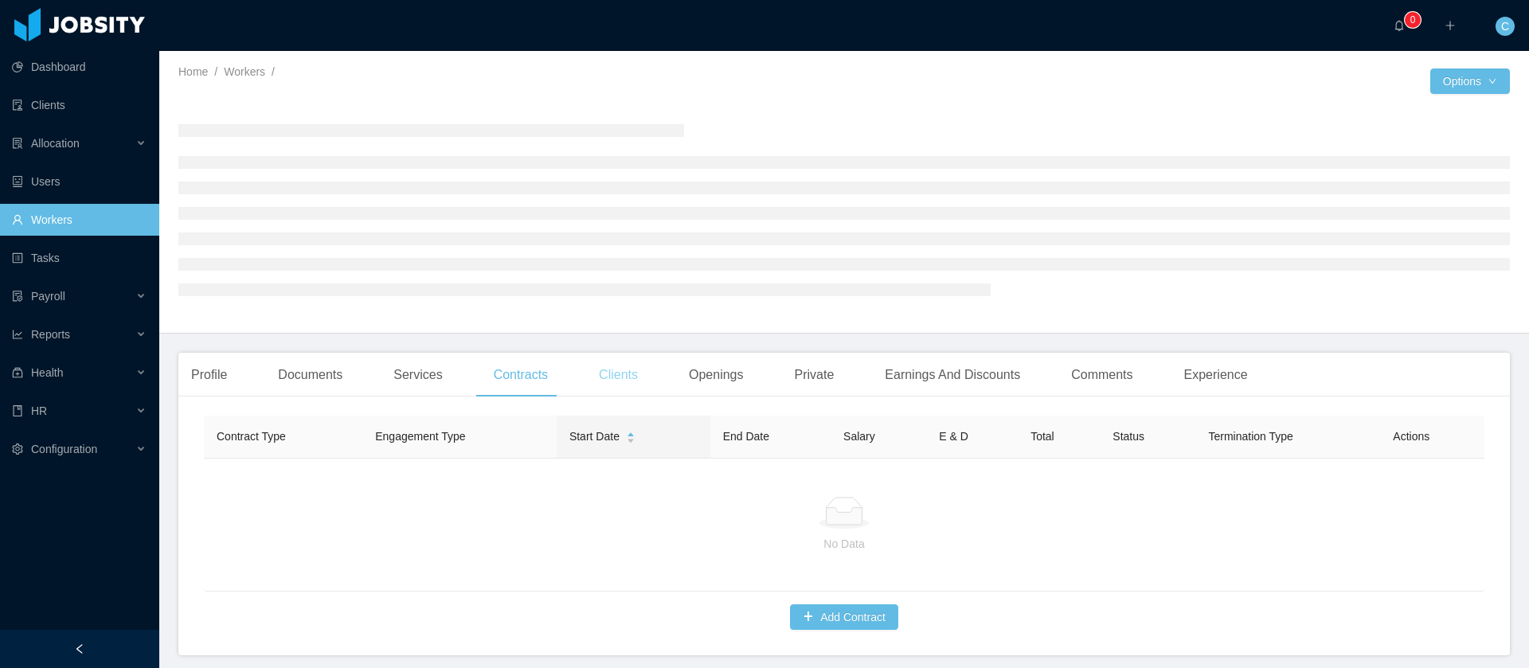
click at [598, 381] on div "Clients" at bounding box center [618, 375] width 64 height 45
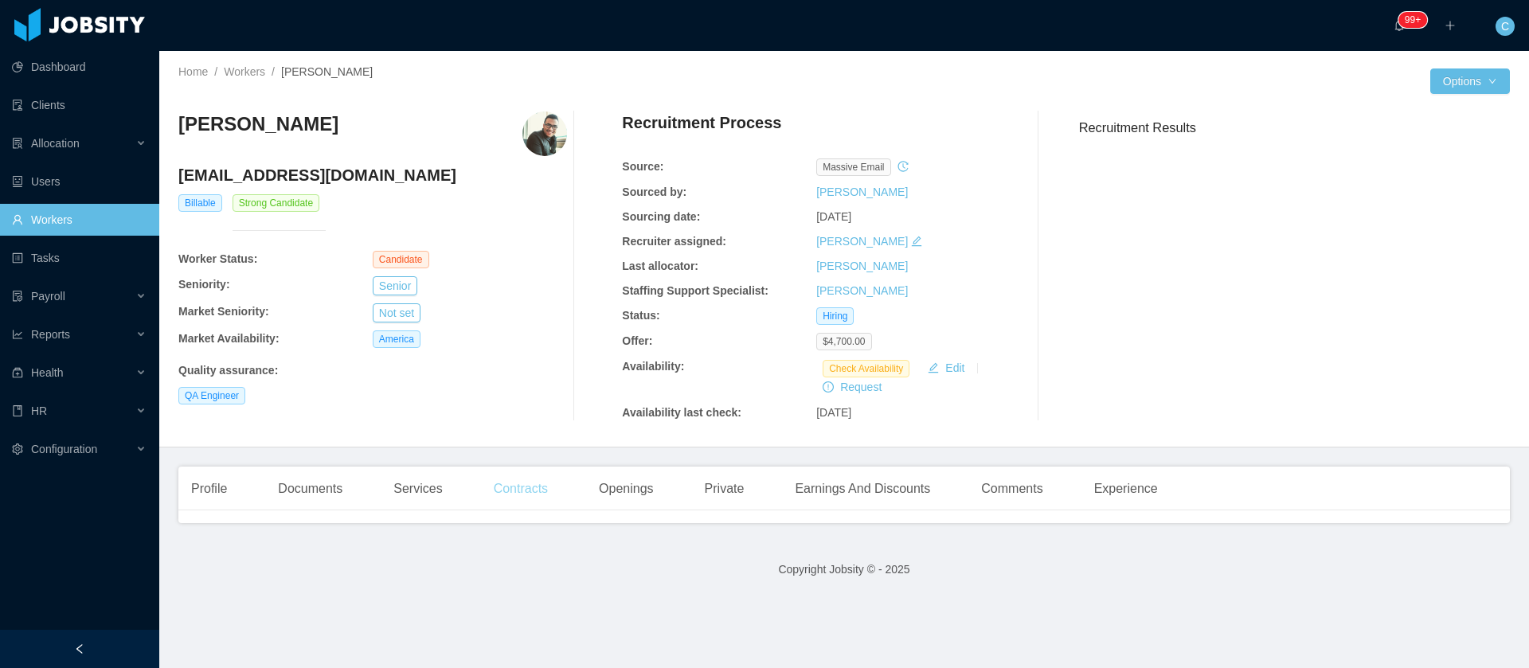
click at [529, 484] on div "Contracts" at bounding box center [521, 489] width 80 height 45
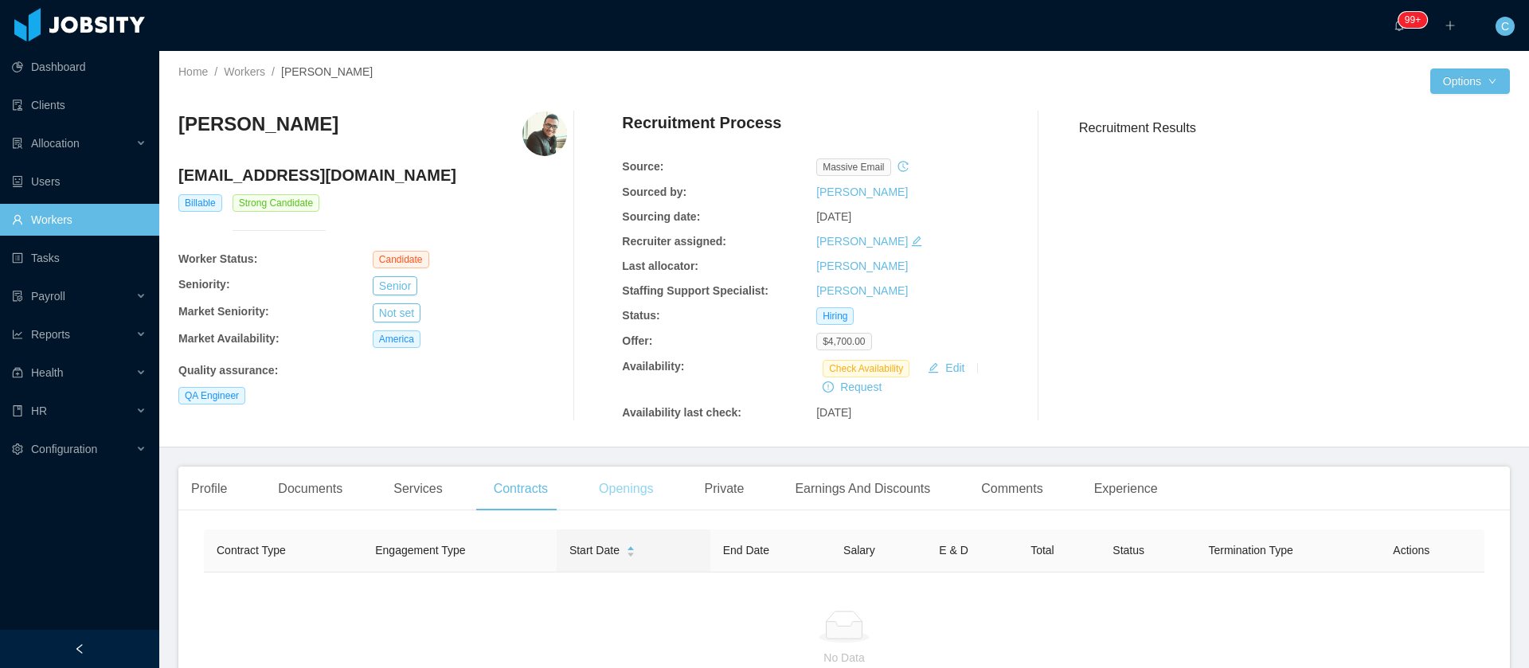
click at [616, 493] on div "Openings" at bounding box center [626, 489] width 80 height 45
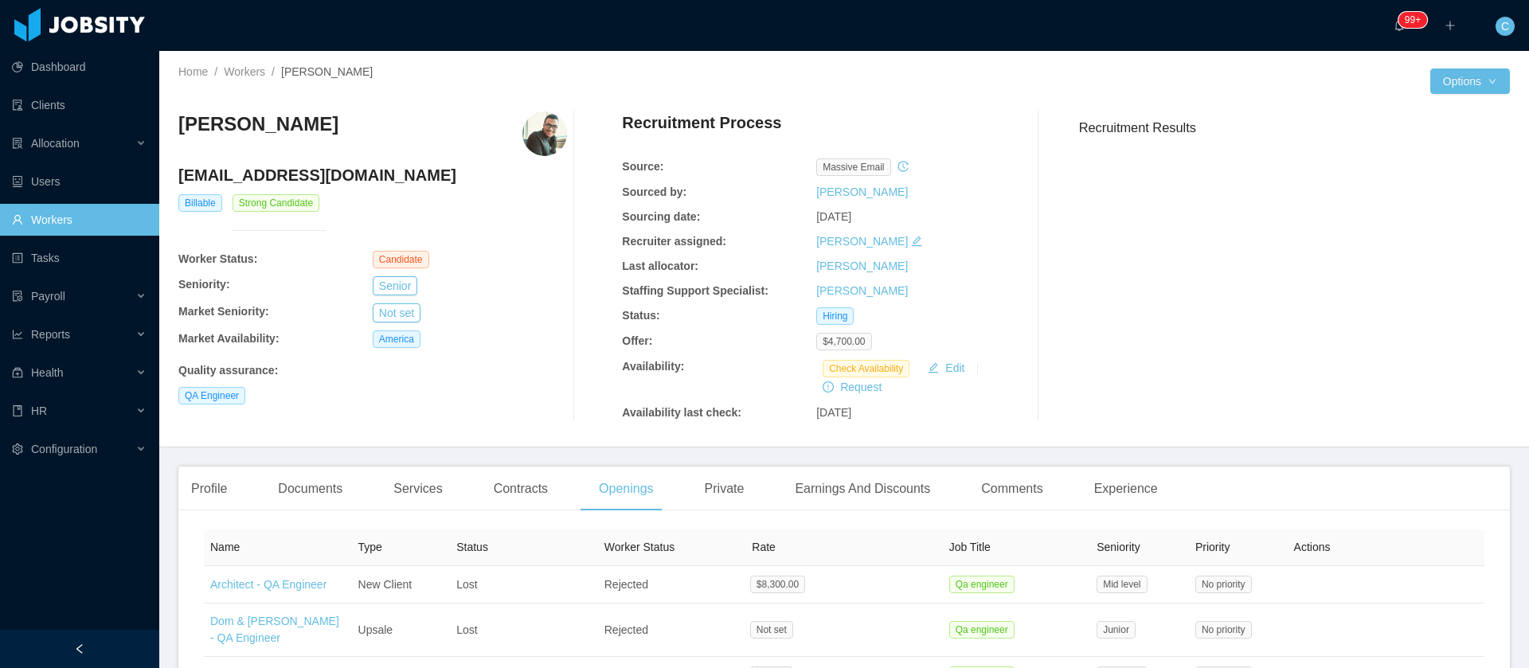
drag, startPoint x: 178, startPoint y: 127, endPoint x: 366, endPoint y: 132, distance: 188.0
click at [367, 132] on div "[PERSON_NAME]" at bounding box center [372, 133] width 389 height 45
copy h3 "[PERSON_NAME]"
click at [357, 201] on div "Billable Strong Candidate" at bounding box center [373, 222] width 393 height 57
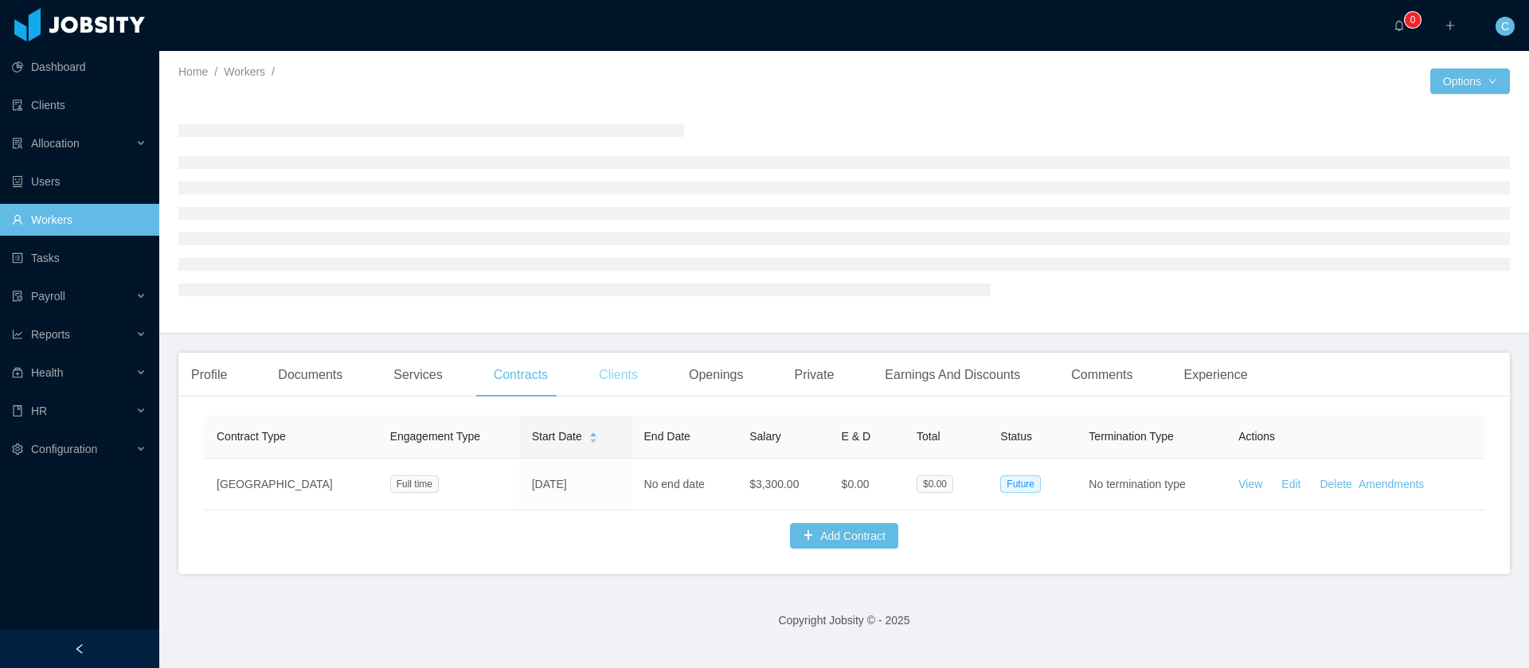
click at [617, 380] on div "Clients" at bounding box center [618, 375] width 64 height 45
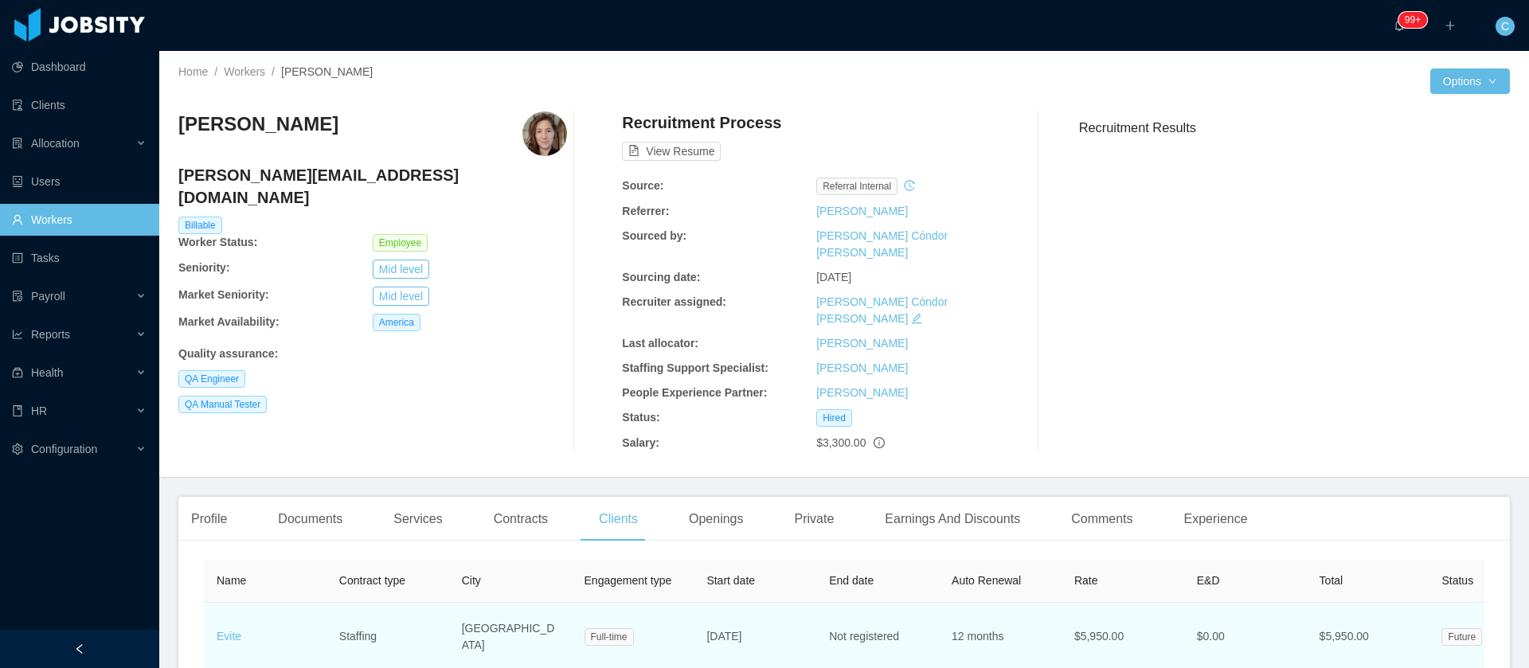
drag, startPoint x: 776, startPoint y: 610, endPoint x: 692, endPoint y: 614, distance: 84.5
click at [692, 614] on tr "Evite Staffing [GEOGRAPHIC_DATA] Full-time [DATE] Not registered 12 months $5,9…" at bounding box center [1000, 637] width 1593 height 68
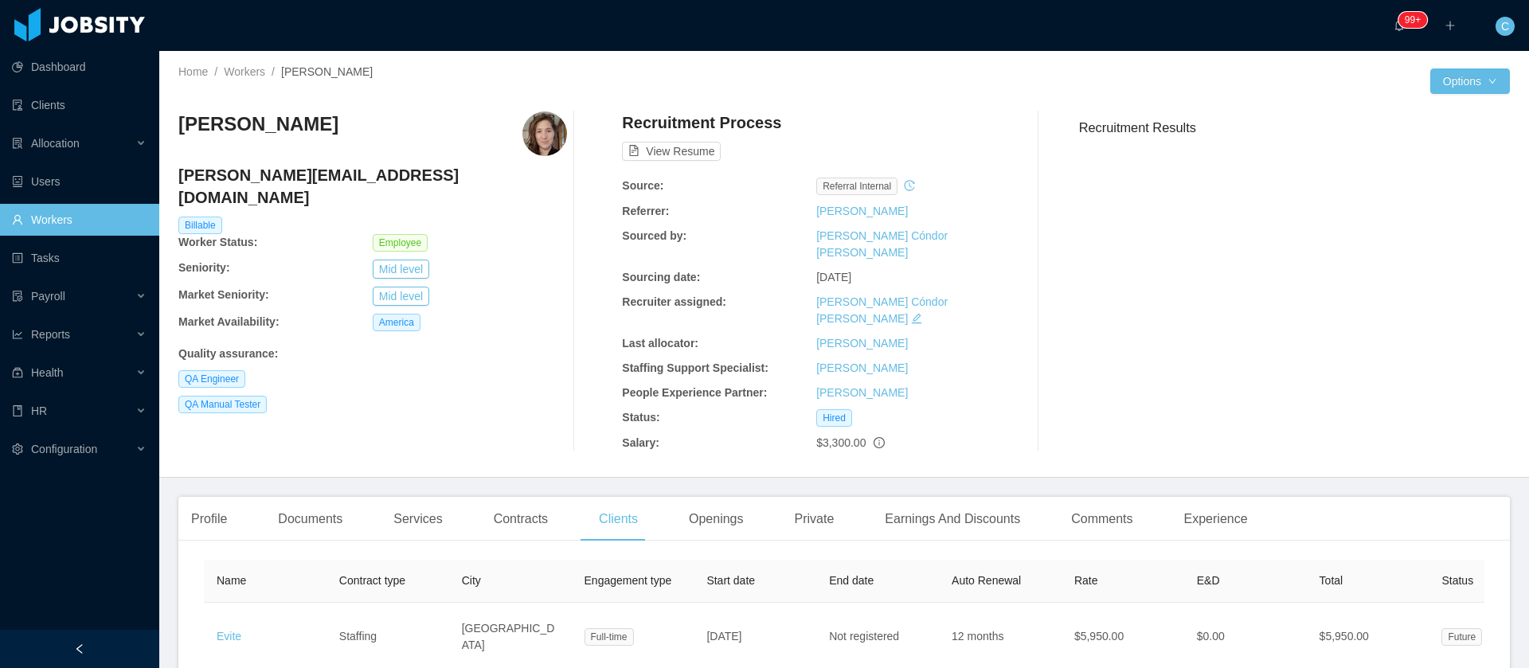
copy tr "[DATE]"
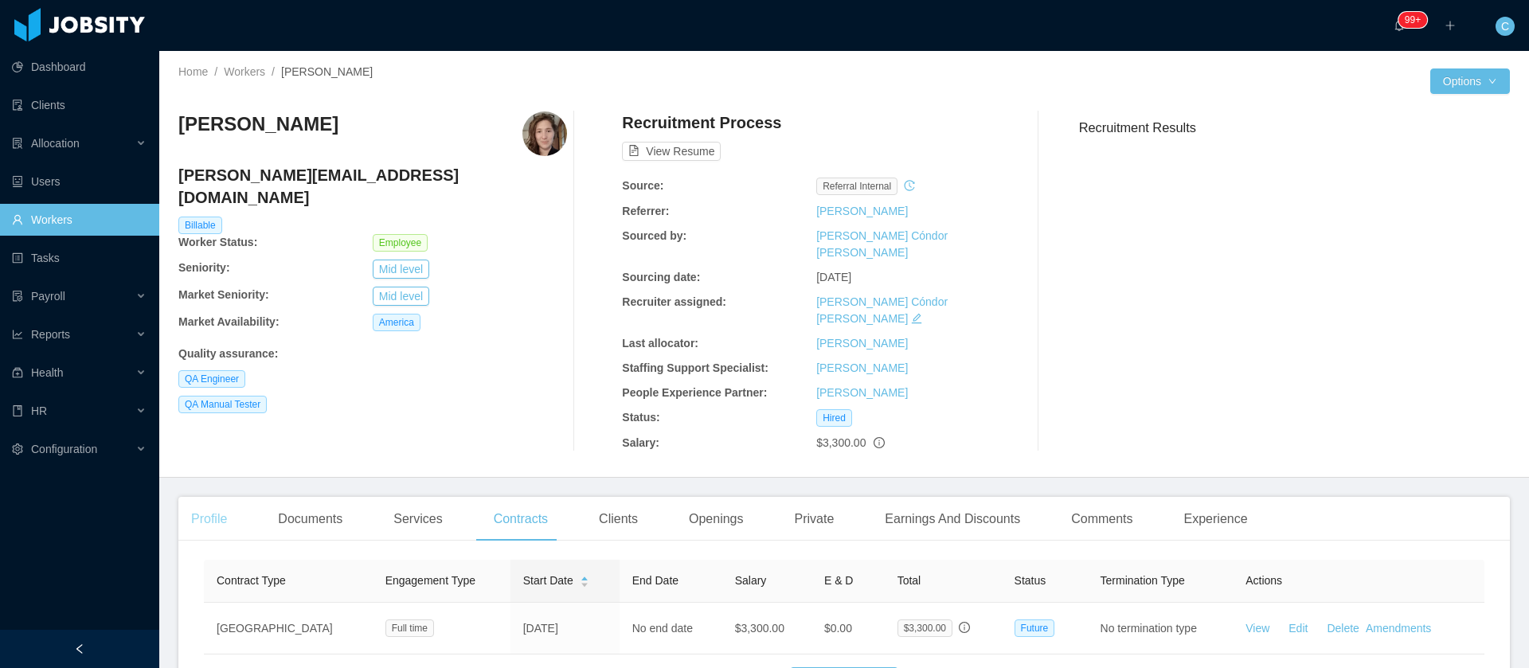
click at [225, 497] on div "Profile" at bounding box center [208, 519] width 61 height 45
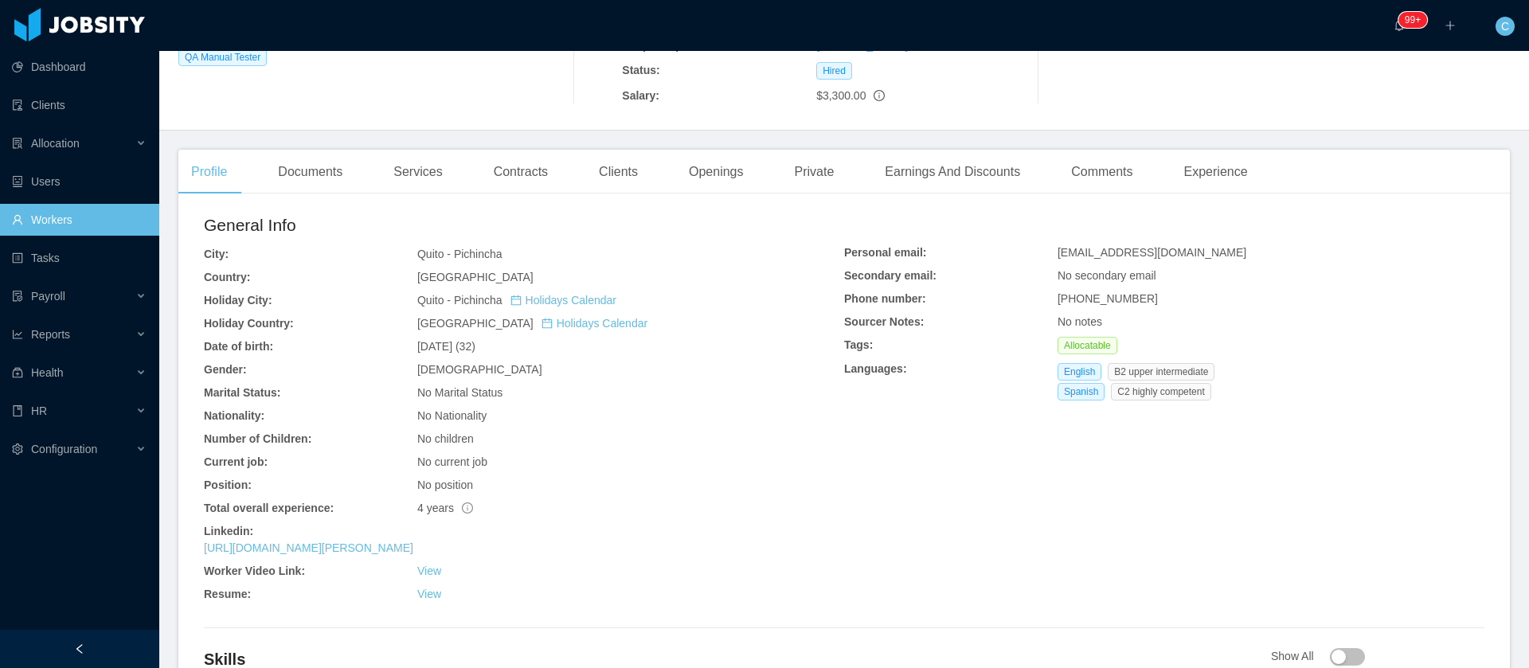
scroll to position [478, 0]
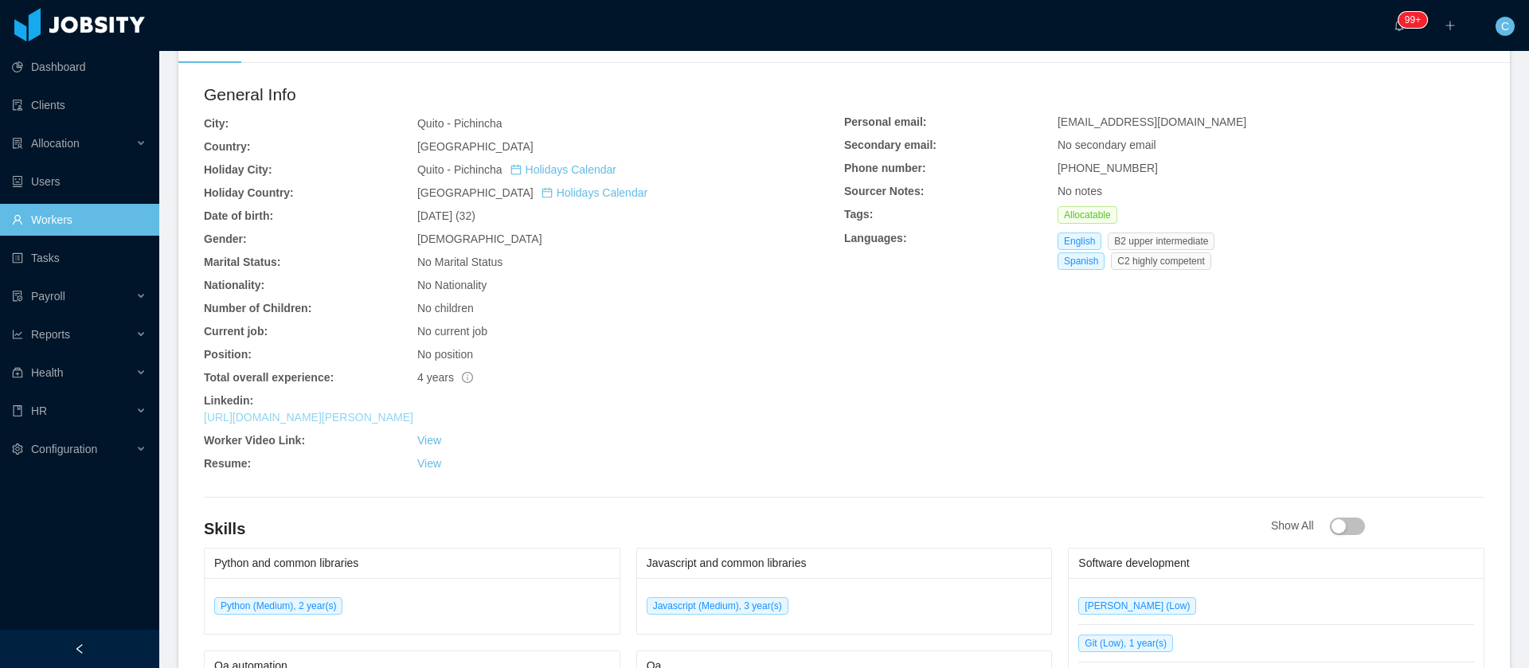
click at [348, 411] on link "https://www.linkedin.com/in/antonia-castells-a51276159" at bounding box center [308, 417] width 209 height 13
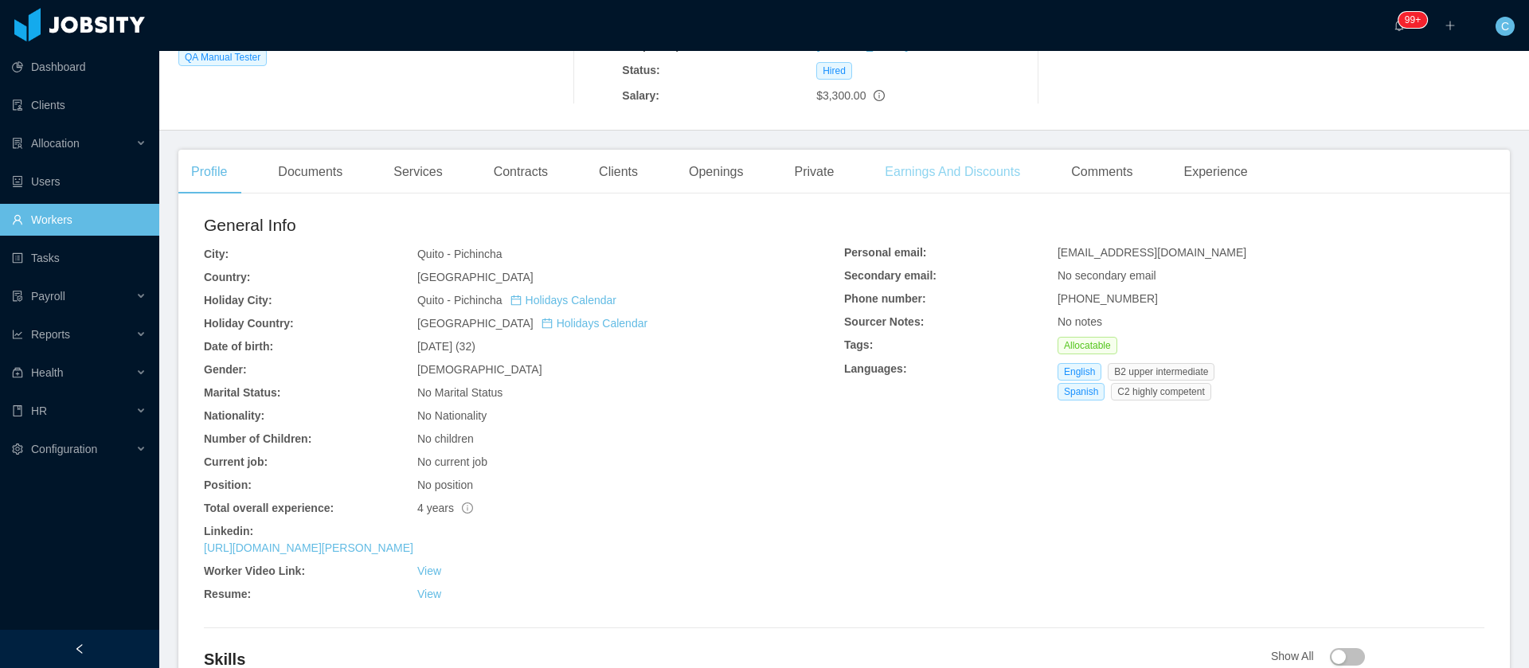
scroll to position [239, 0]
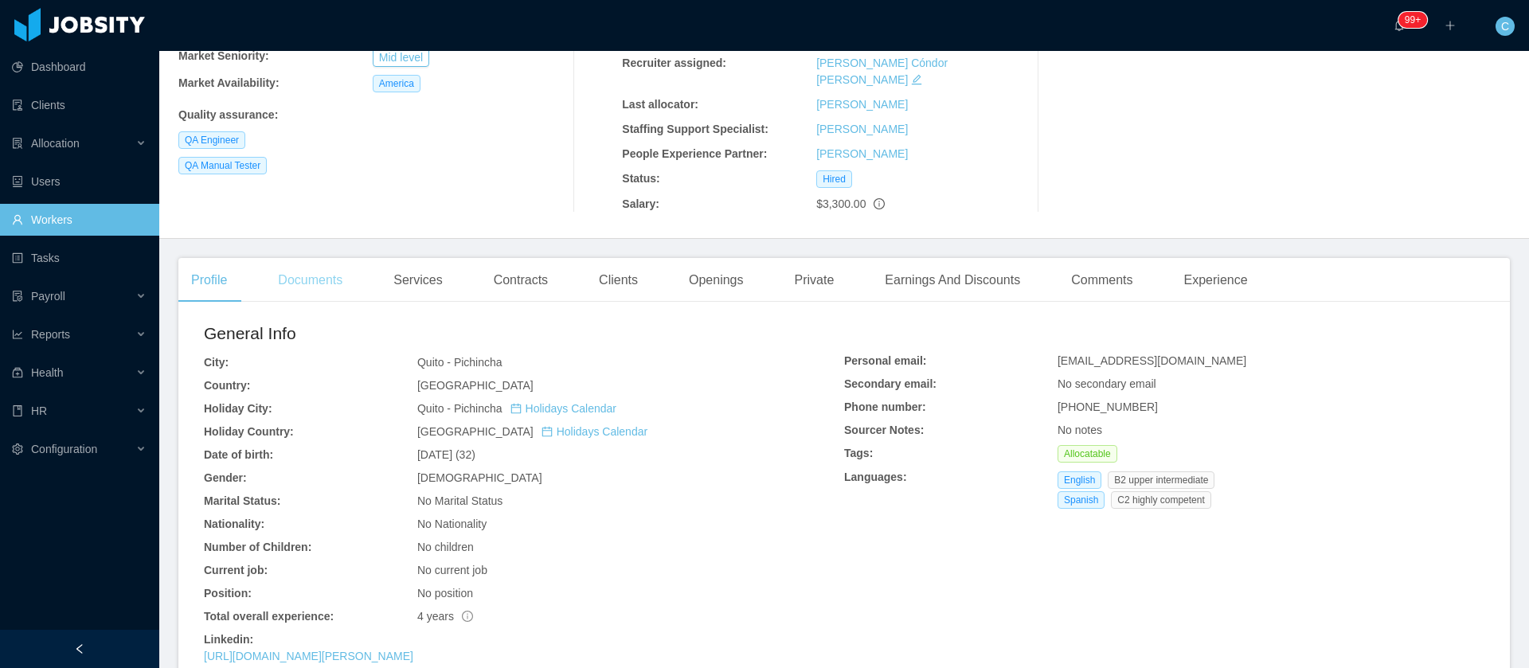
click at [329, 258] on div "Documents" at bounding box center [310, 280] width 90 height 45
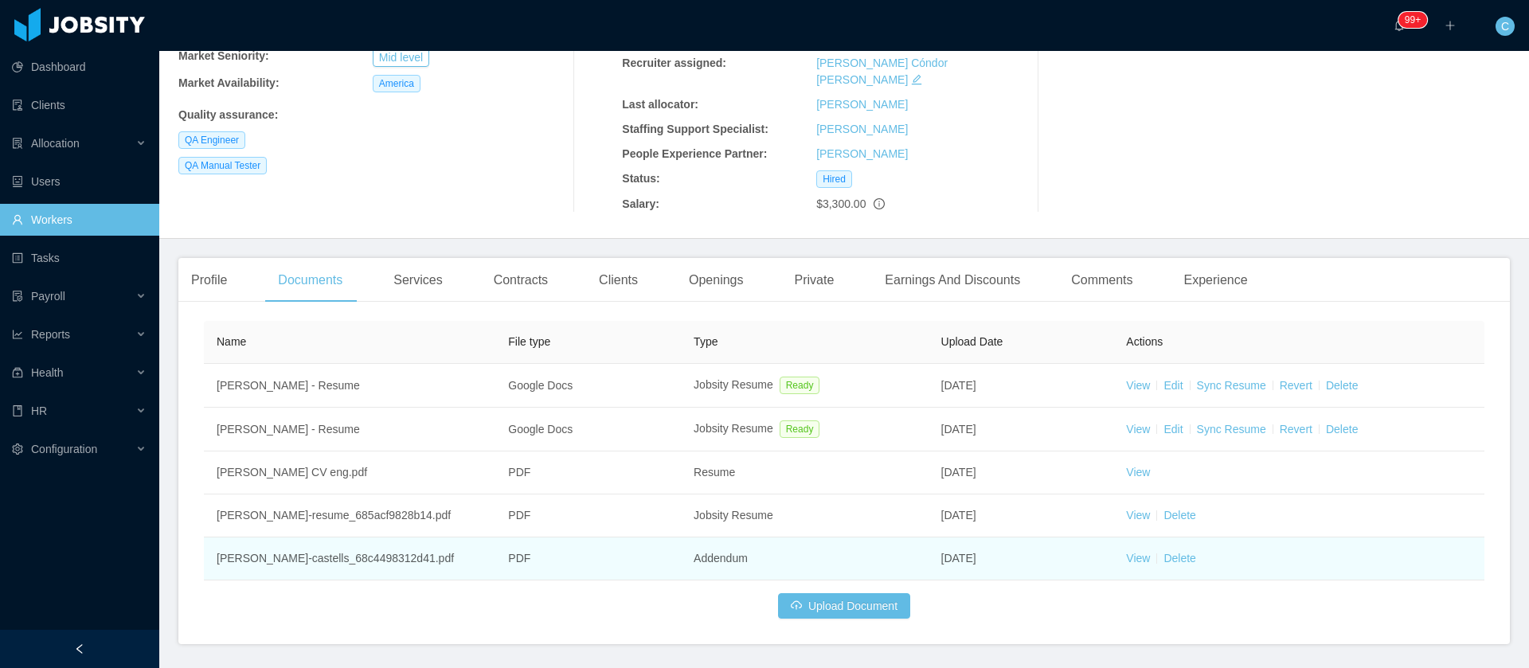
scroll to position [256, 0]
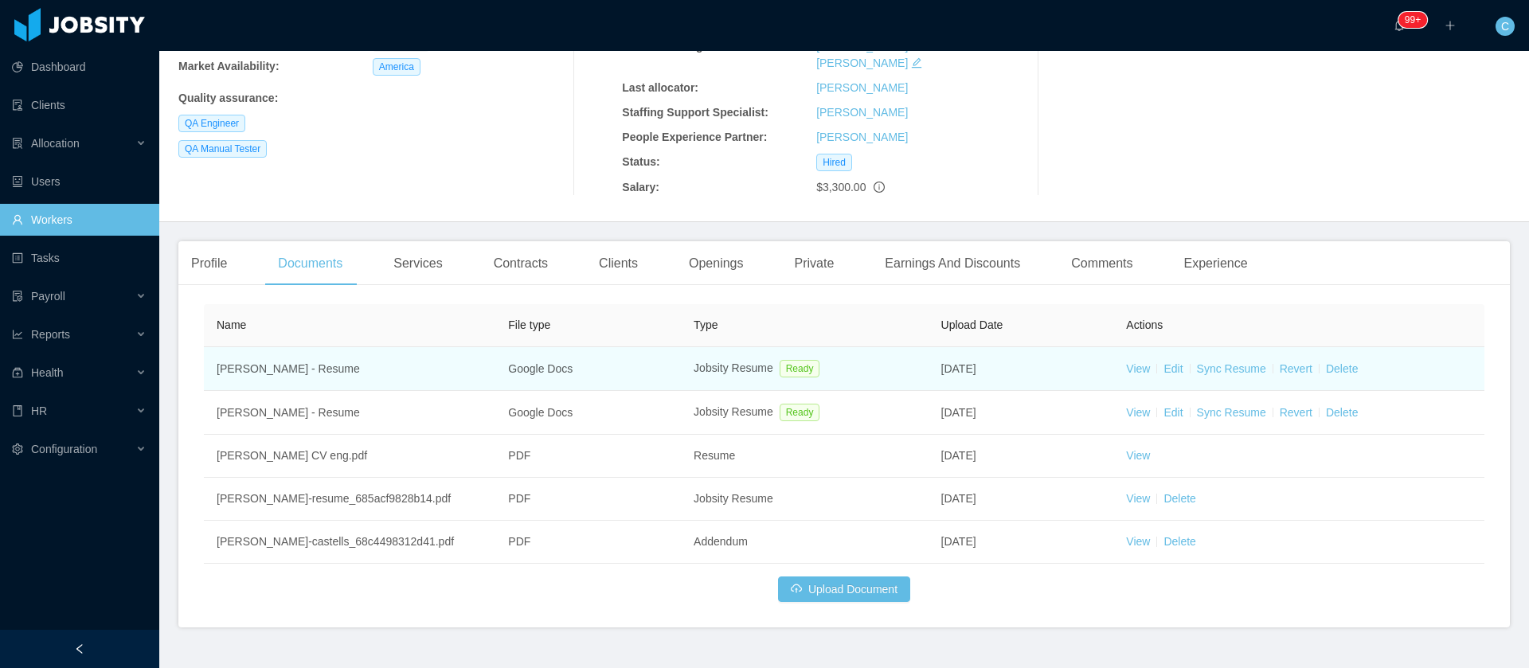
click at [1130, 347] on td "View Edit Sync Resume Revert Delete" at bounding box center [1298, 369] width 371 height 44
click at [1128, 362] on link "View" at bounding box center [1138, 368] width 24 height 13
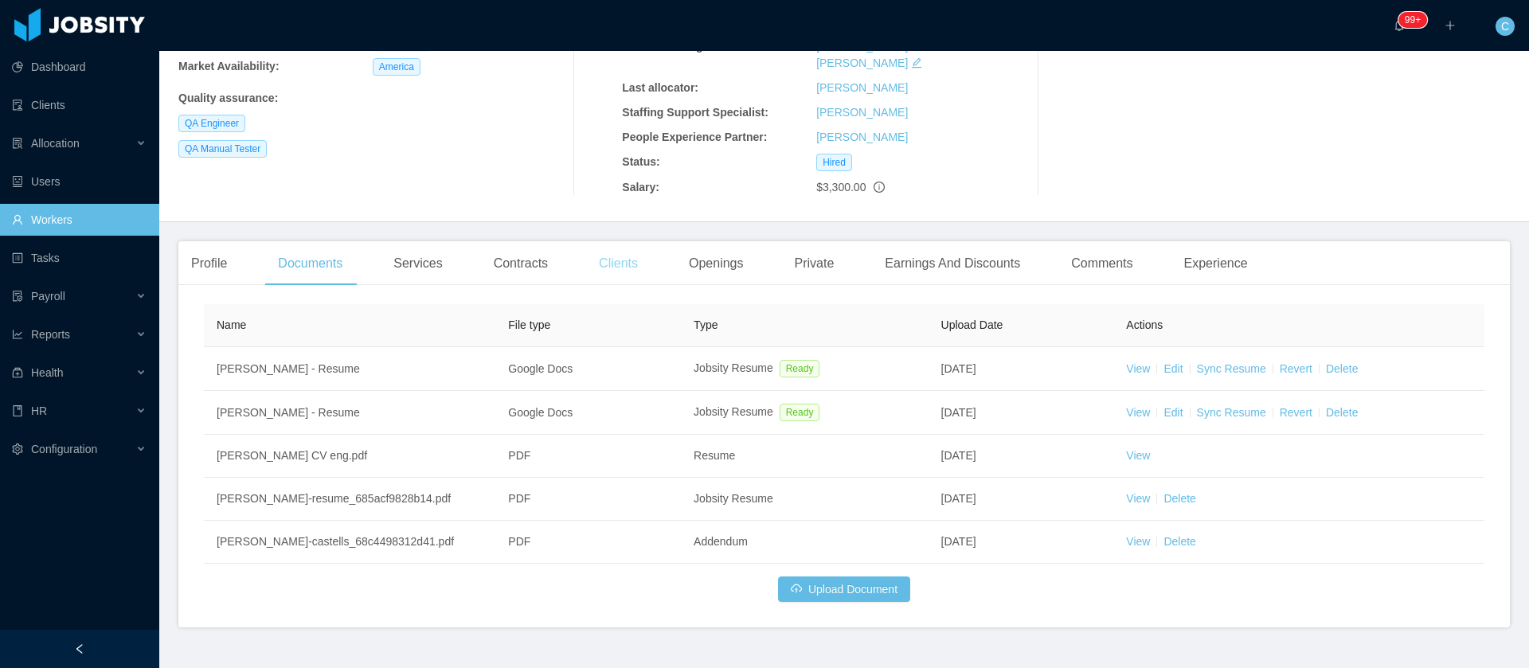
click at [635, 241] on div "Clients" at bounding box center [618, 263] width 64 height 45
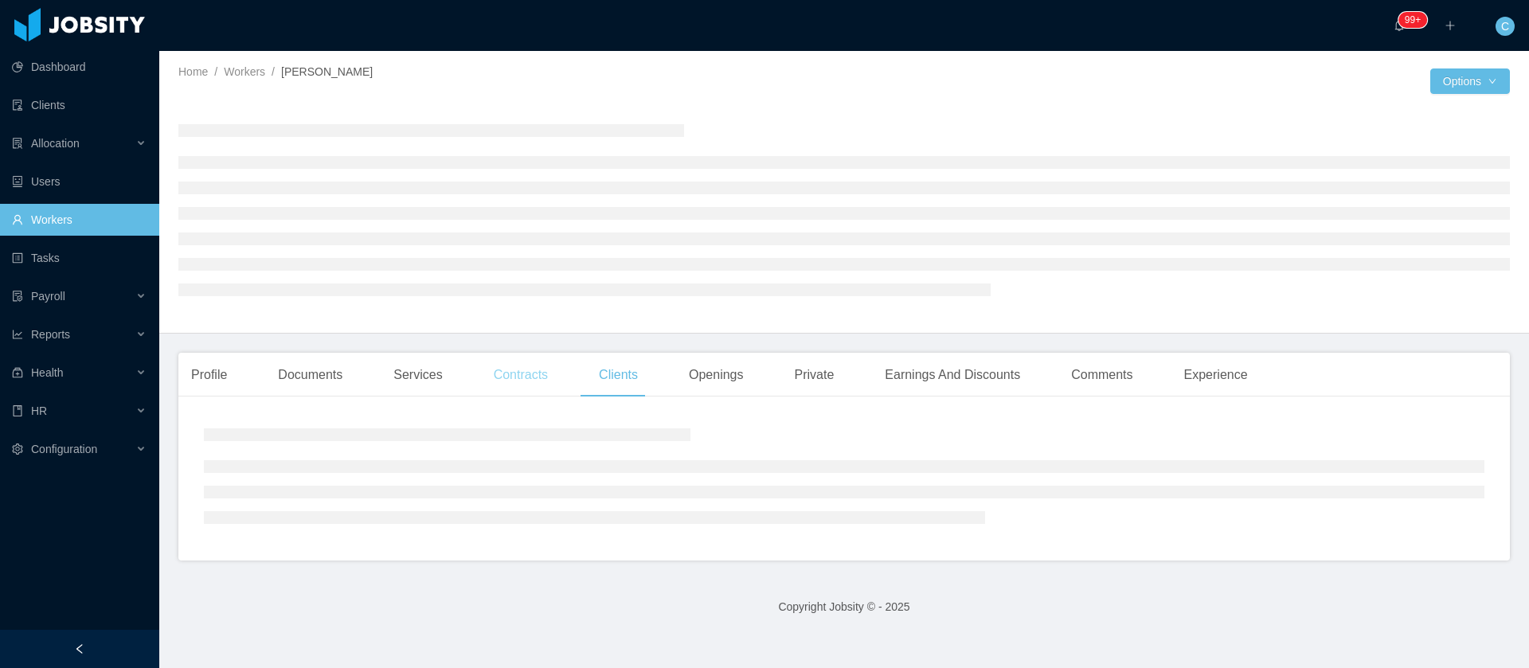
click at [492, 373] on div "Contracts" at bounding box center [521, 375] width 80 height 45
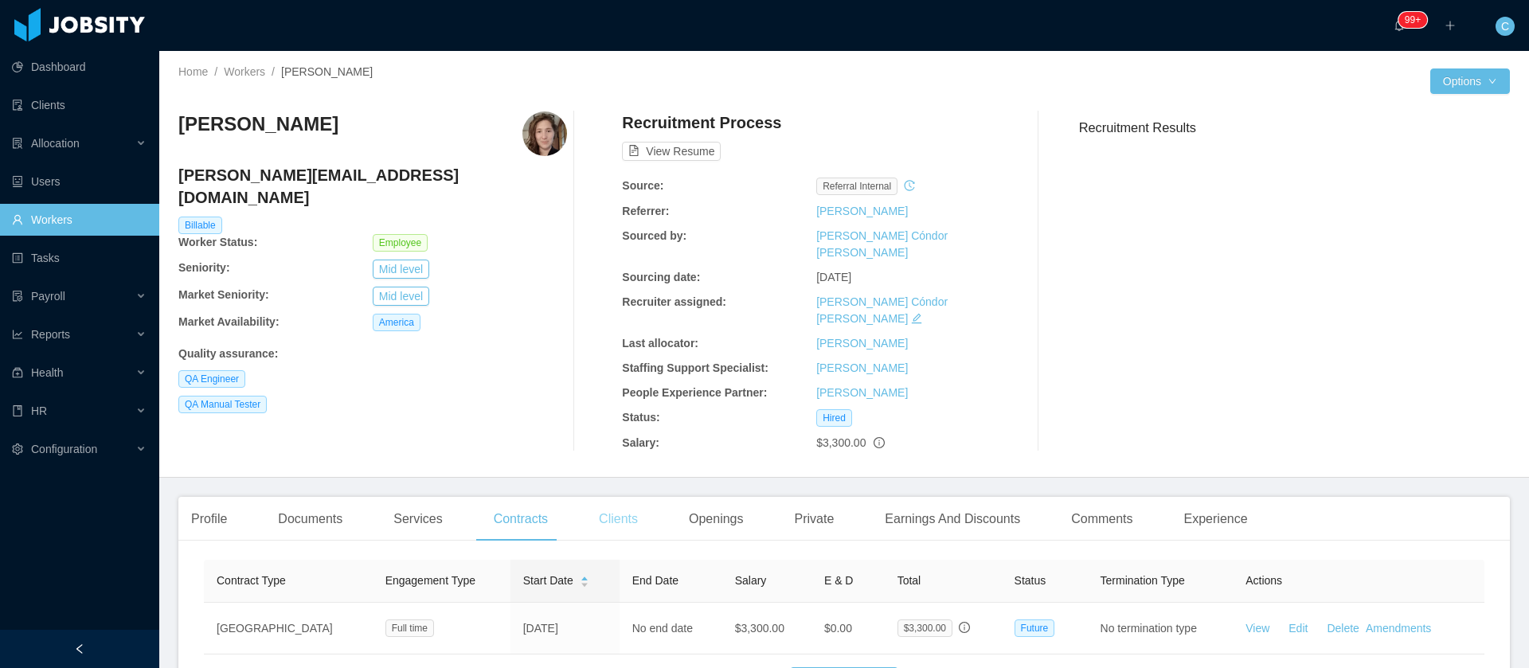
click at [627, 497] on div "Clients" at bounding box center [618, 519] width 64 height 45
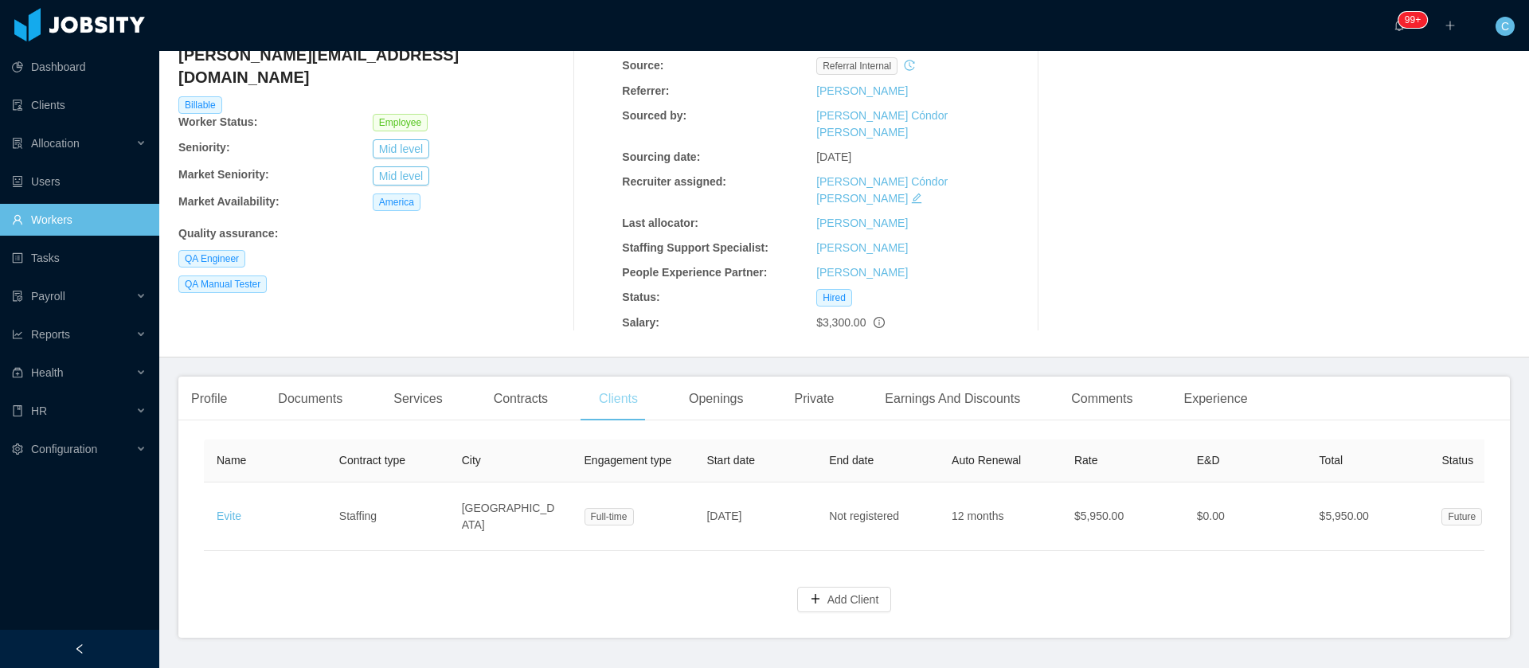
scroll to position [149, 0]
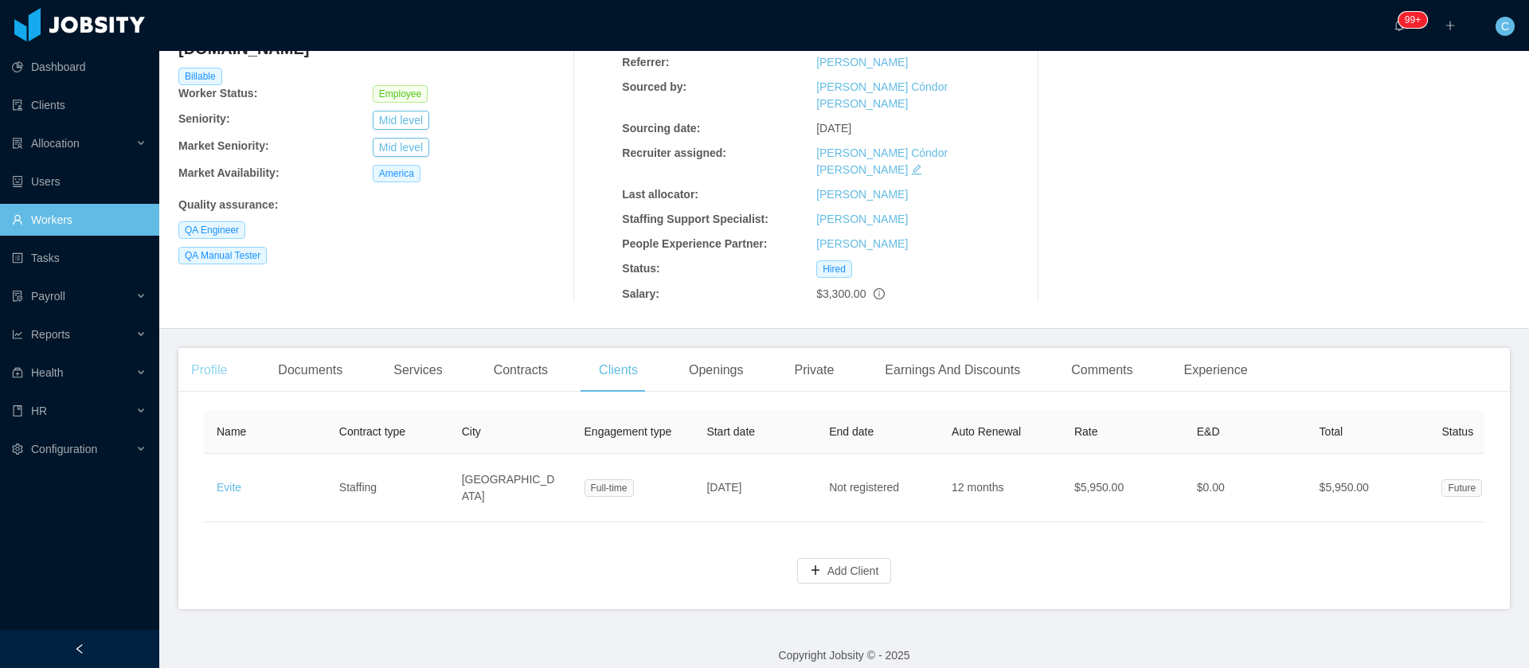
click at [221, 348] on div "Profile" at bounding box center [208, 370] width 61 height 45
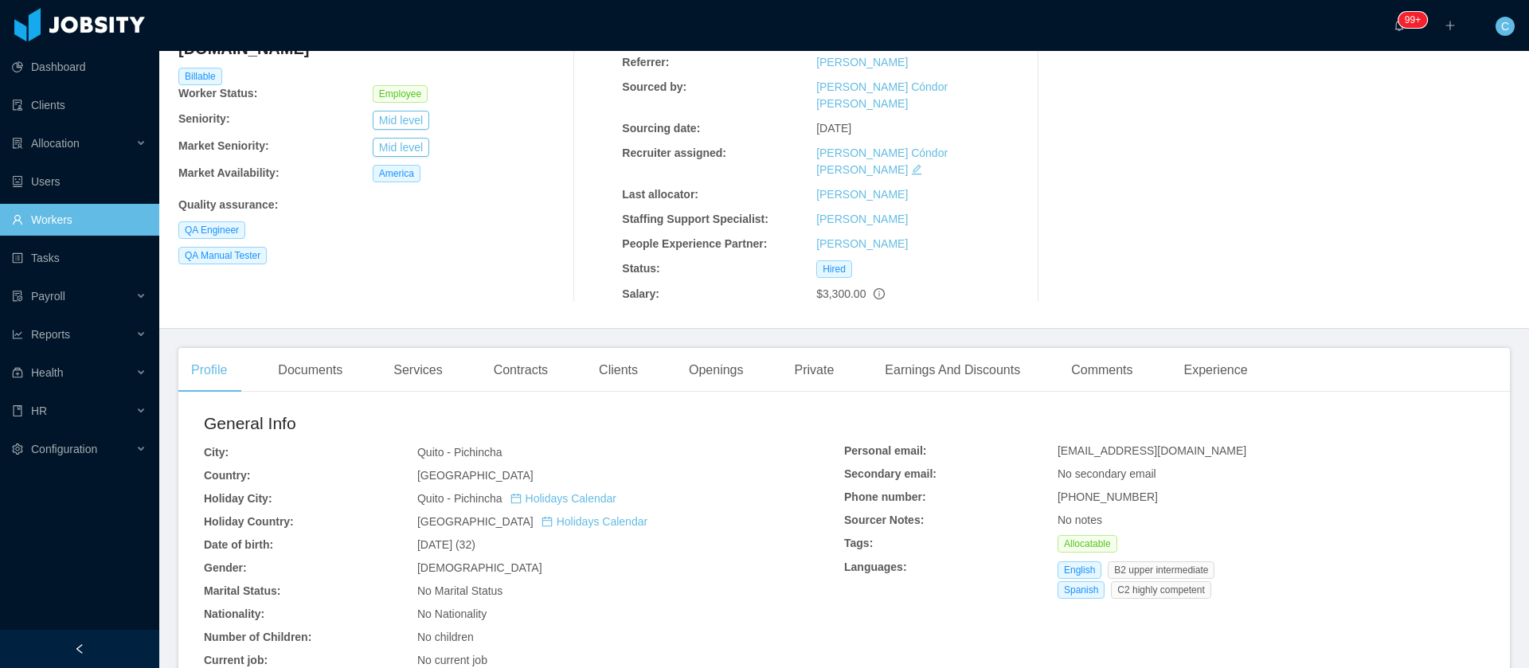
scroll to position [627, 0]
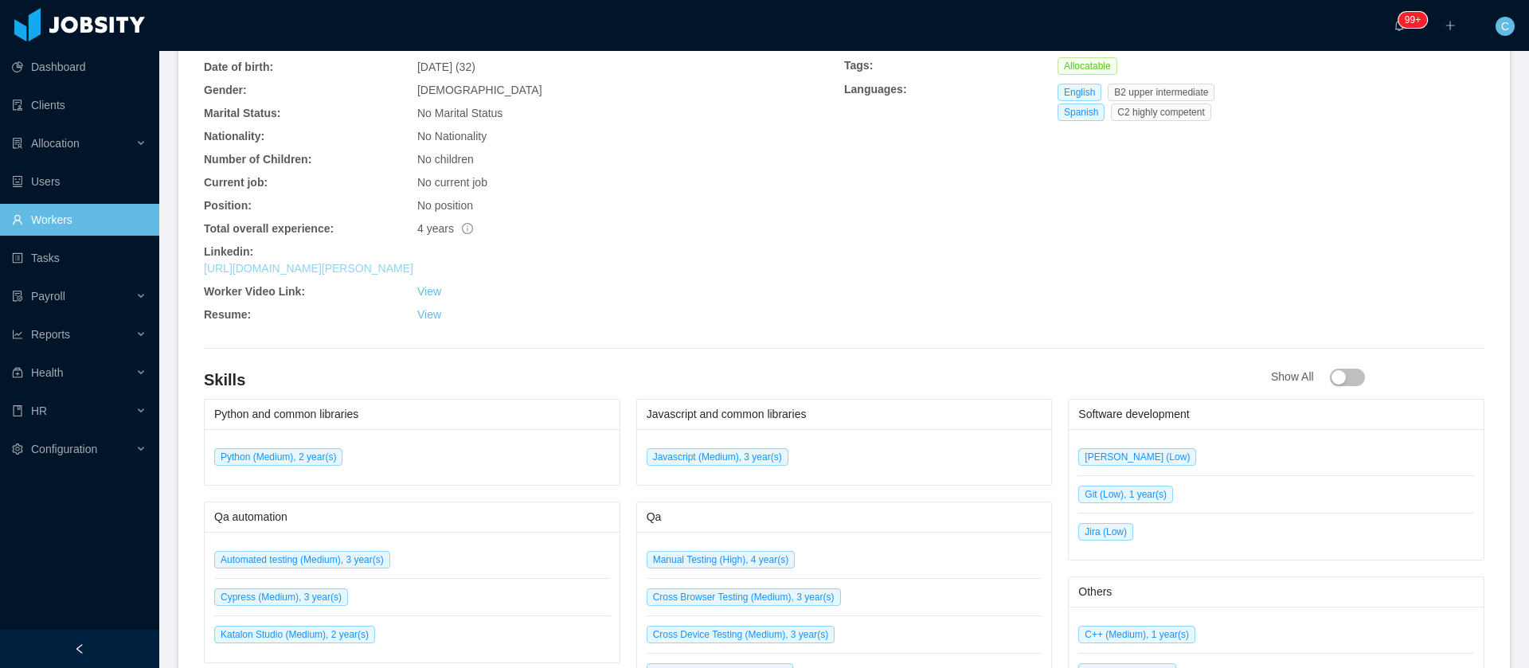
click at [401, 262] on link "https://www.linkedin.com/in/antonia-castells-a51276159" at bounding box center [308, 268] width 209 height 13
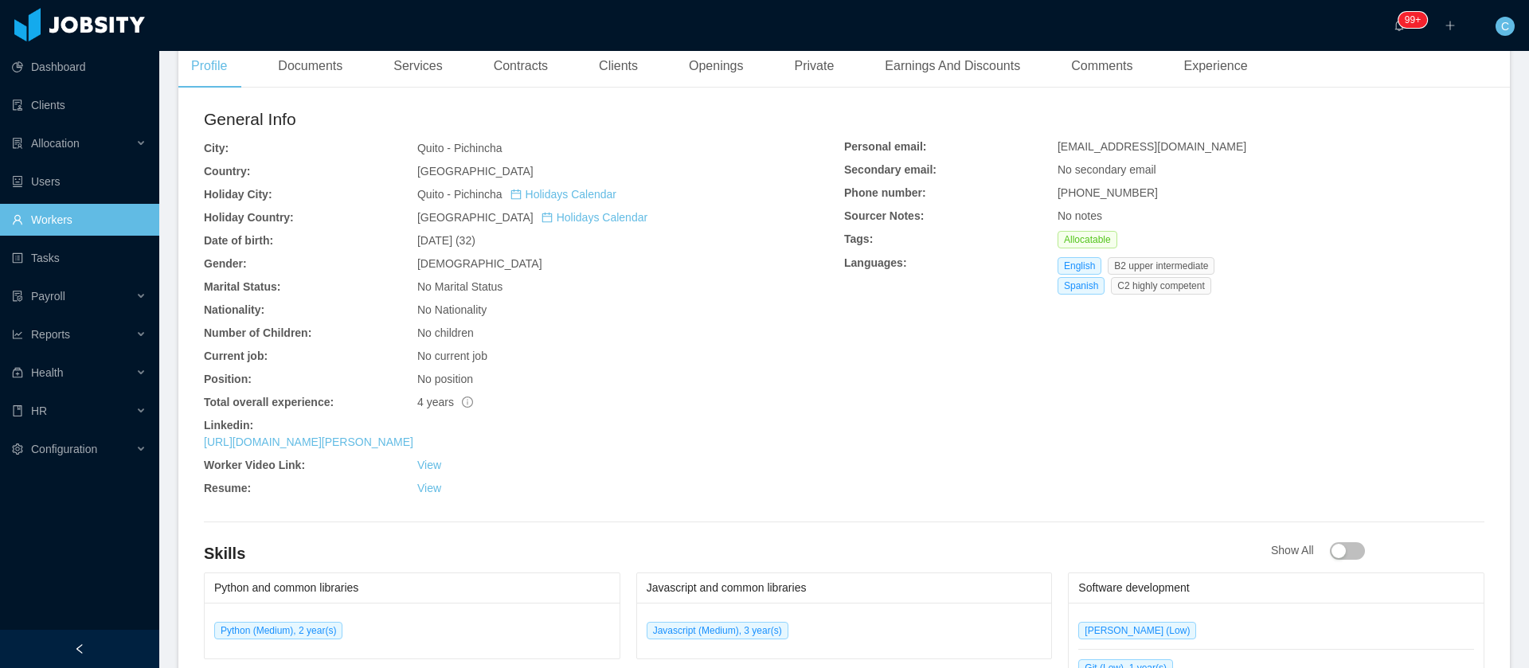
scroll to position [149, 0]
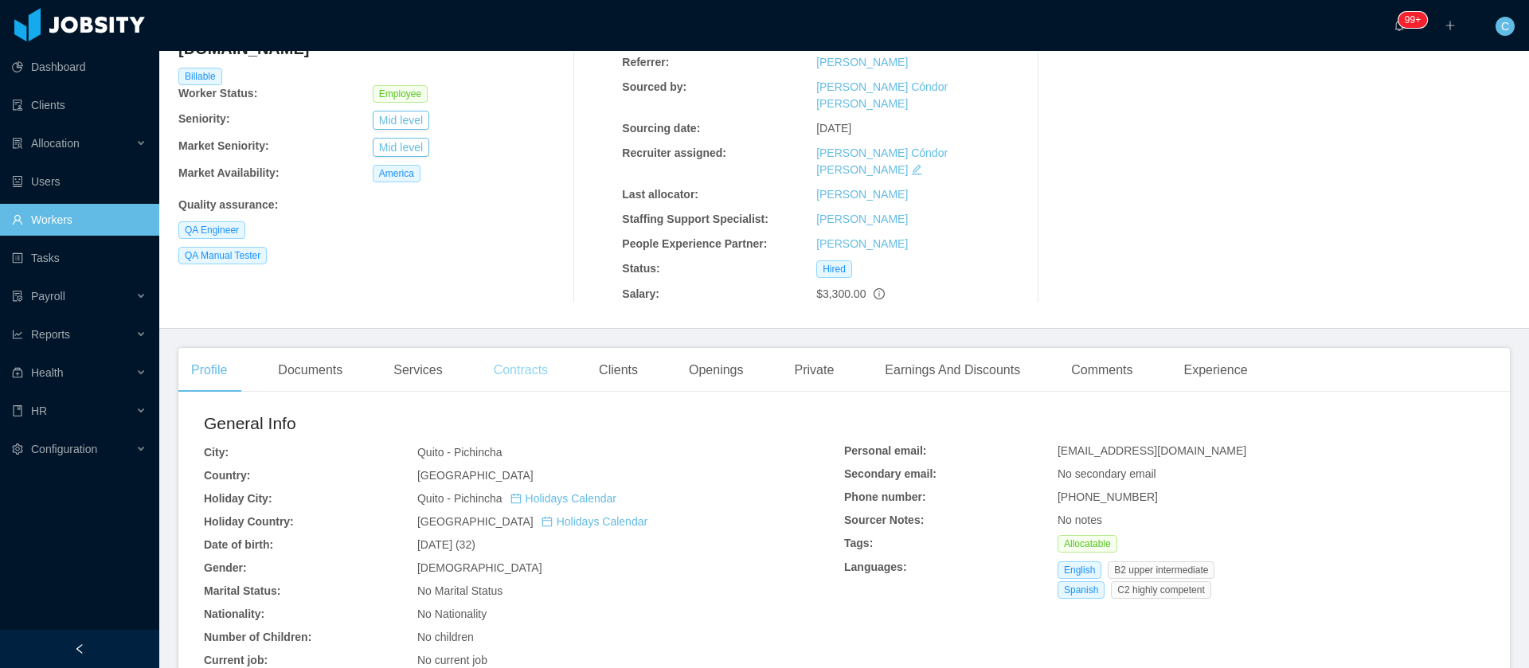
click at [510, 348] on div "Contracts" at bounding box center [521, 370] width 80 height 45
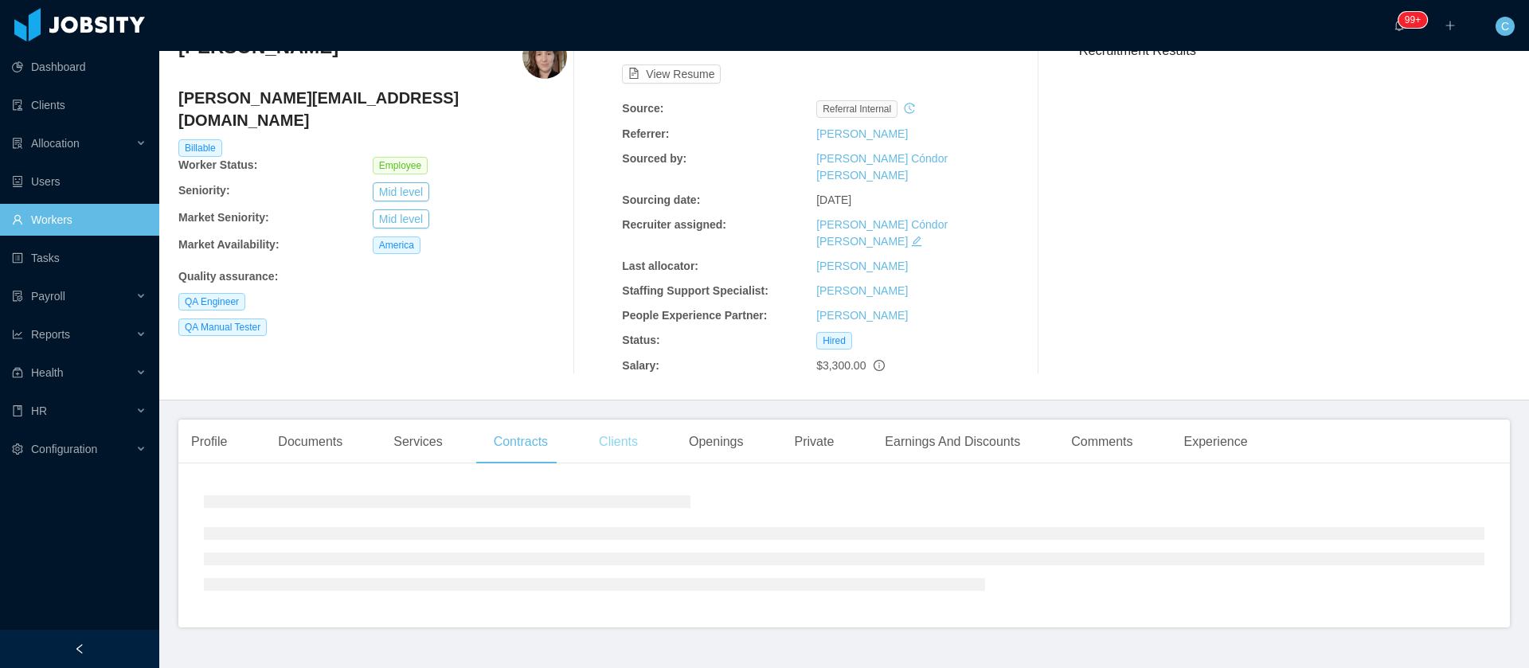
click at [609, 420] on div "Clients" at bounding box center [618, 442] width 64 height 45
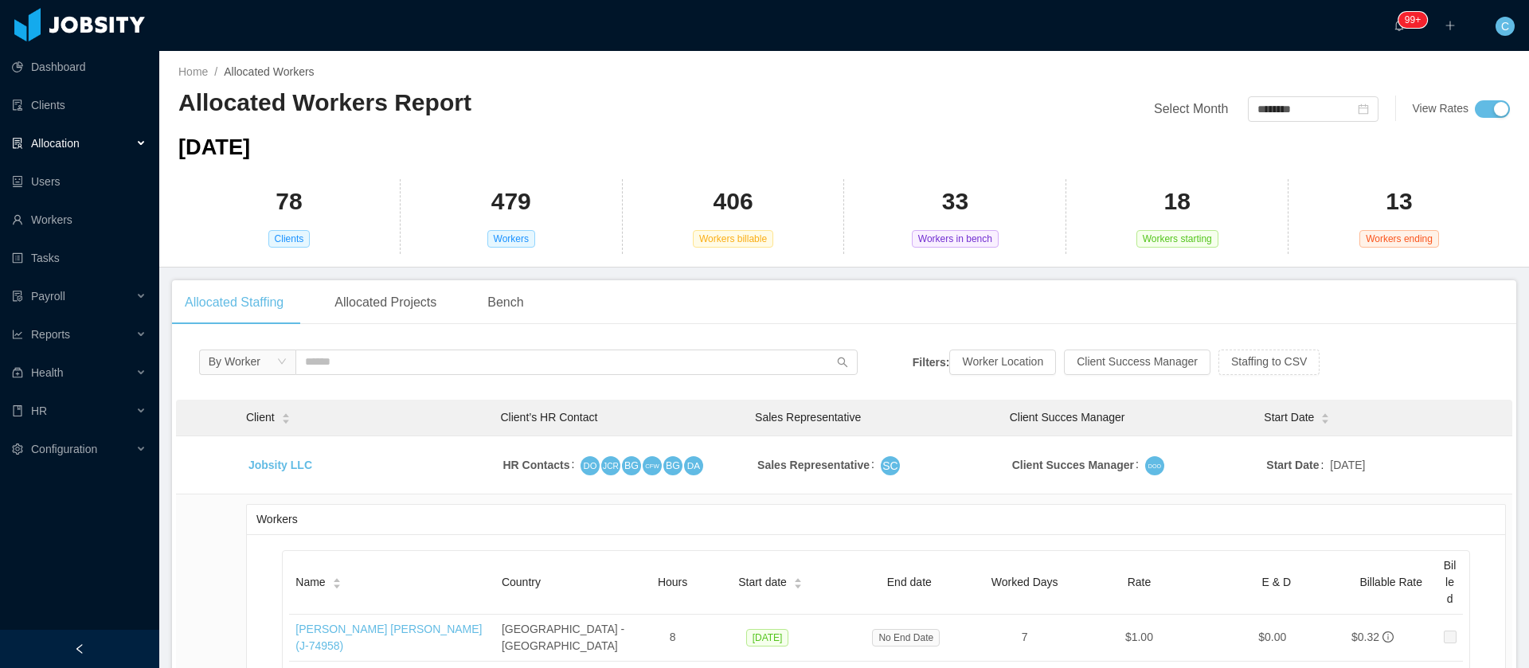
scroll to position [4937, 0]
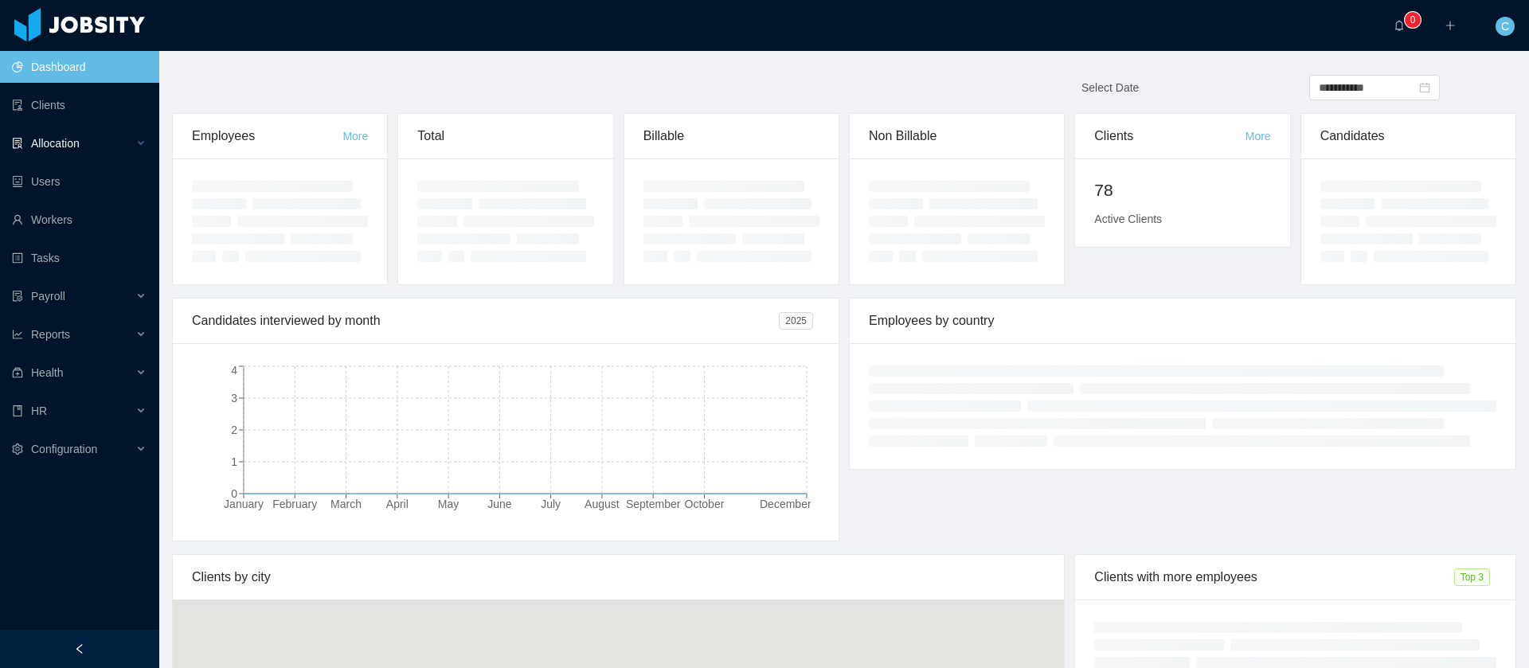
click at [130, 137] on div "Allocation" at bounding box center [79, 143] width 159 height 32
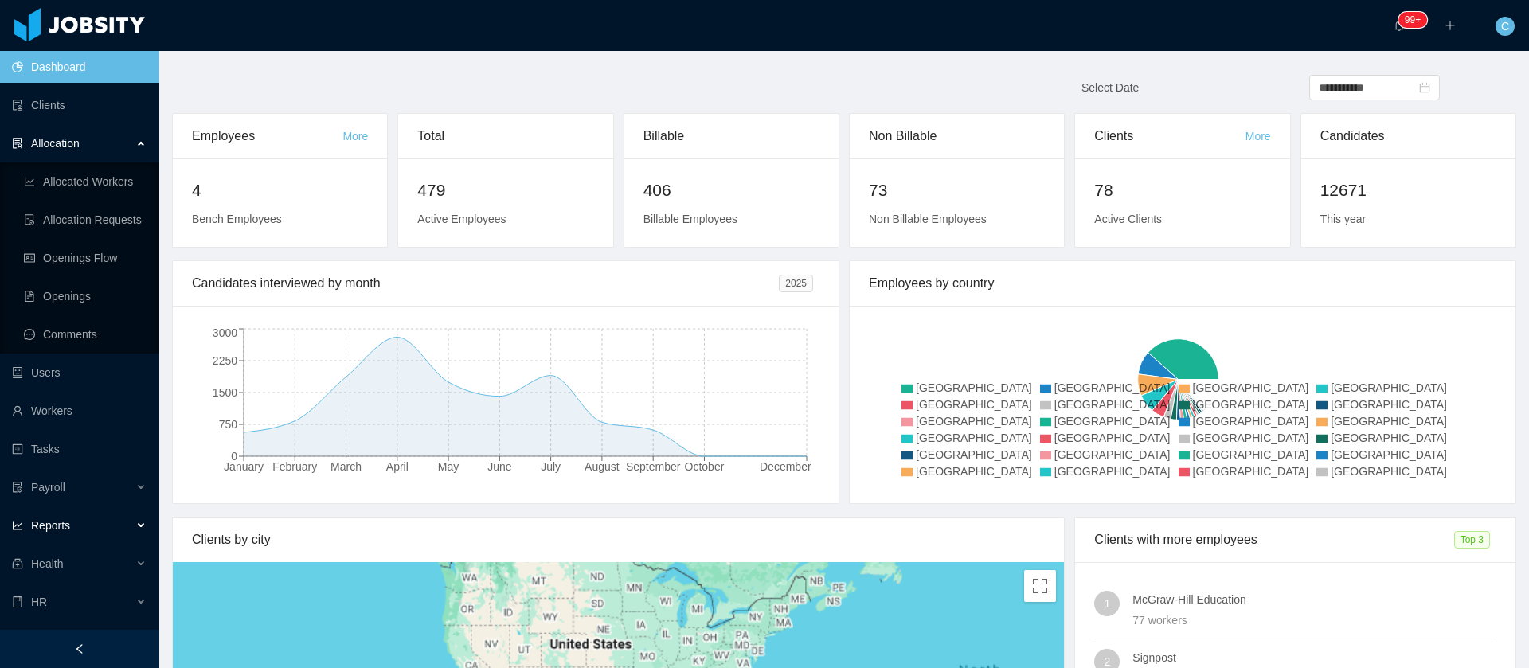
click at [84, 530] on div "Reports" at bounding box center [79, 526] width 159 height 32
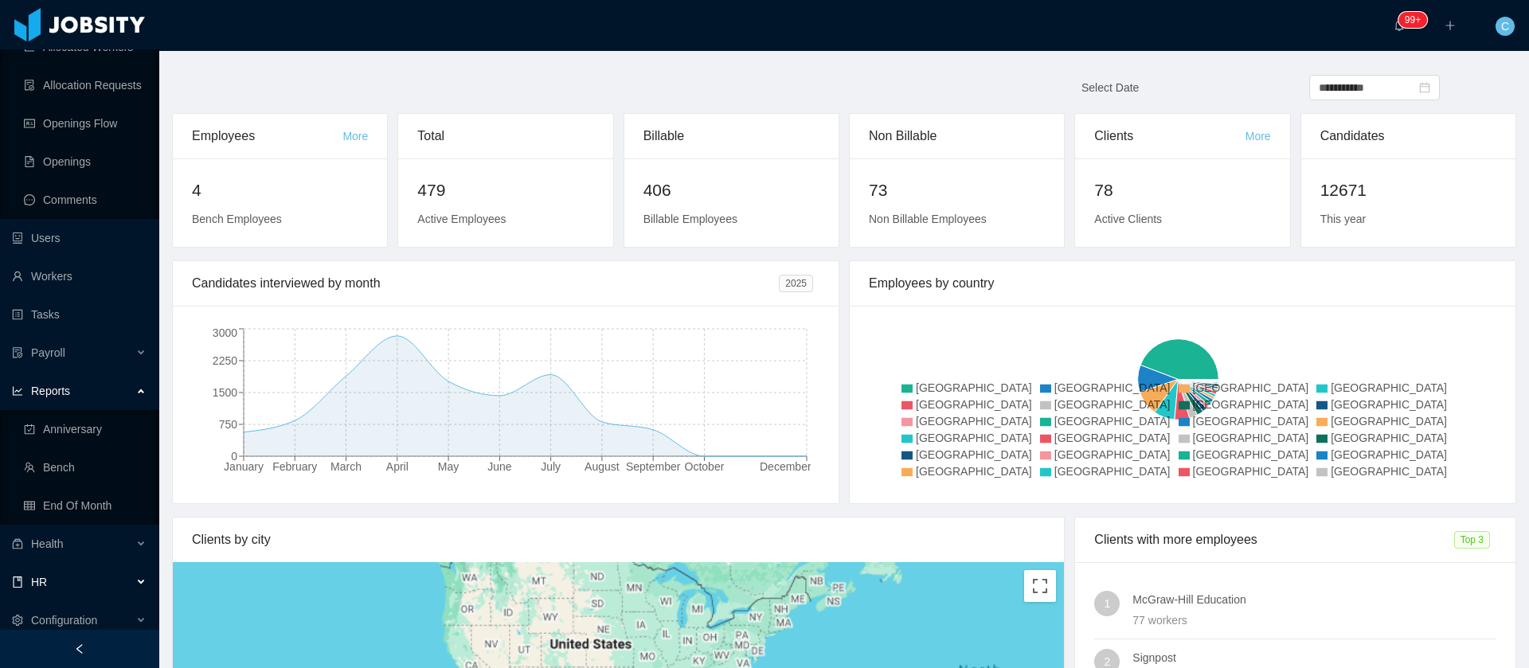
scroll to position [144, 0]
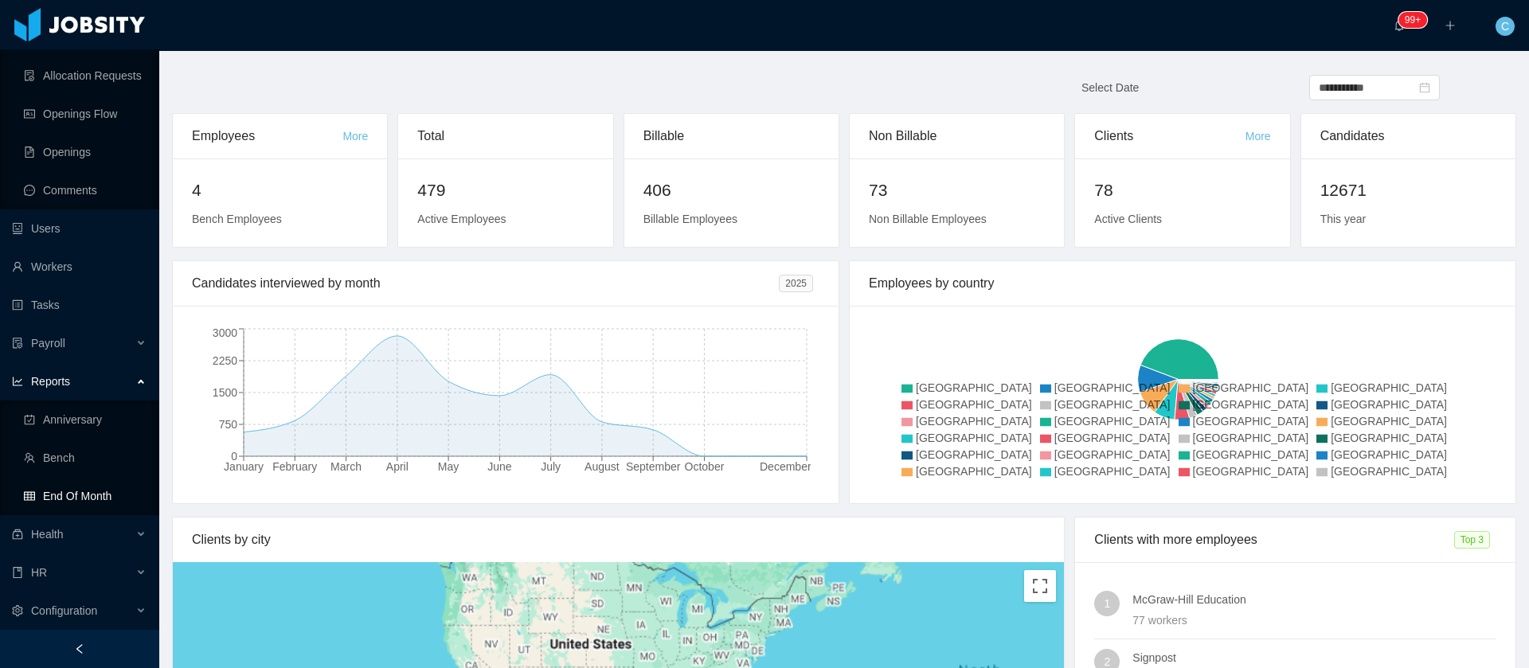
click at [93, 498] on link "End Of Month" at bounding box center [85, 496] width 123 height 32
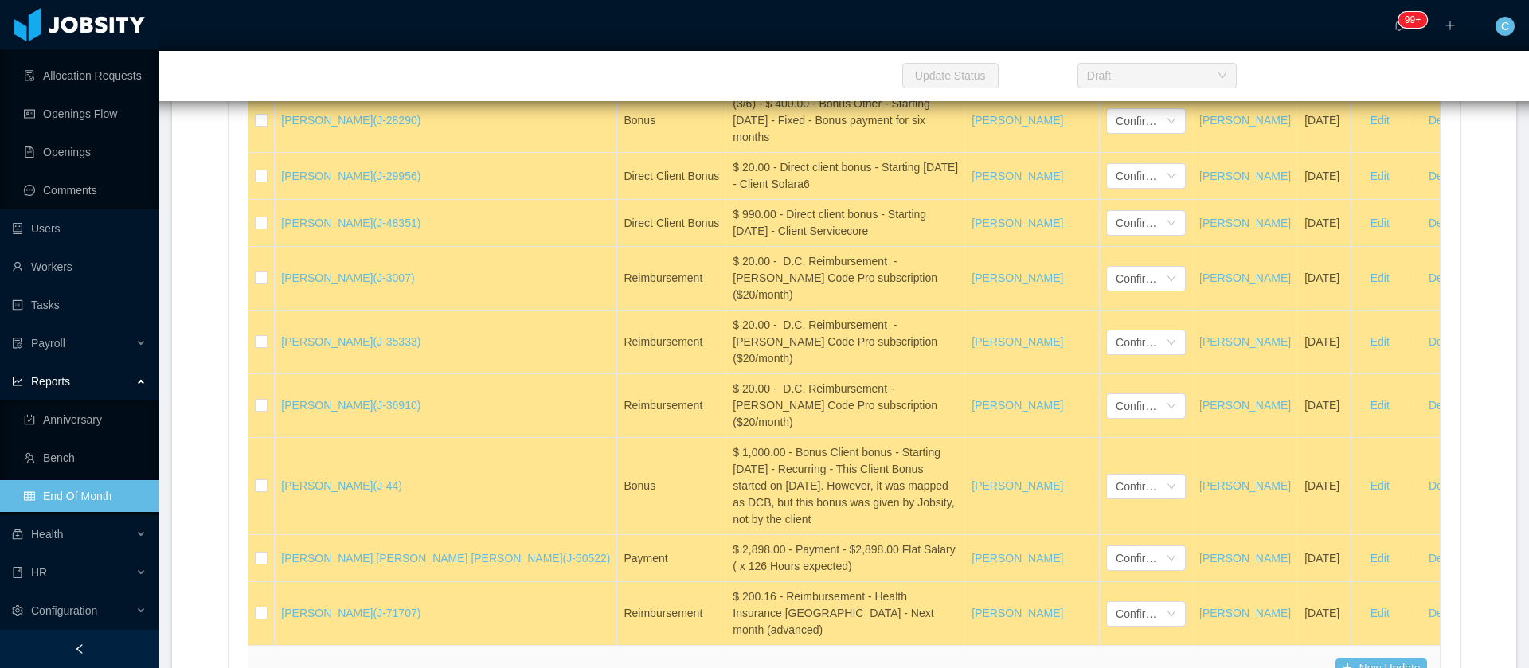
scroll to position [26196, 0]
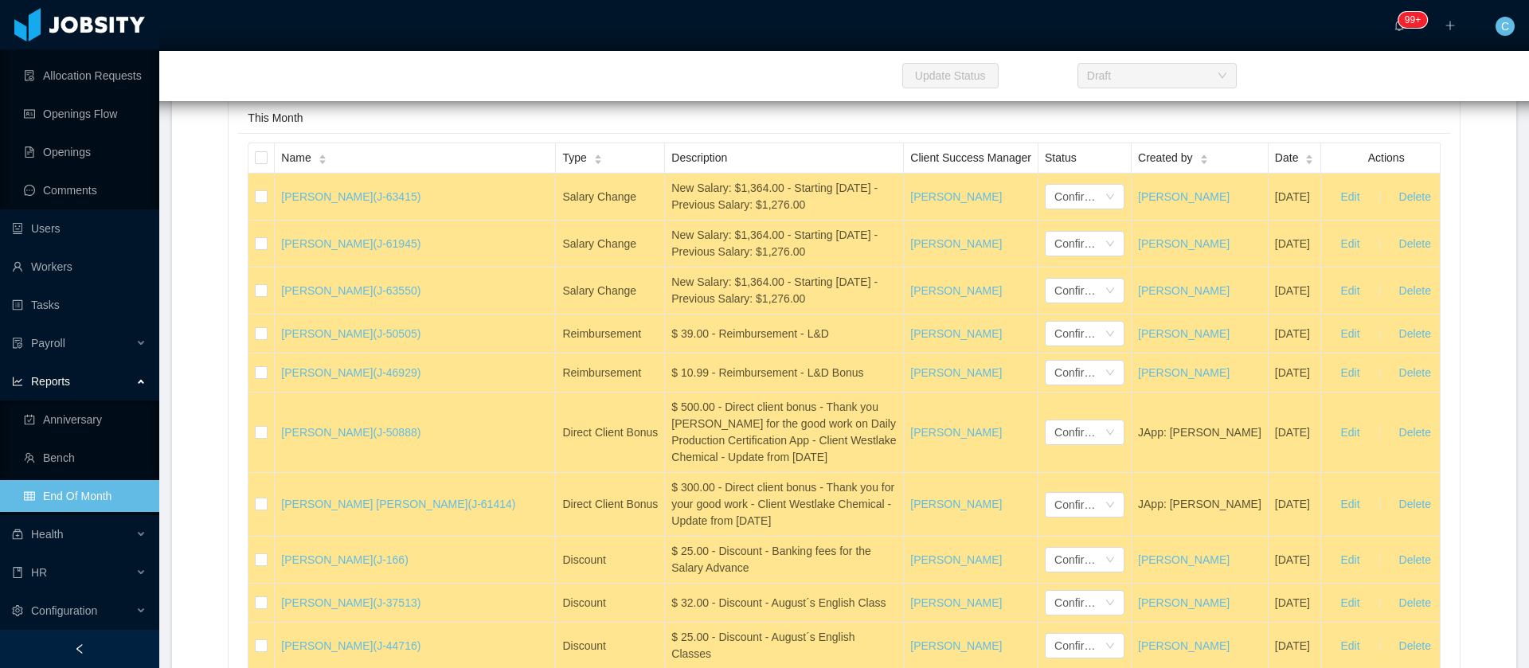
click at [287, 166] on span "Name" at bounding box center [295, 158] width 29 height 17
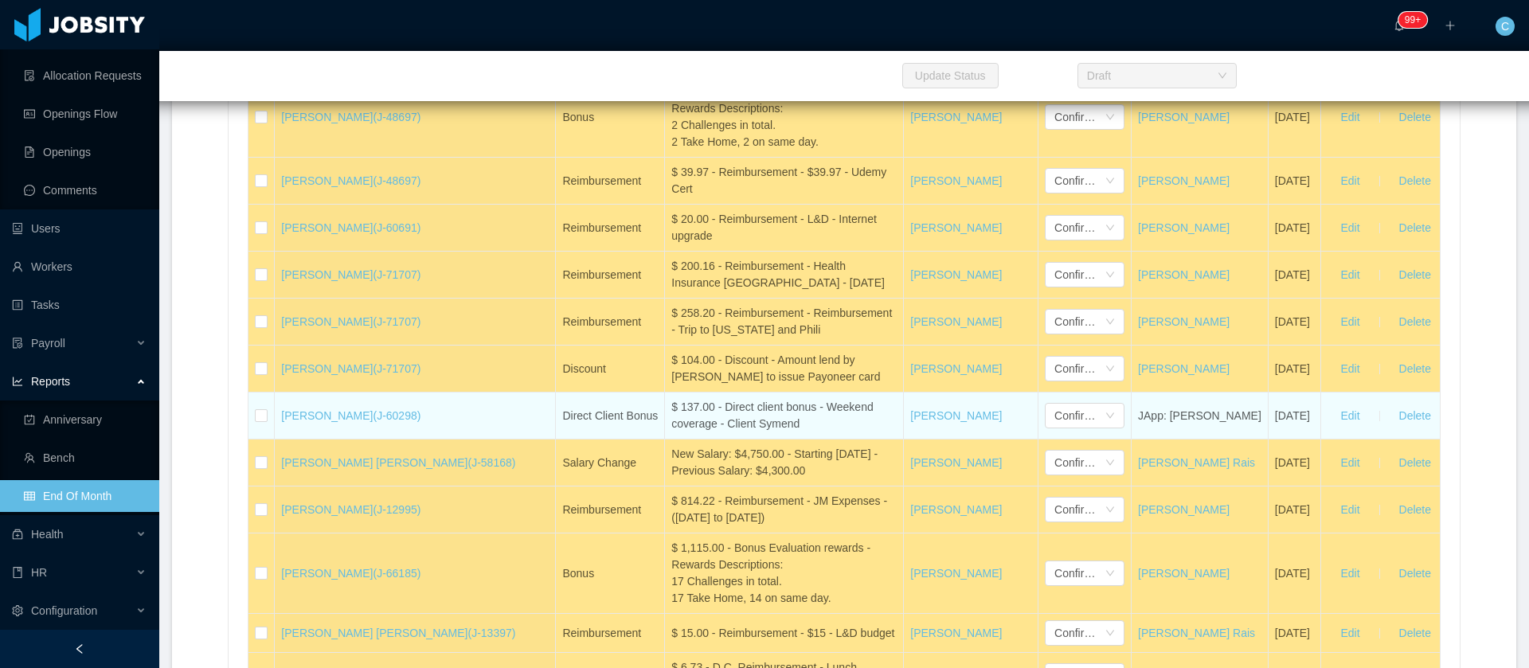
scroll to position [28943, 0]
